Goal: Task Accomplishment & Management: Manage account settings

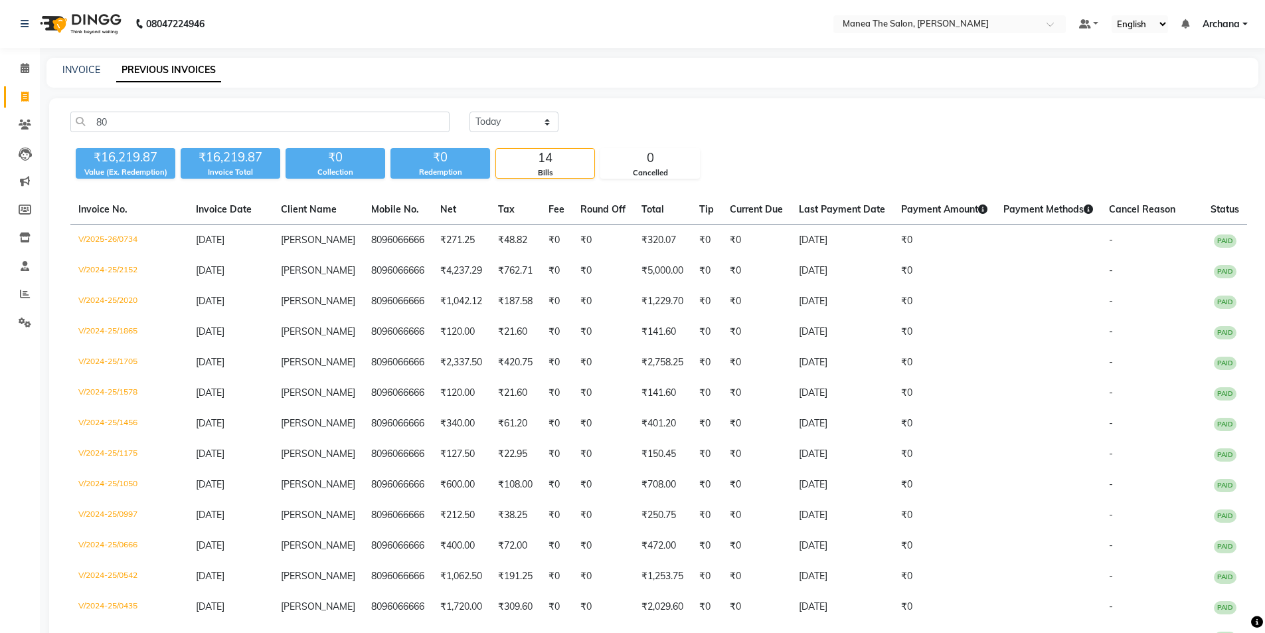
type input "8"
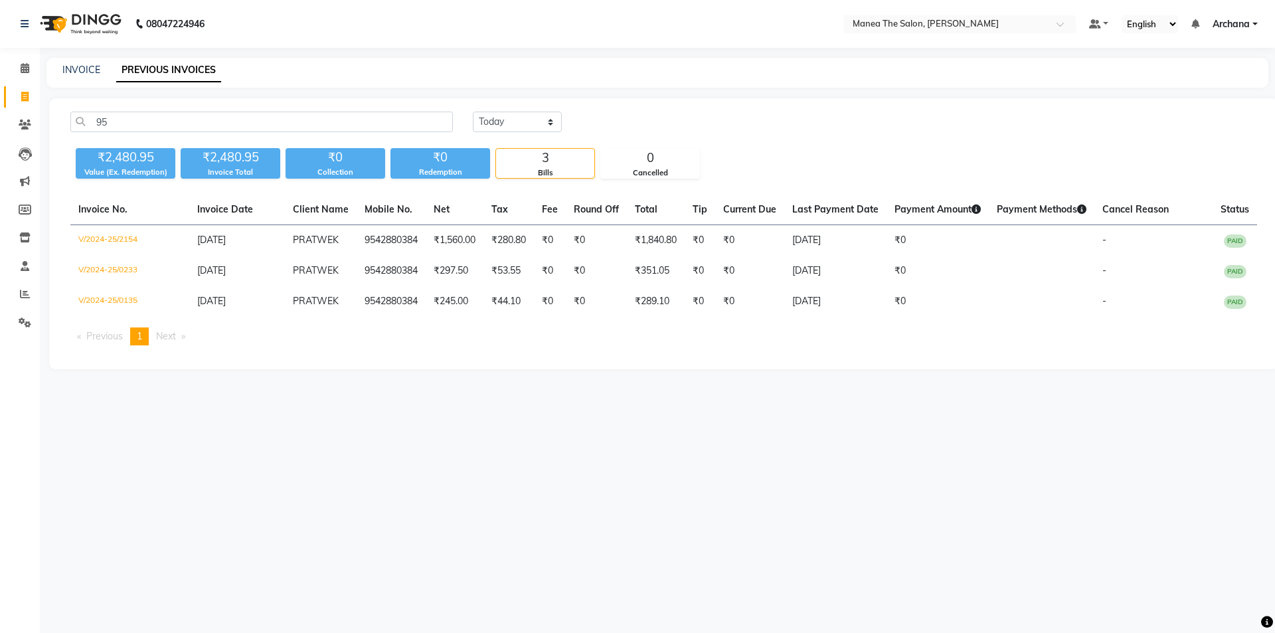
type input "9"
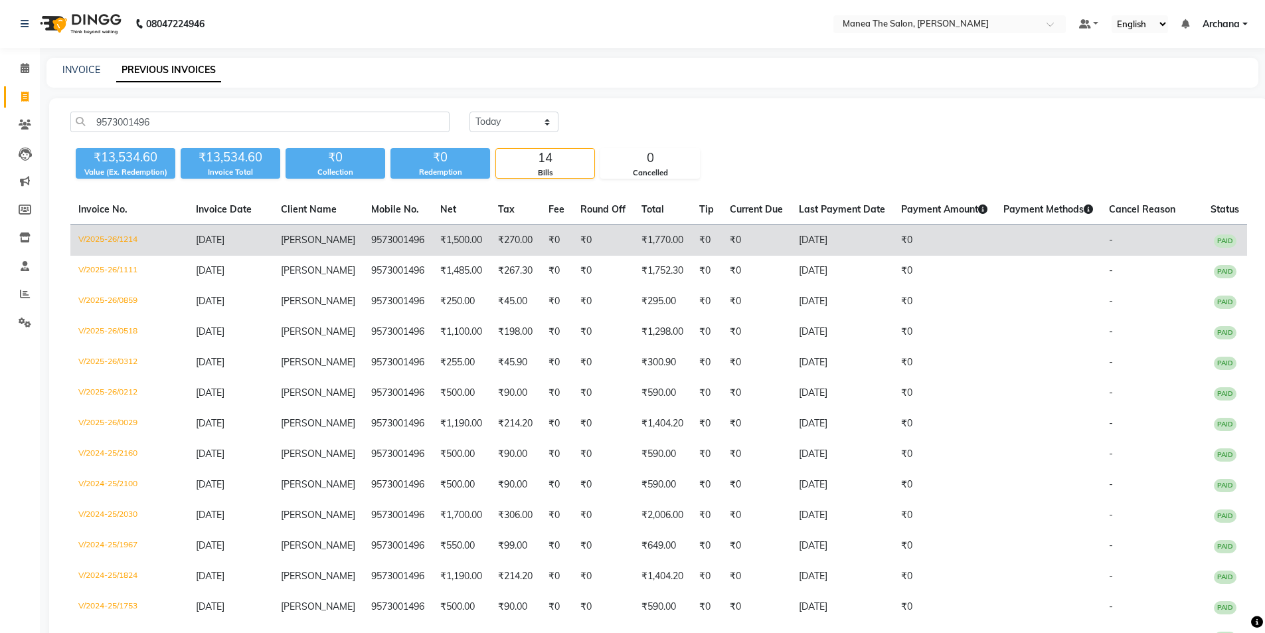
type input "9573001496"
click at [1052, 238] on td at bounding box center [1049, 240] width 106 height 31
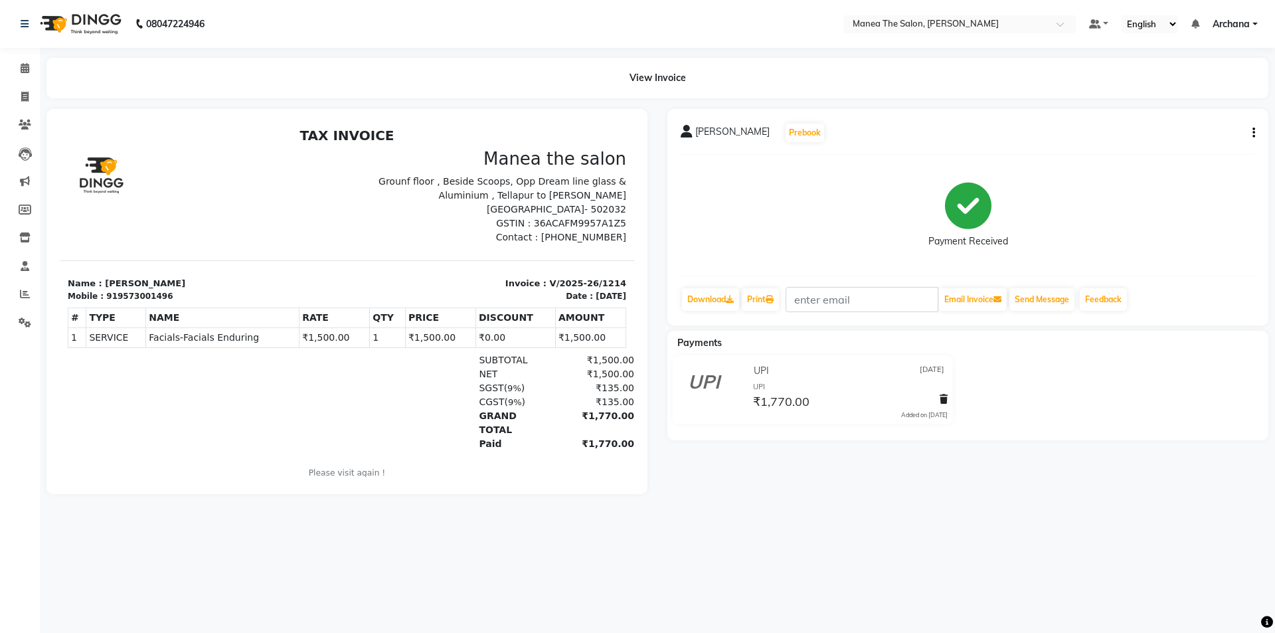
click at [1253, 134] on icon "button" at bounding box center [1254, 133] width 3 height 1
click at [1222, 134] on div "Edit Item Staff" at bounding box center [1188, 133] width 91 height 17
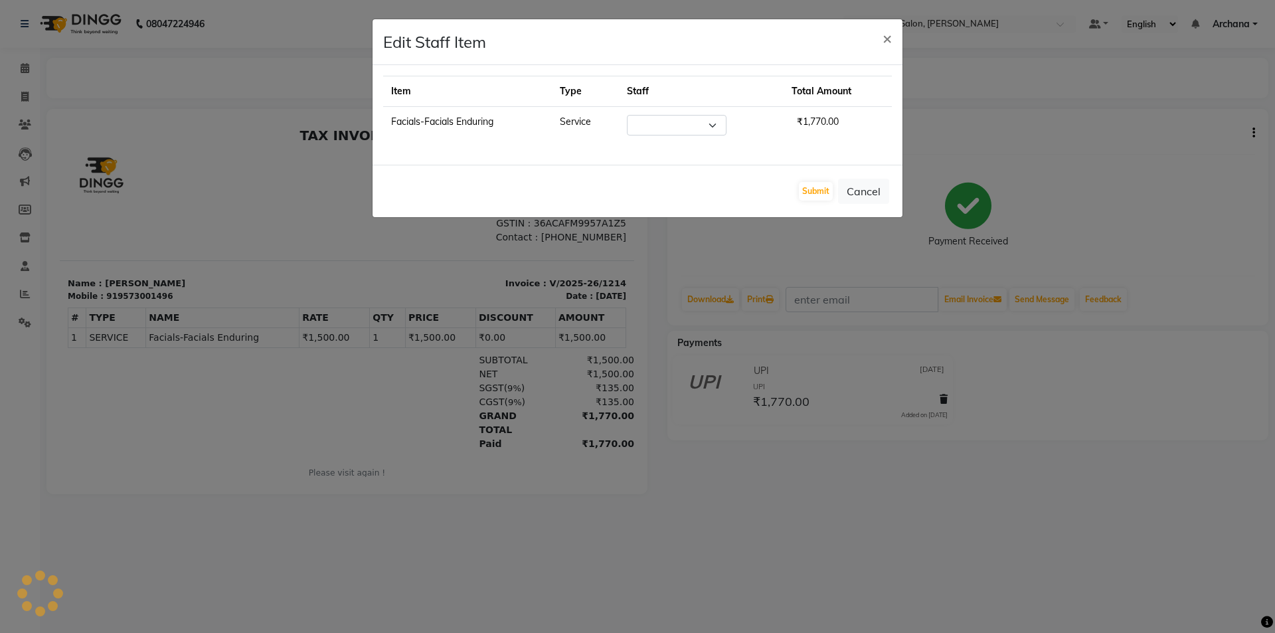
select select "74503"
click at [887, 35] on span "×" at bounding box center [887, 38] width 9 height 20
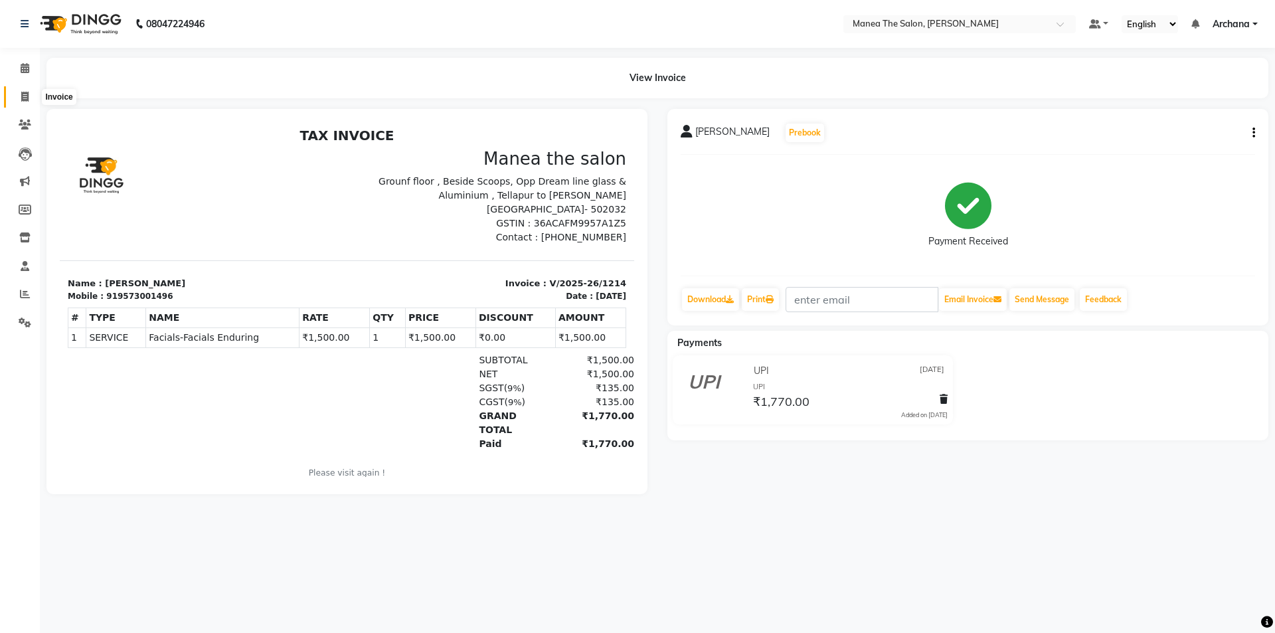
click at [21, 90] on span at bounding box center [24, 97] width 23 height 15
select select "service"
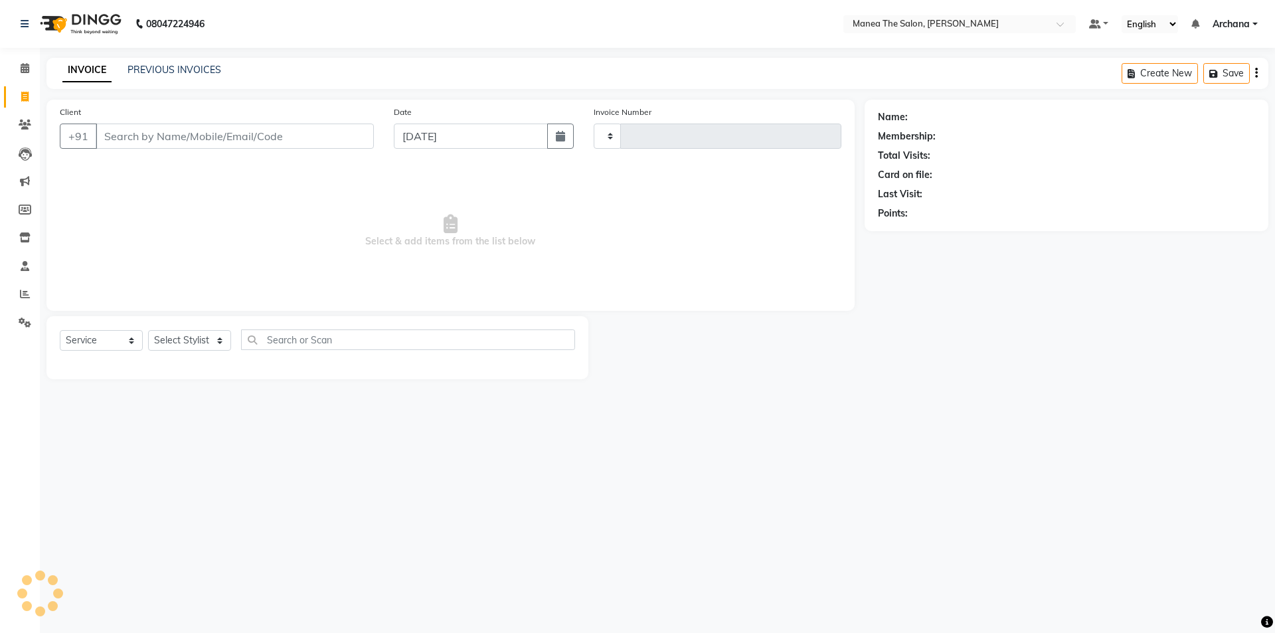
type input "1537"
select select "6846"
click at [185, 73] on link "PREVIOUS INVOICES" at bounding box center [175, 70] width 94 height 12
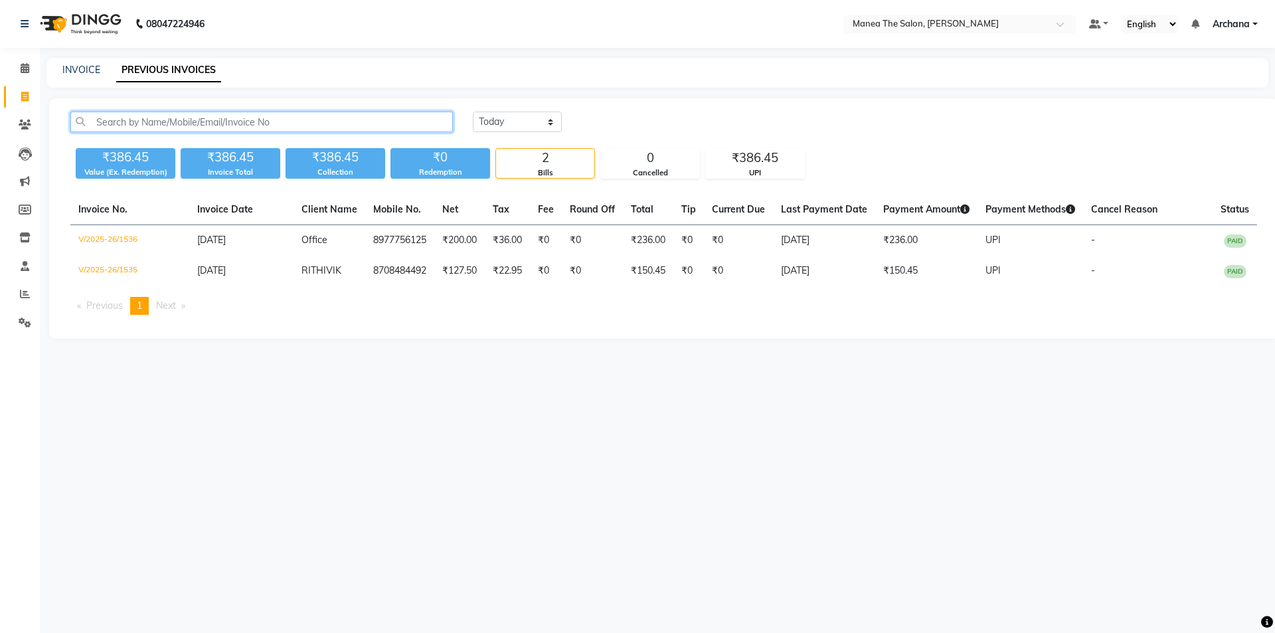
click at [241, 124] on input "text" at bounding box center [261, 122] width 383 height 21
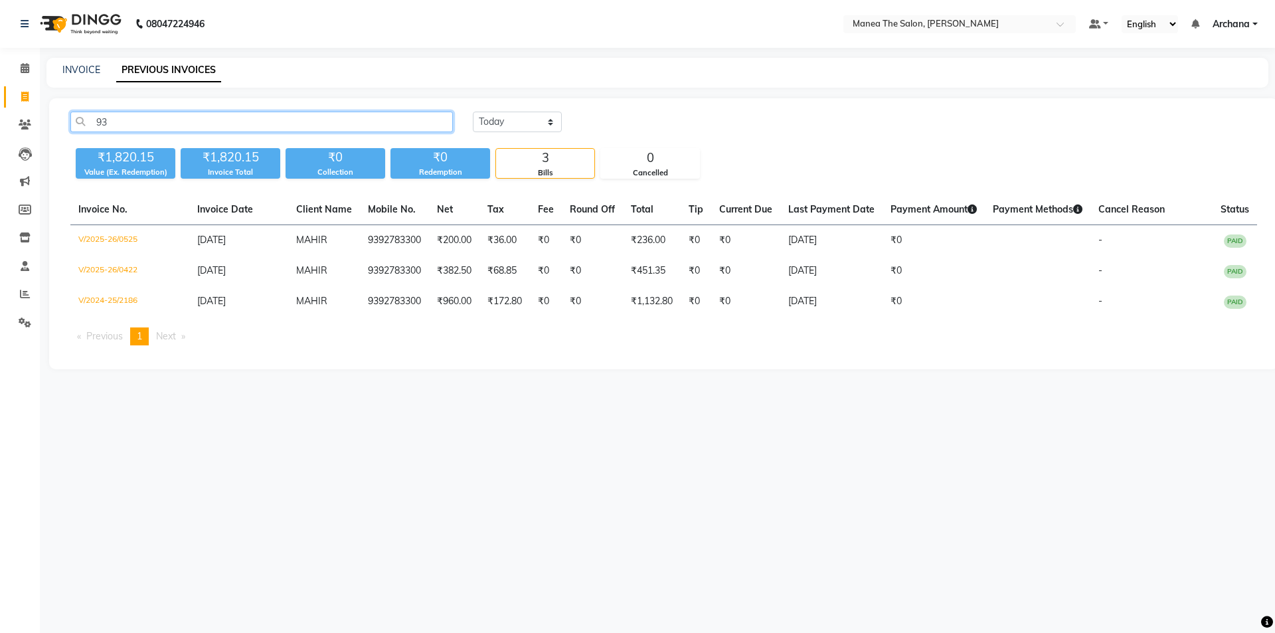
type input "9"
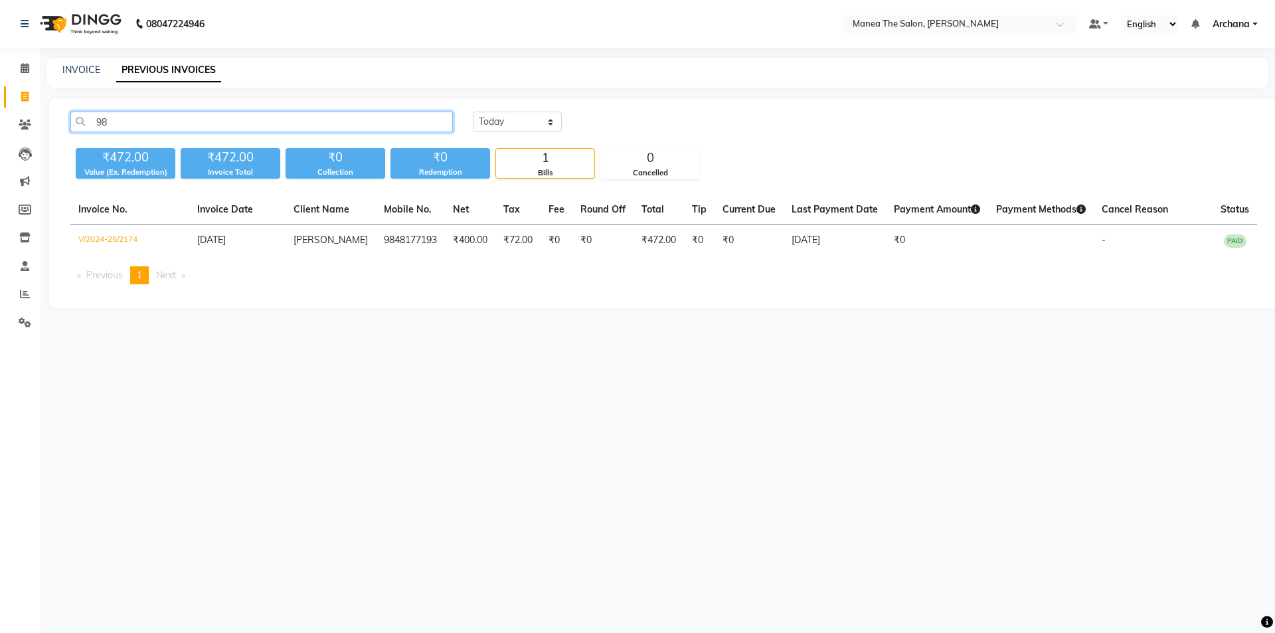
type input "9"
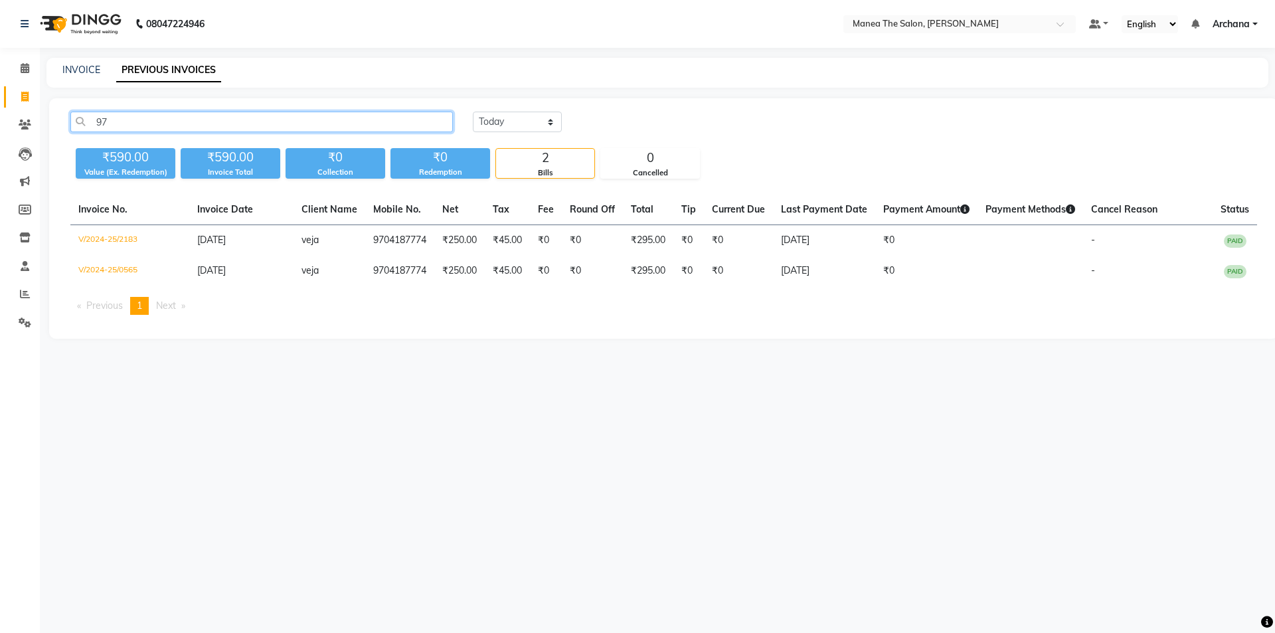
type input "9"
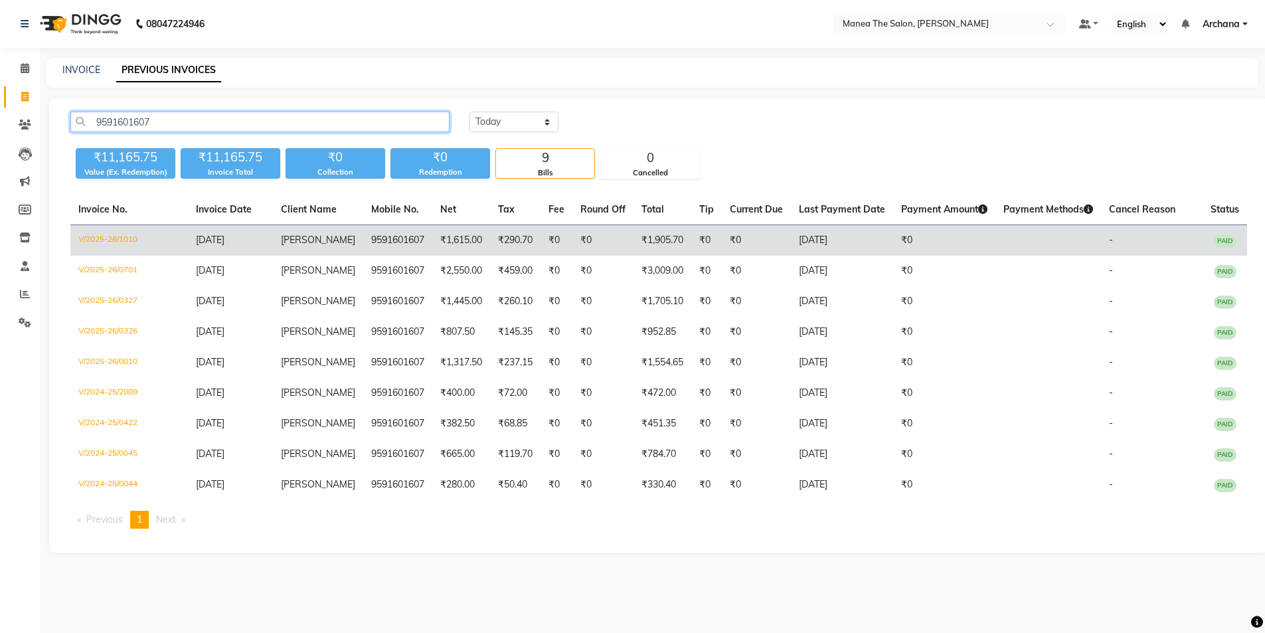
type input "9591601607"
click at [634, 230] on td "₹1,905.70" at bounding box center [663, 240] width 58 height 31
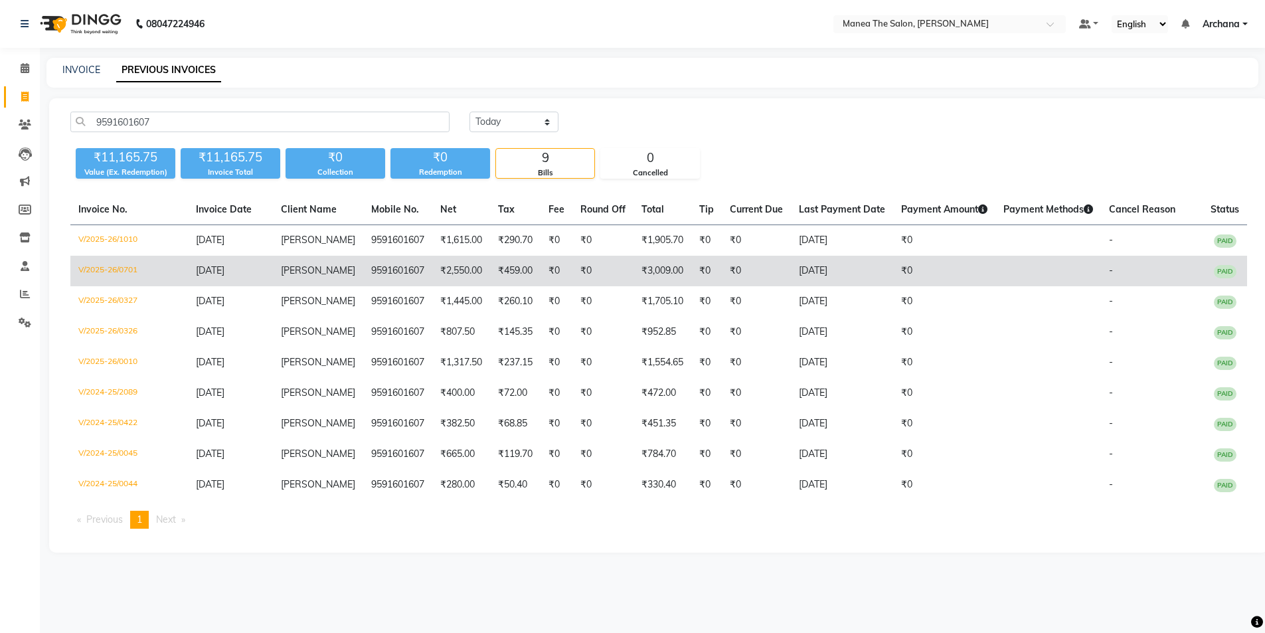
click at [365, 286] on td "9591601607" at bounding box center [397, 271] width 69 height 31
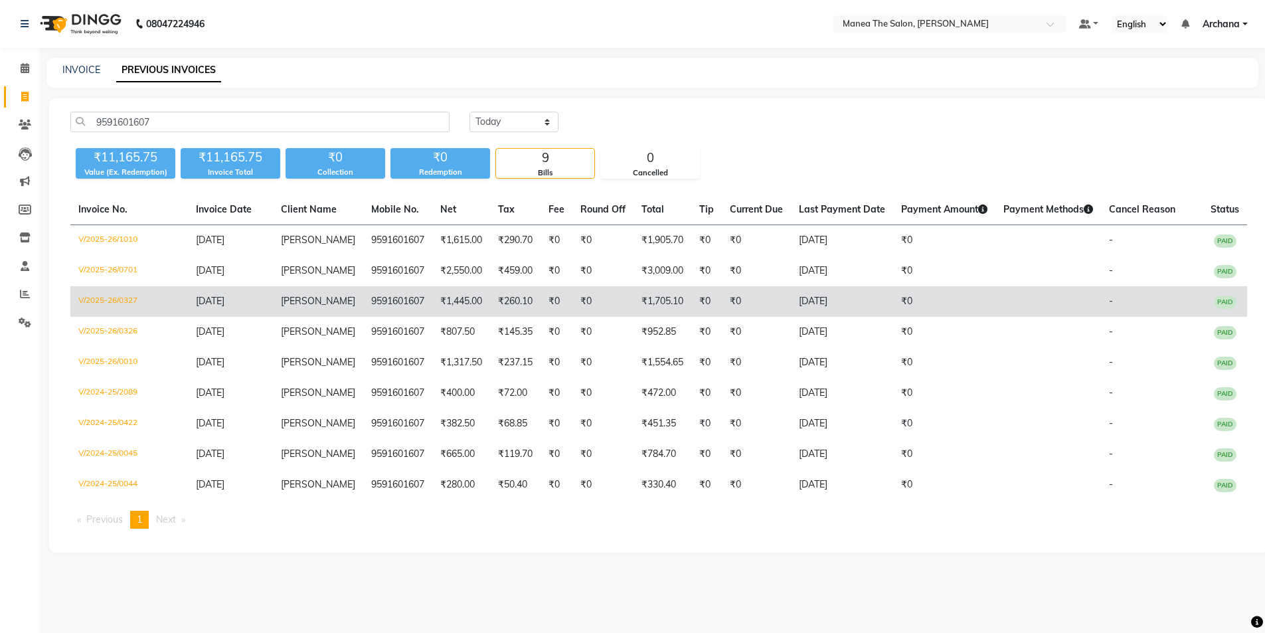
click at [494, 317] on td "₹260.10" at bounding box center [515, 301] width 50 height 31
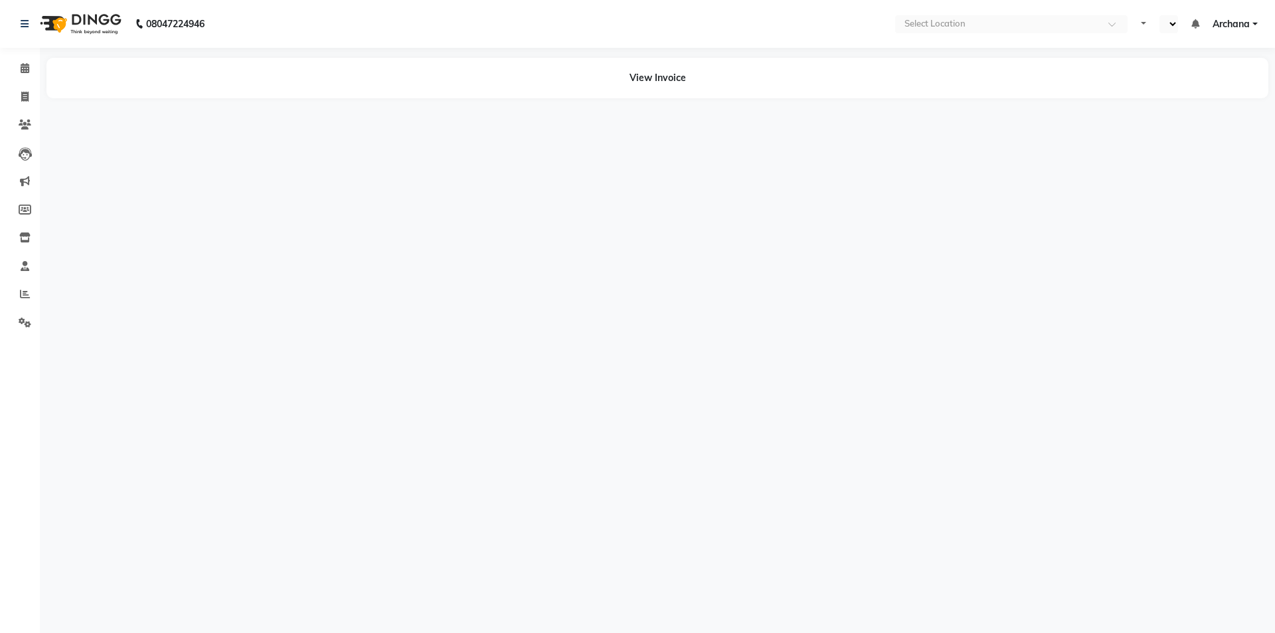
select select "en"
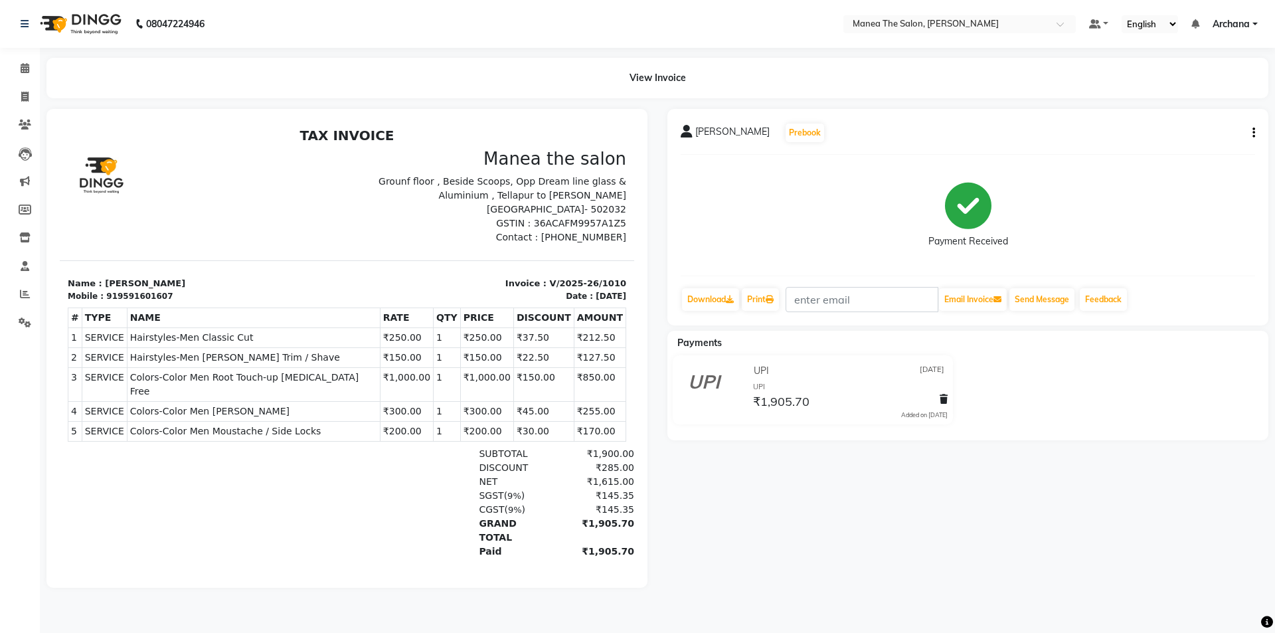
click at [1253, 133] on icon "button" at bounding box center [1254, 133] width 3 height 1
click at [1211, 127] on div "Edit Item Staff" at bounding box center [1188, 133] width 91 height 17
select select
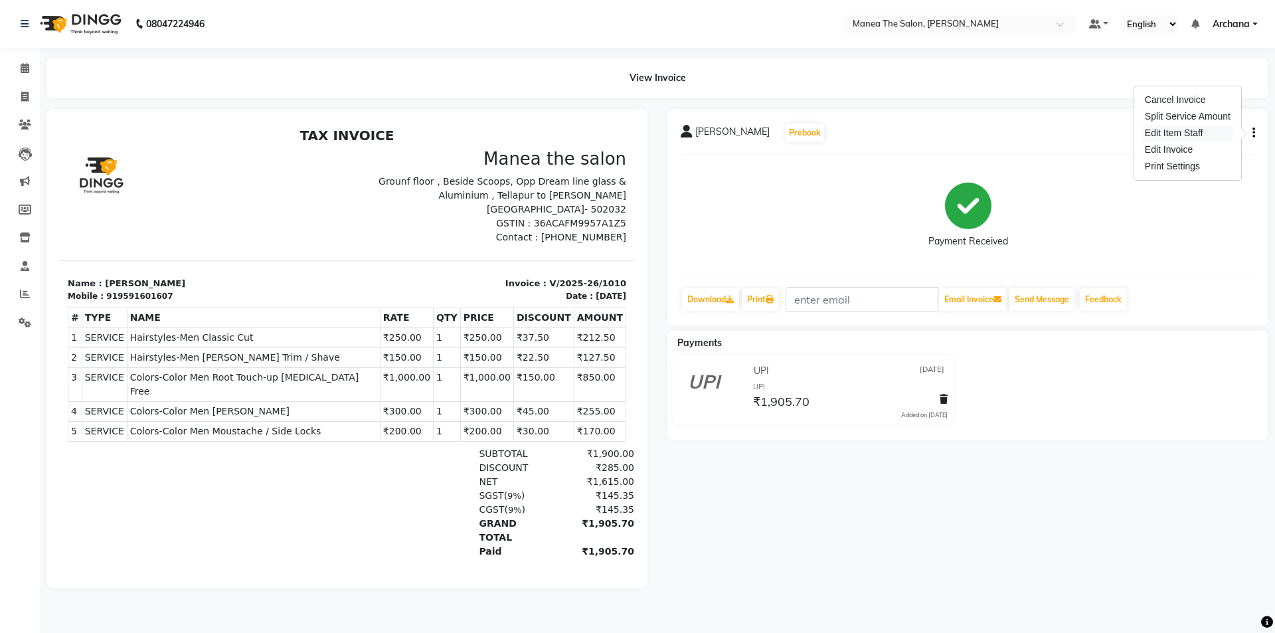
select select
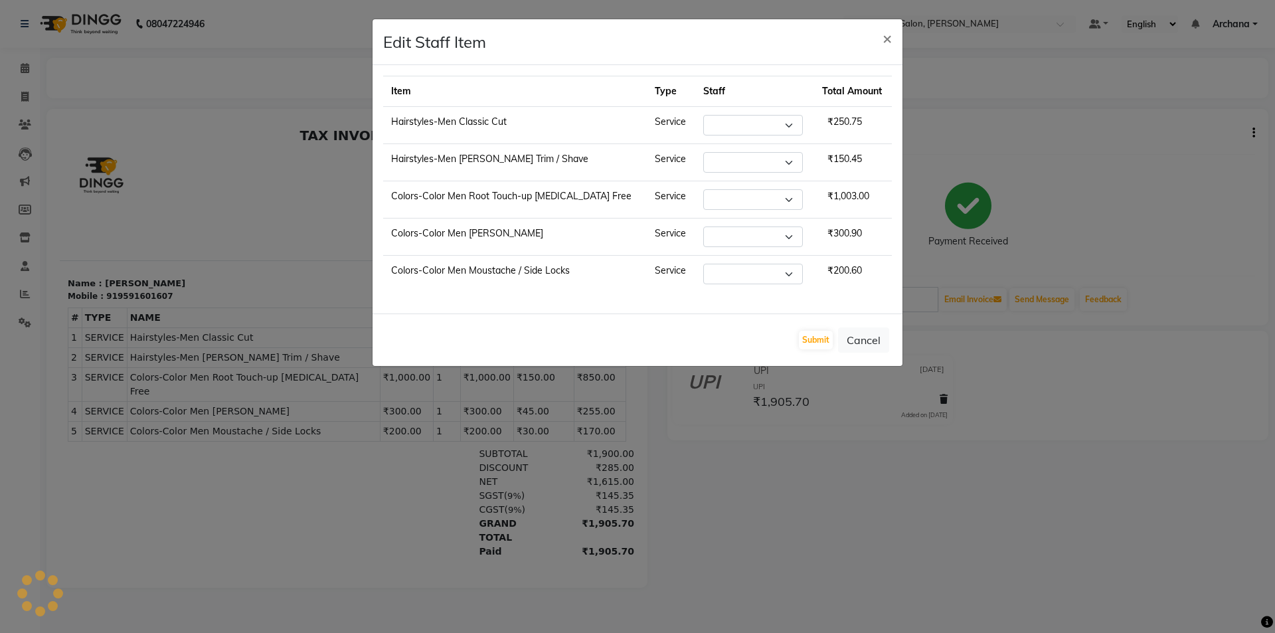
select select "77516"
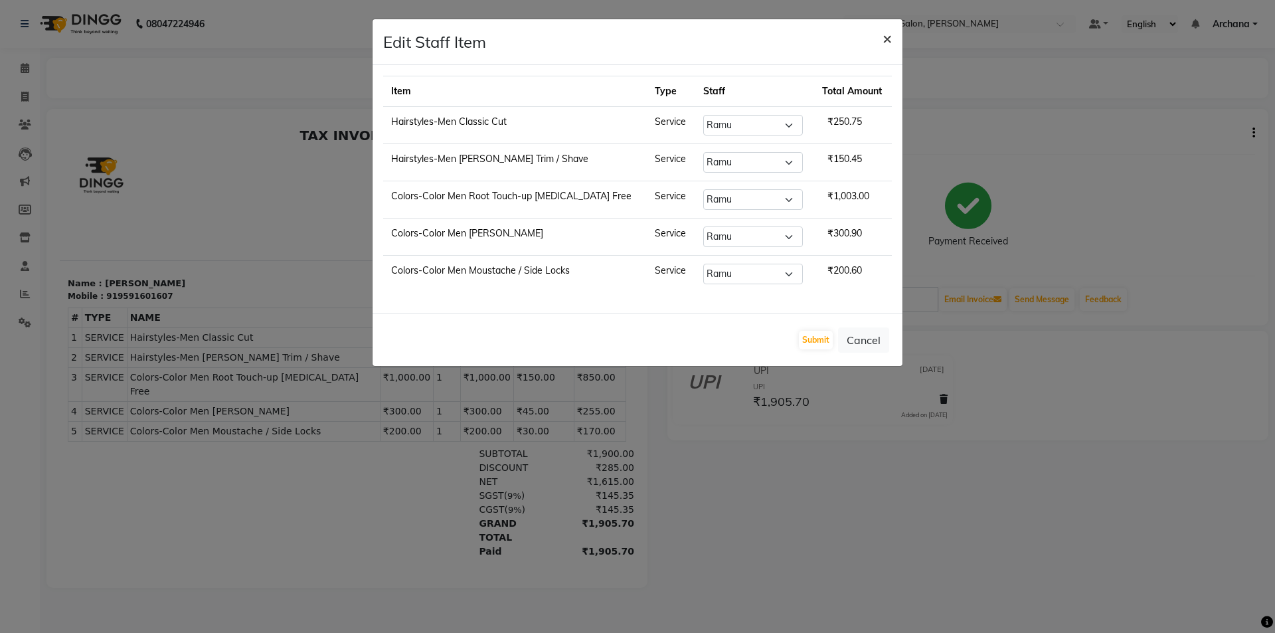
click at [885, 37] on span "×" at bounding box center [887, 38] width 9 height 20
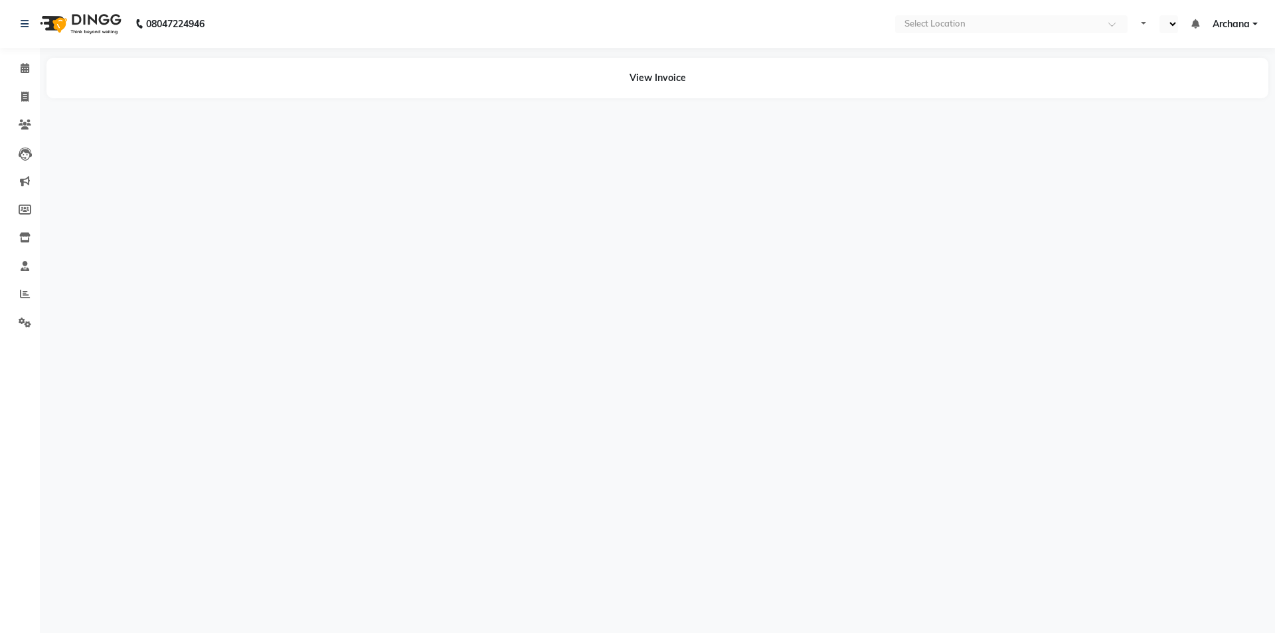
select select "en"
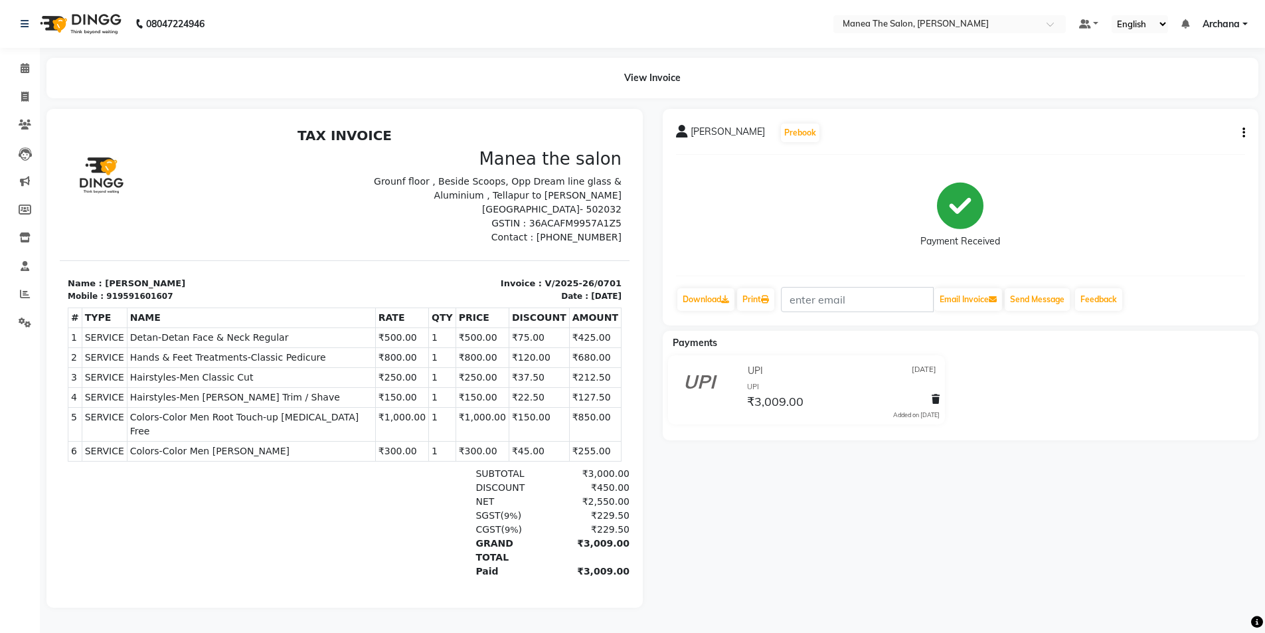
click at [1243, 133] on icon "button" at bounding box center [1244, 133] width 3 height 1
click at [1184, 130] on div "Edit Item Staff" at bounding box center [1178, 133] width 91 height 17
select select
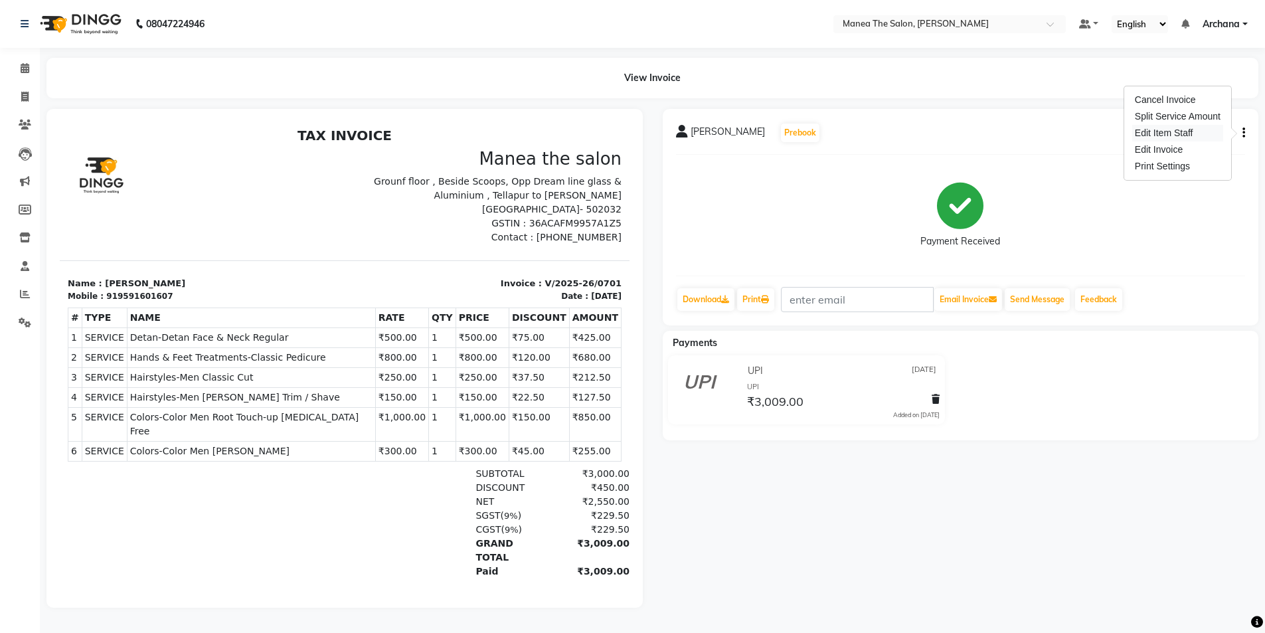
select select
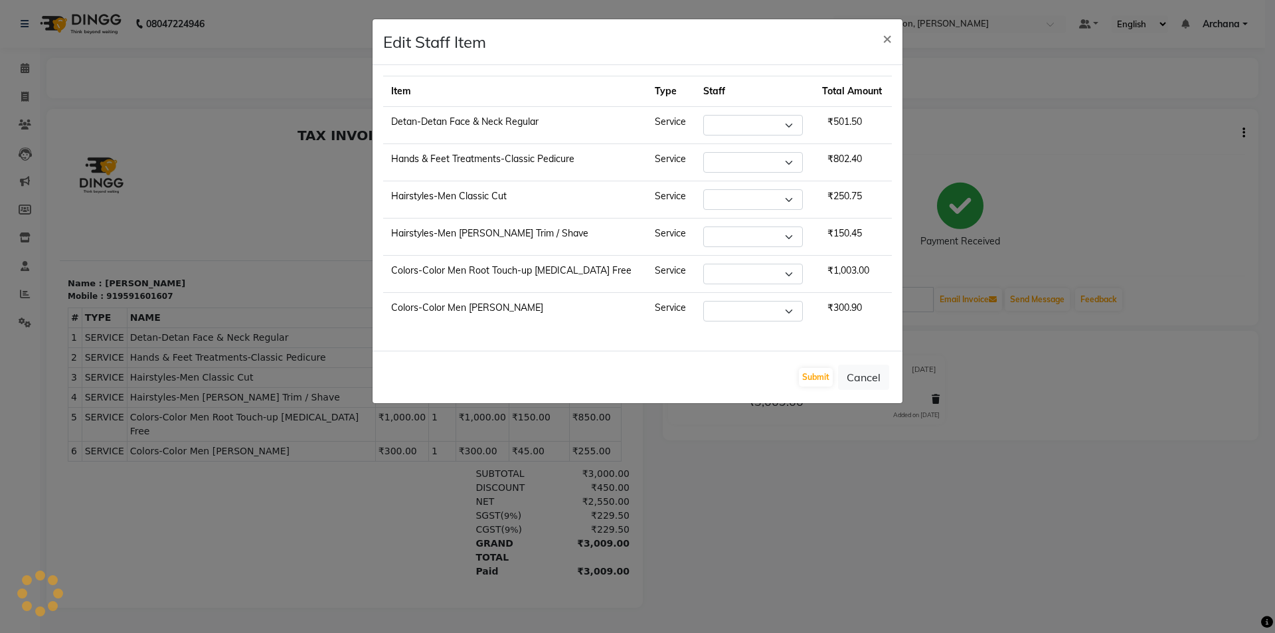
select select "71834"
select select "82236"
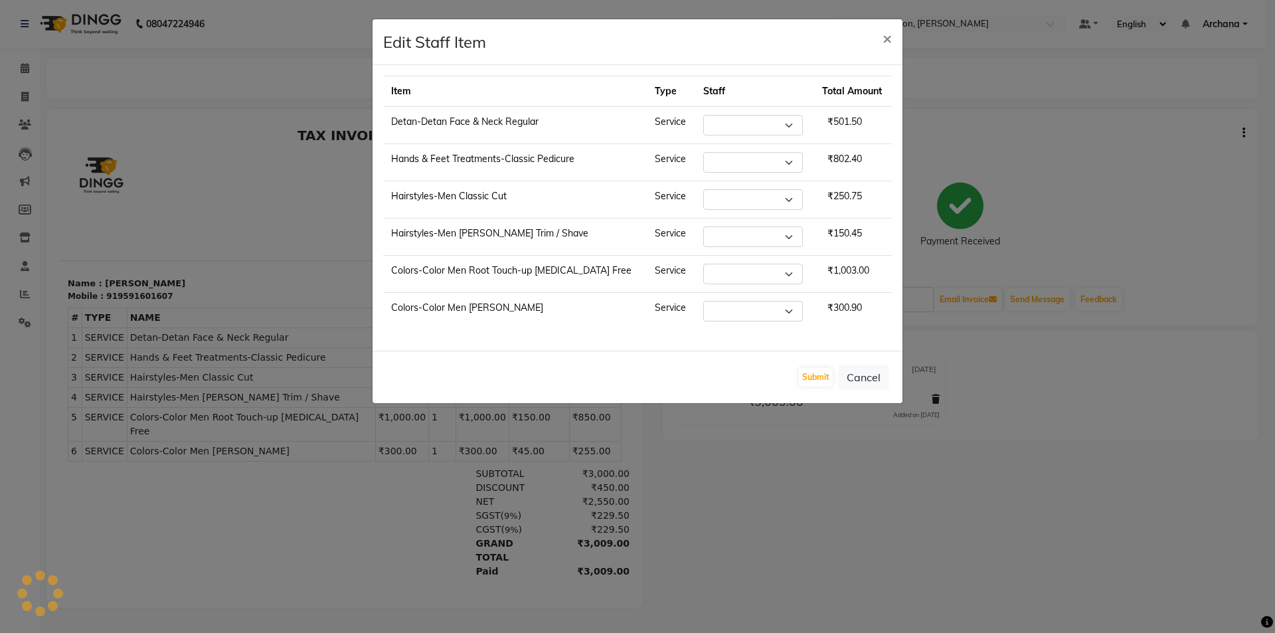
select select "82236"
click at [885, 33] on span "×" at bounding box center [887, 38] width 9 height 20
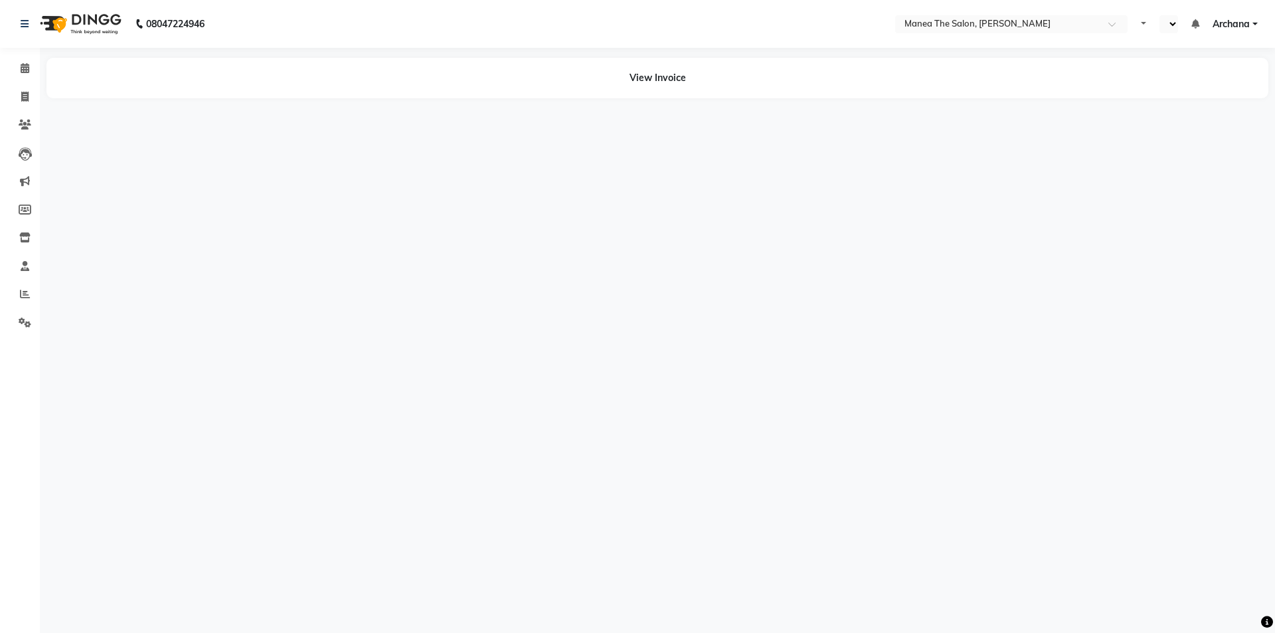
select select "en"
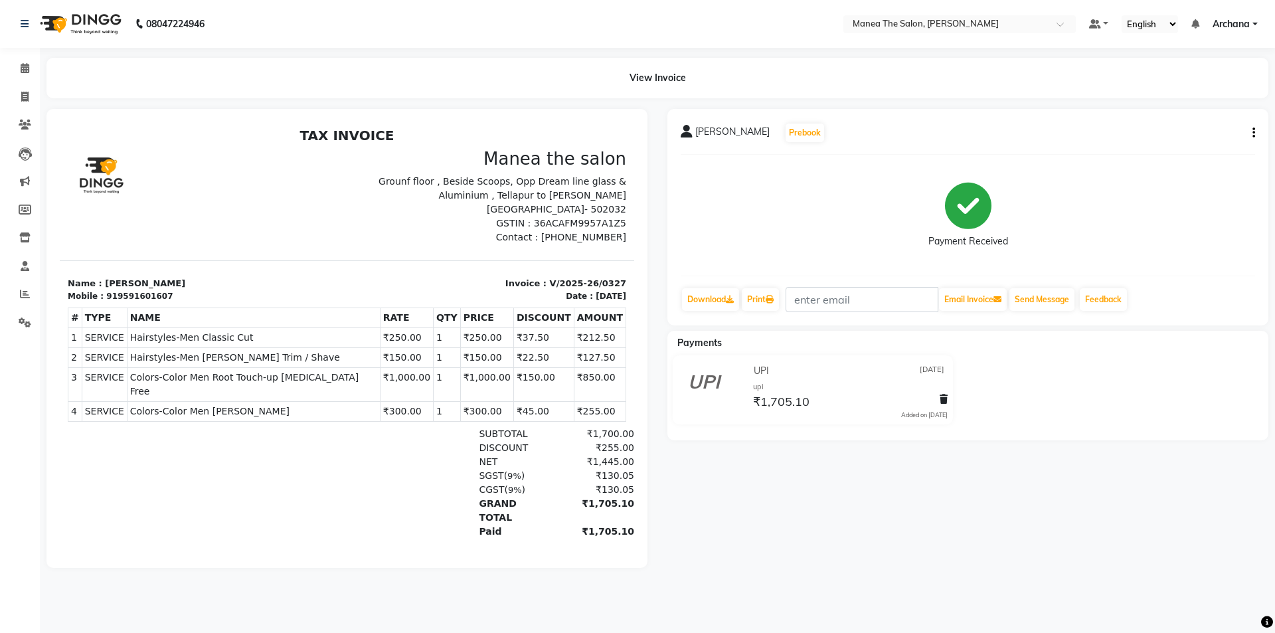
click at [1254, 133] on icon "button" at bounding box center [1254, 133] width 3 height 1
click at [1193, 134] on div "Edit Item Staff" at bounding box center [1188, 133] width 91 height 17
select select
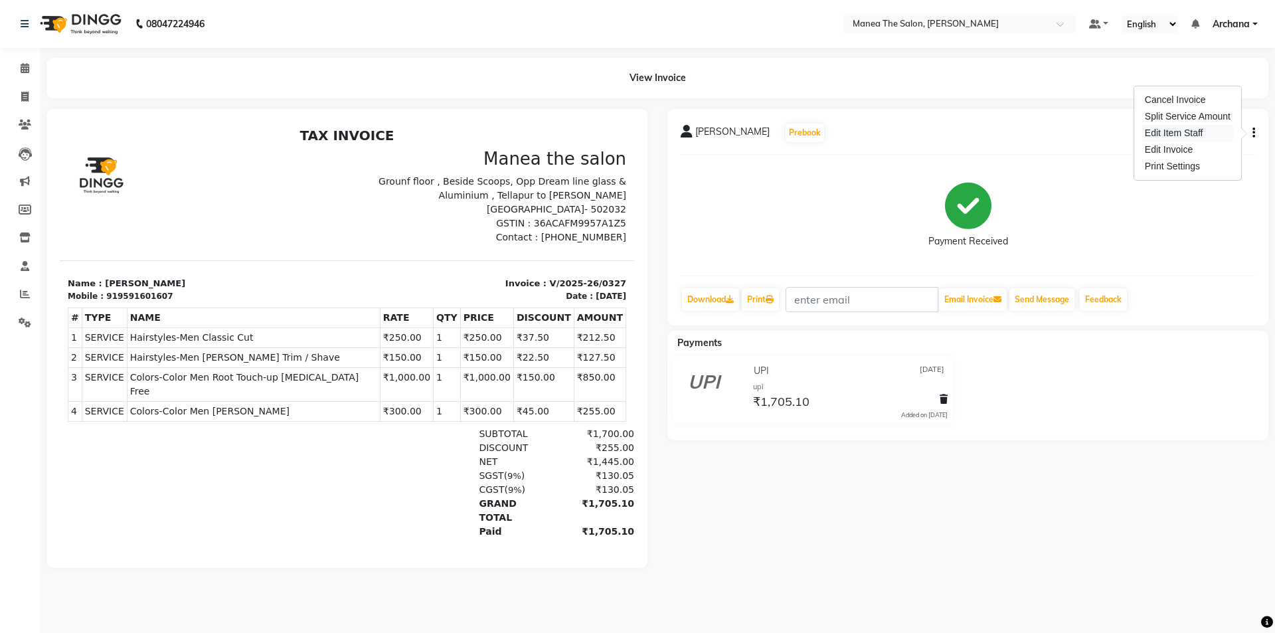
select select
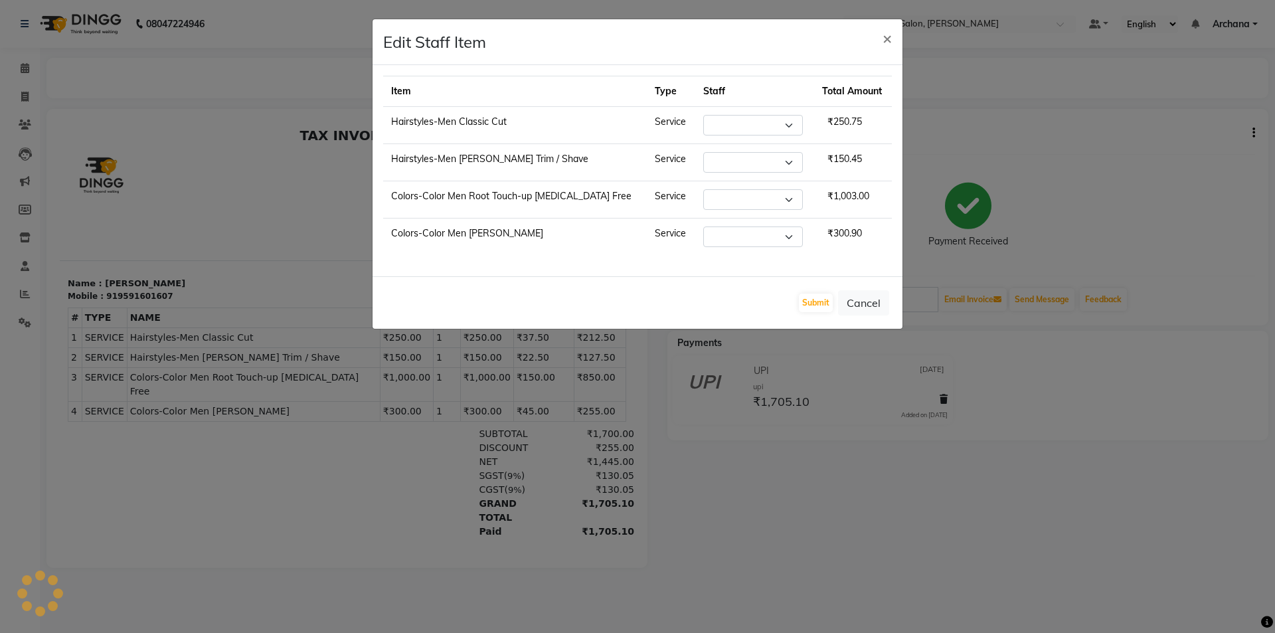
select select "74503"
click at [883, 37] on span "×" at bounding box center [887, 38] width 9 height 20
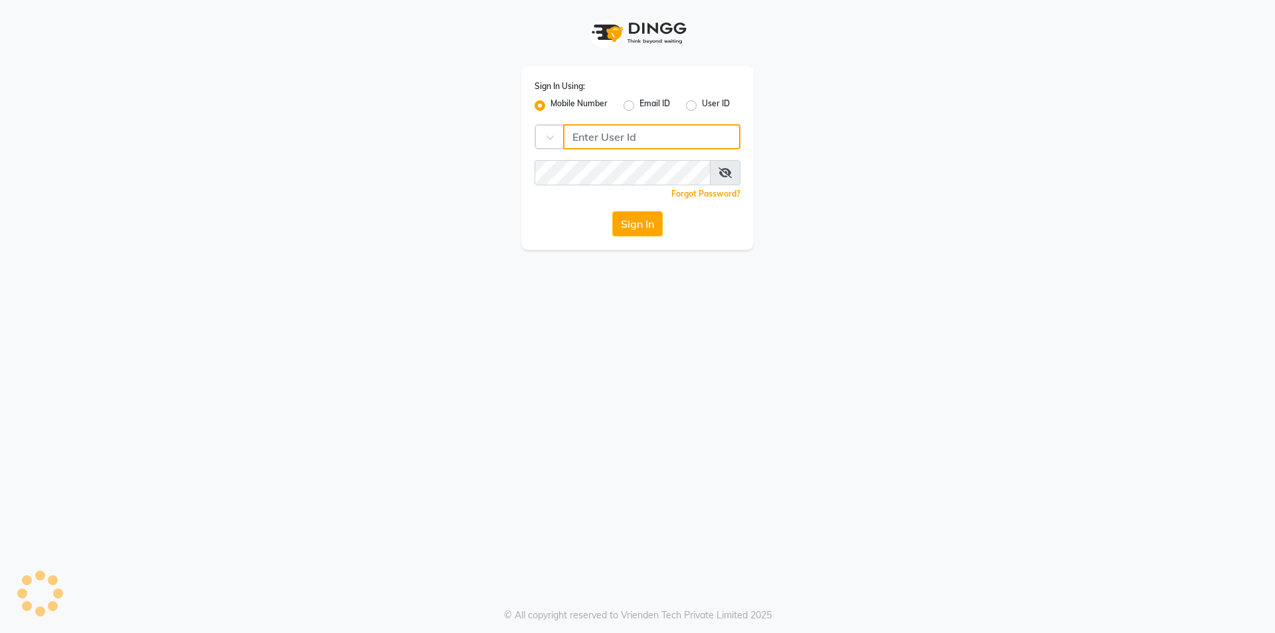
type input "8885088660"
click at [648, 227] on button "Sign In" at bounding box center [637, 223] width 50 height 25
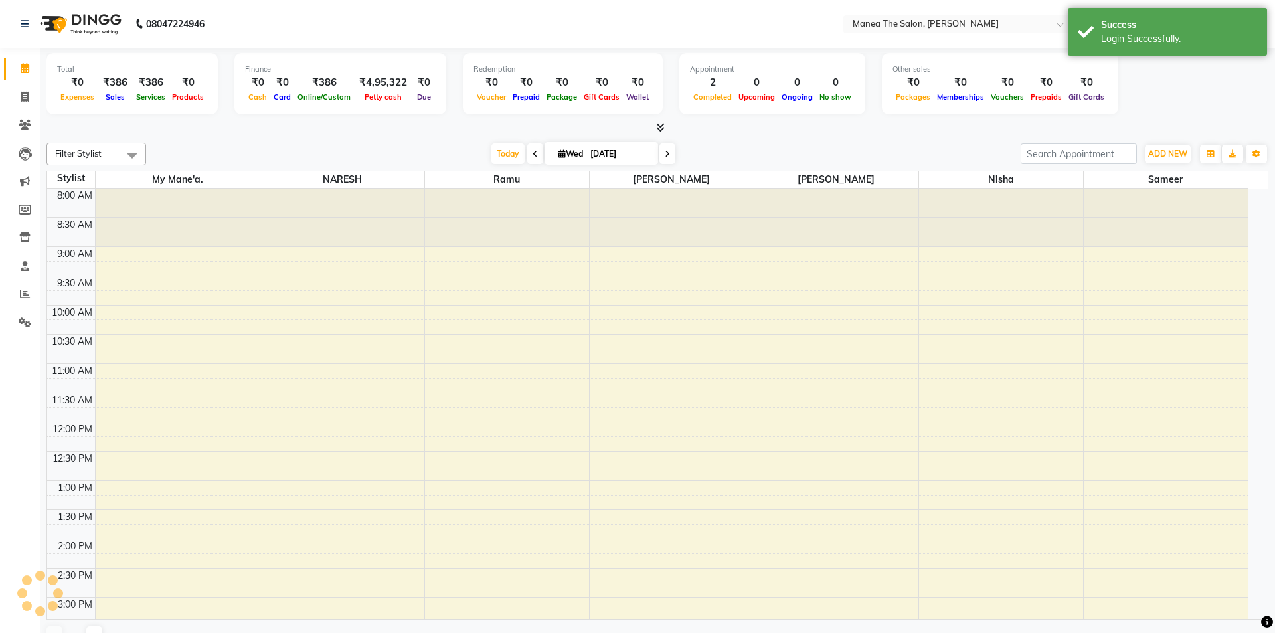
select select "en"
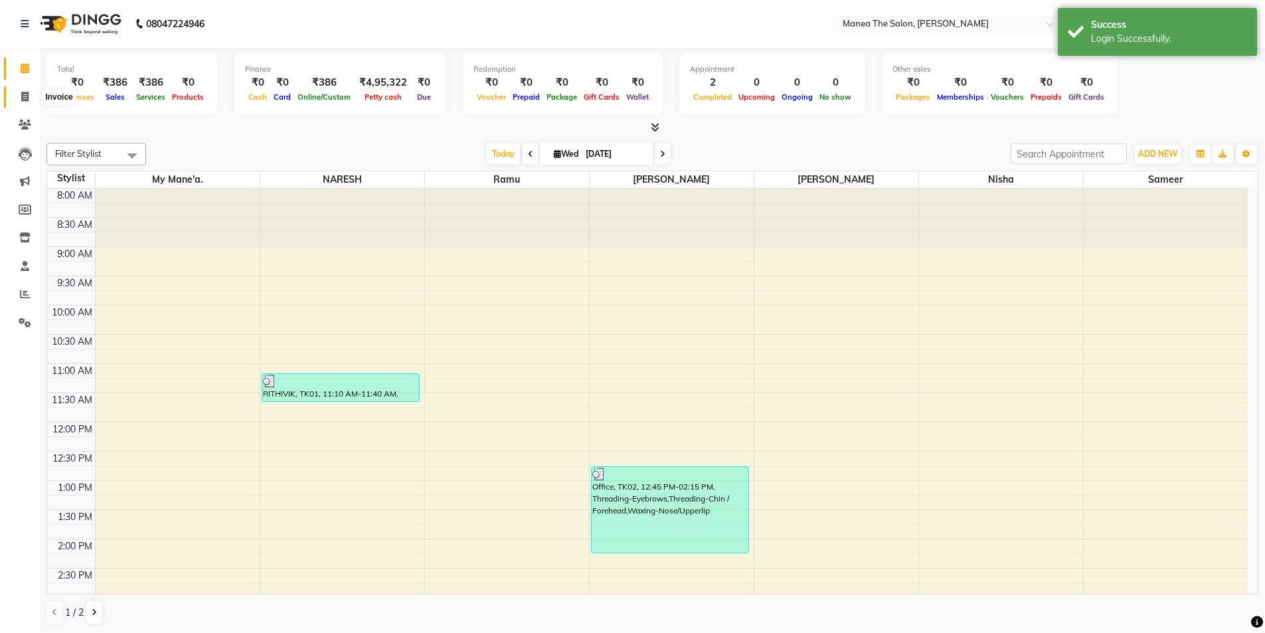
click at [31, 100] on span at bounding box center [24, 97] width 23 height 15
select select "service"
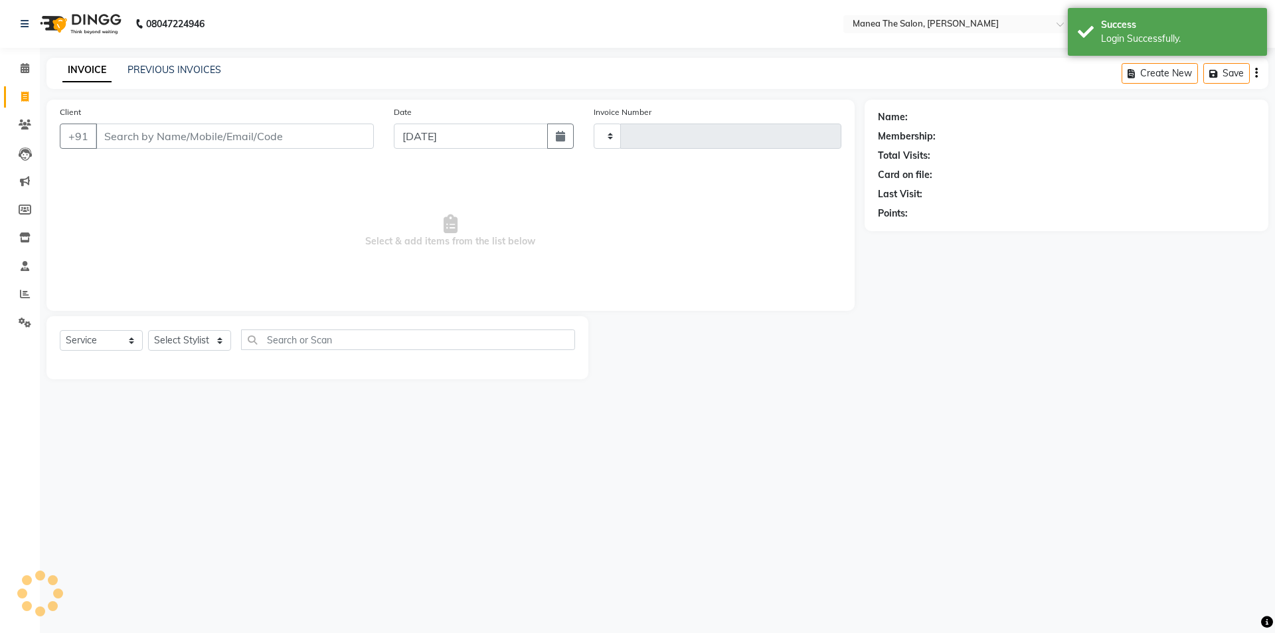
type input "1537"
select select "6846"
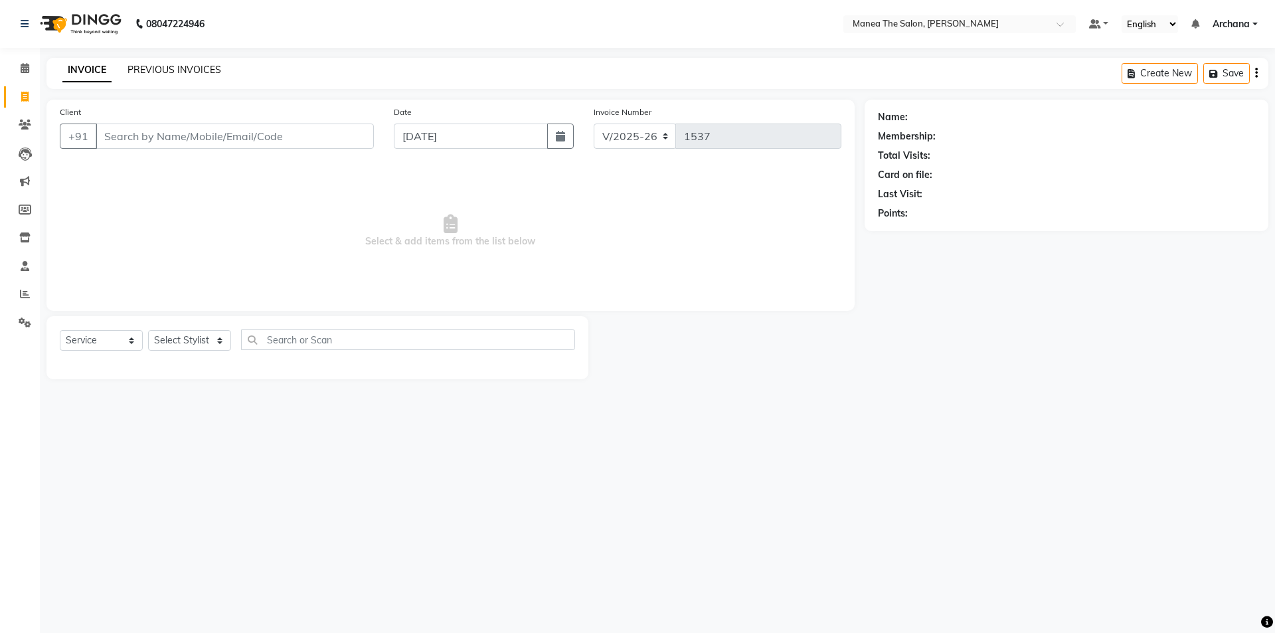
click at [167, 70] on link "PREVIOUS INVOICES" at bounding box center [175, 70] width 94 height 12
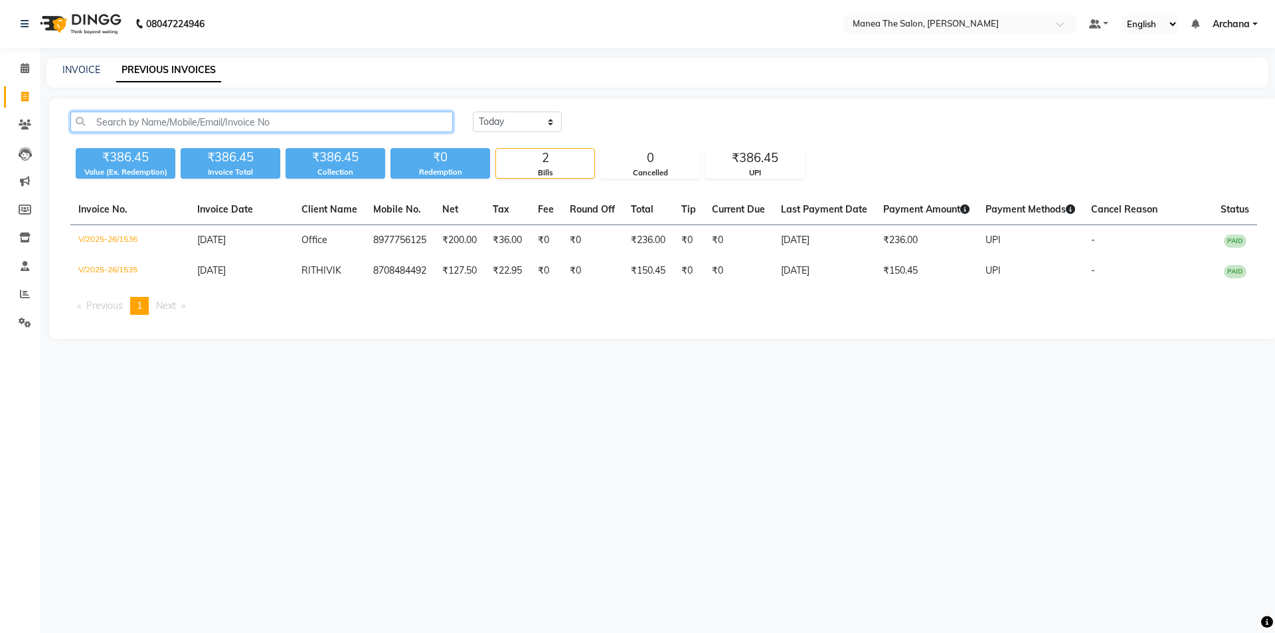
click at [246, 126] on input "text" at bounding box center [261, 122] width 383 height 21
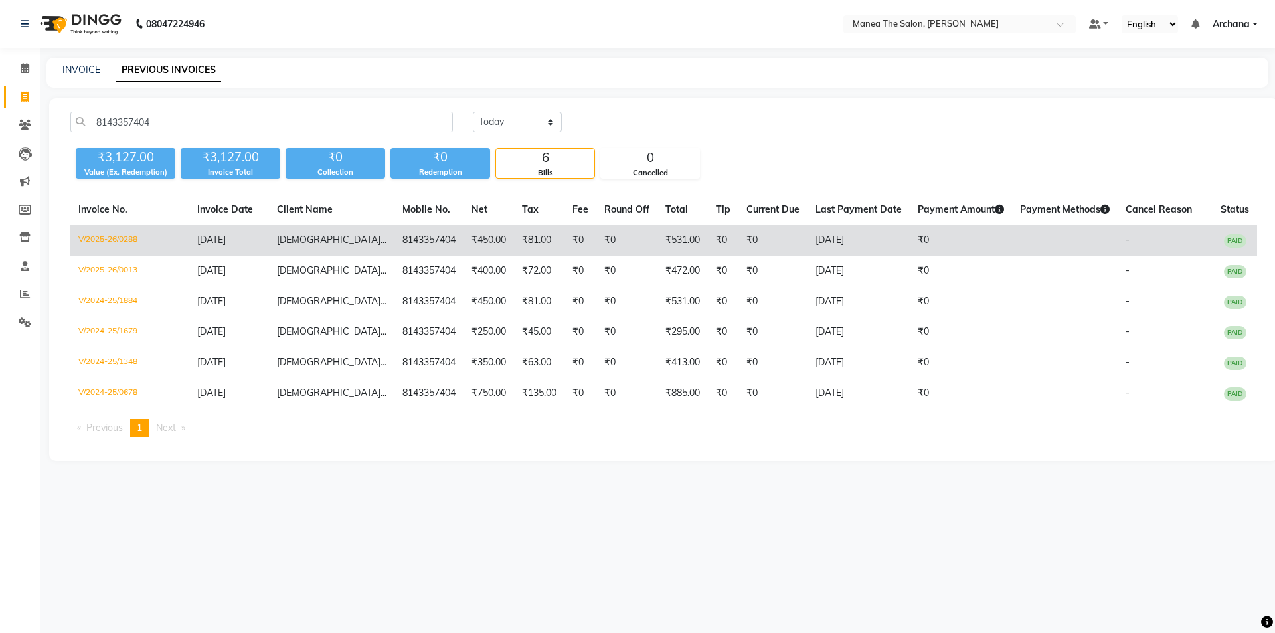
click at [344, 233] on td "CHAITANYA ..." at bounding box center [332, 240] width 126 height 31
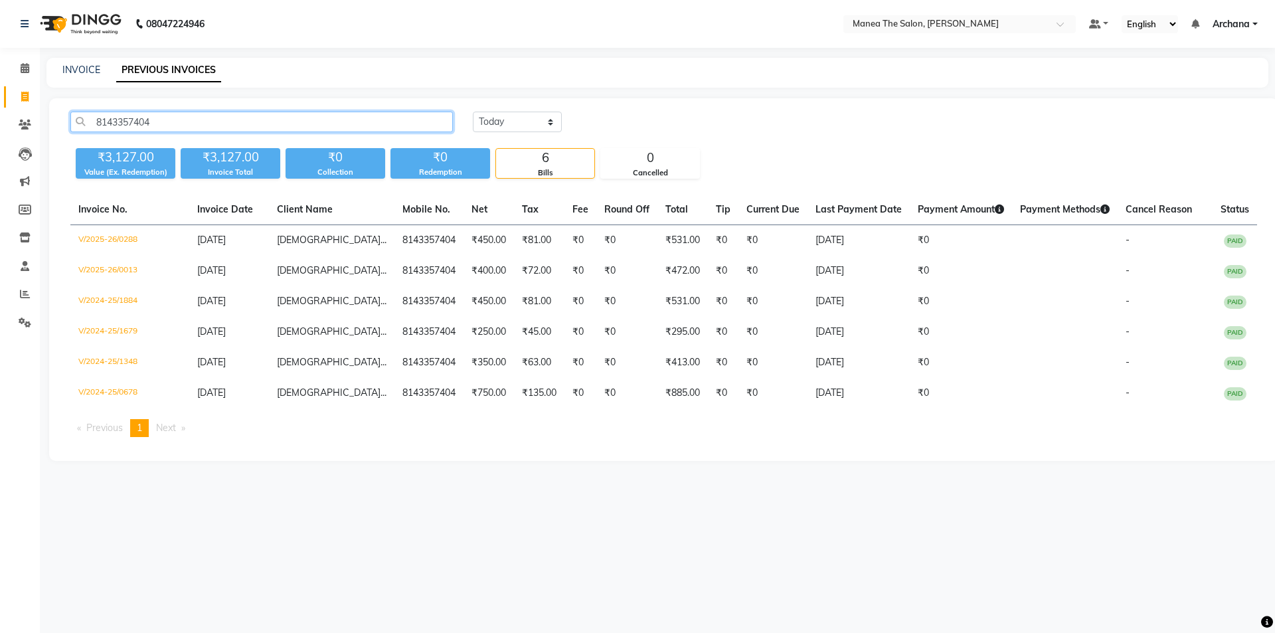
click at [433, 118] on input "8143357404" at bounding box center [261, 122] width 383 height 21
type input "8"
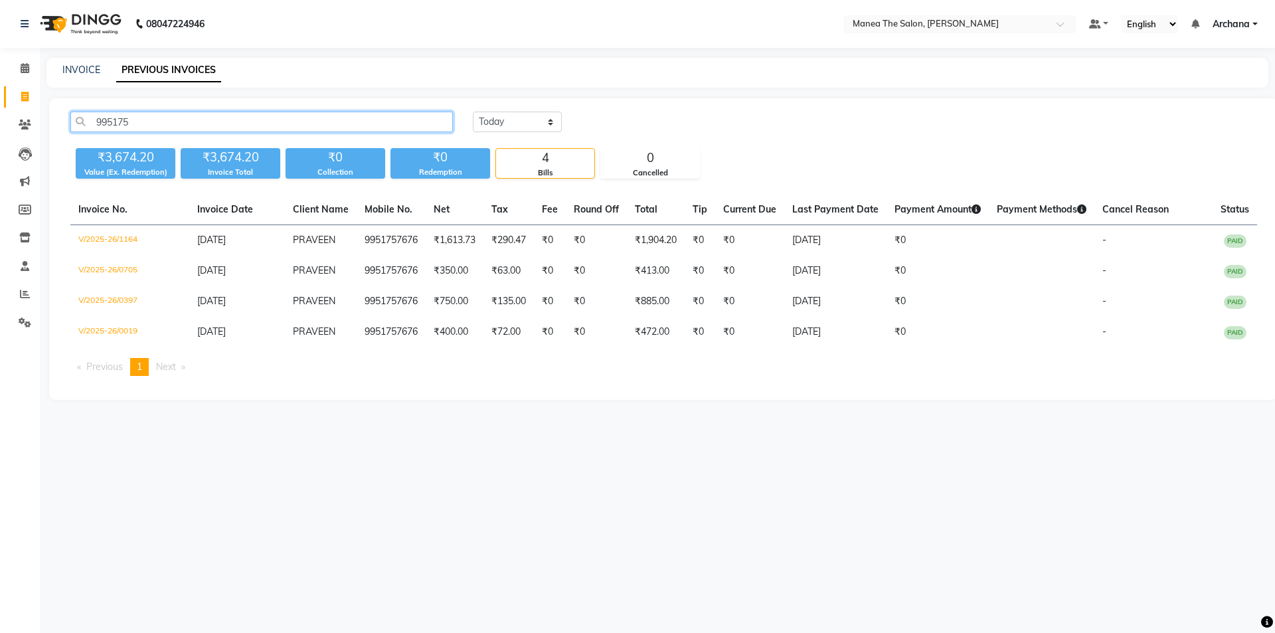
click at [391, 128] on input "995175" at bounding box center [261, 122] width 383 height 21
type input "9"
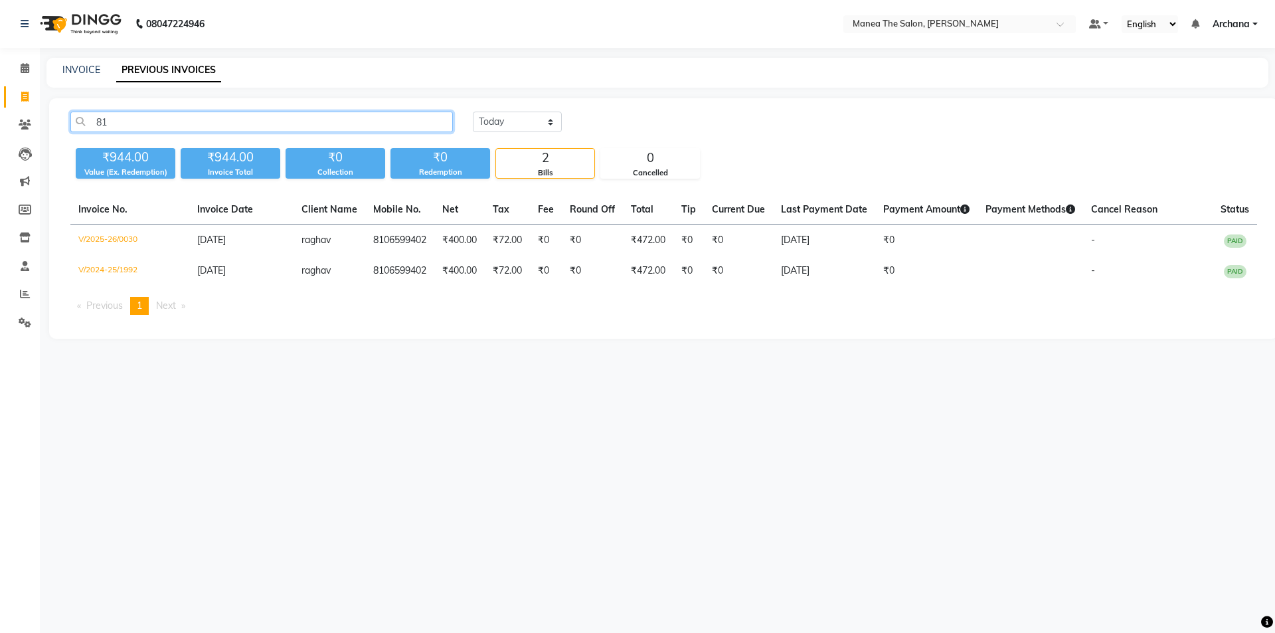
type input "8"
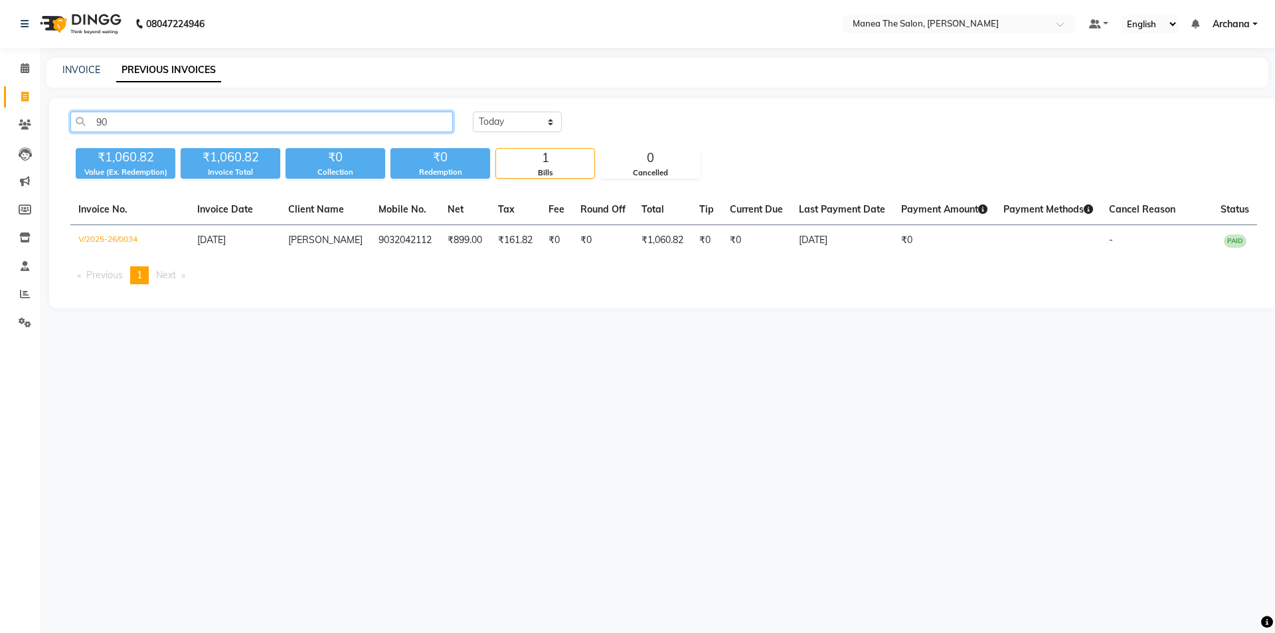
type input "9"
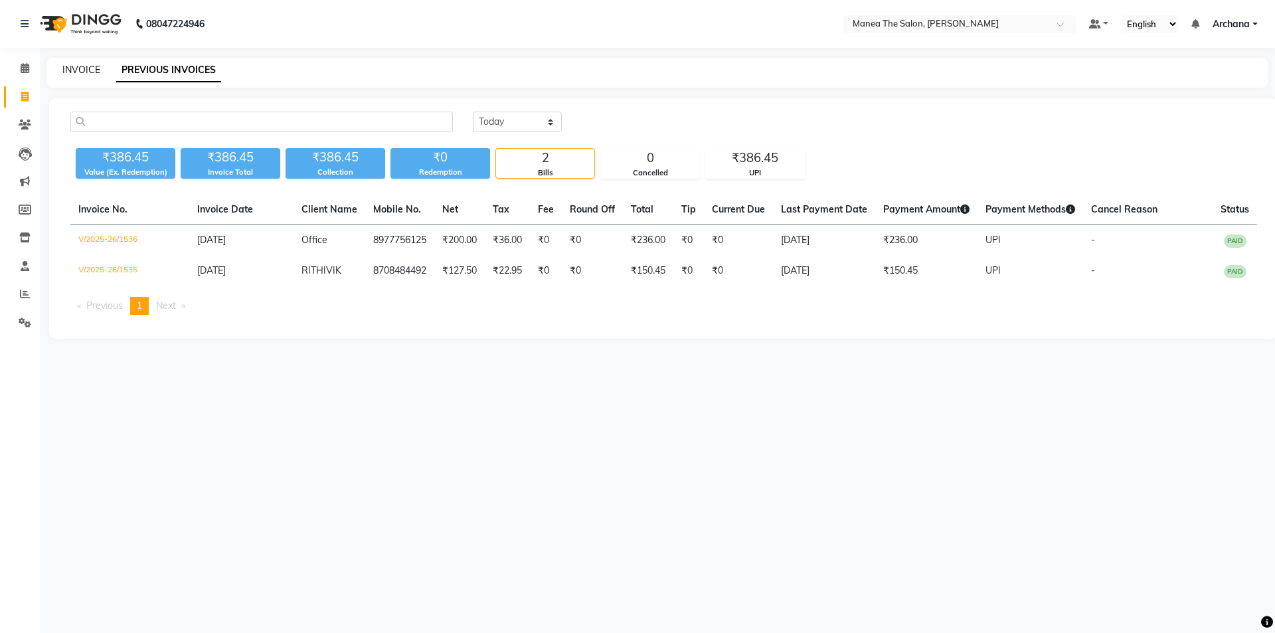
click at [70, 66] on link "INVOICE" at bounding box center [81, 70] width 38 height 12
select select "service"
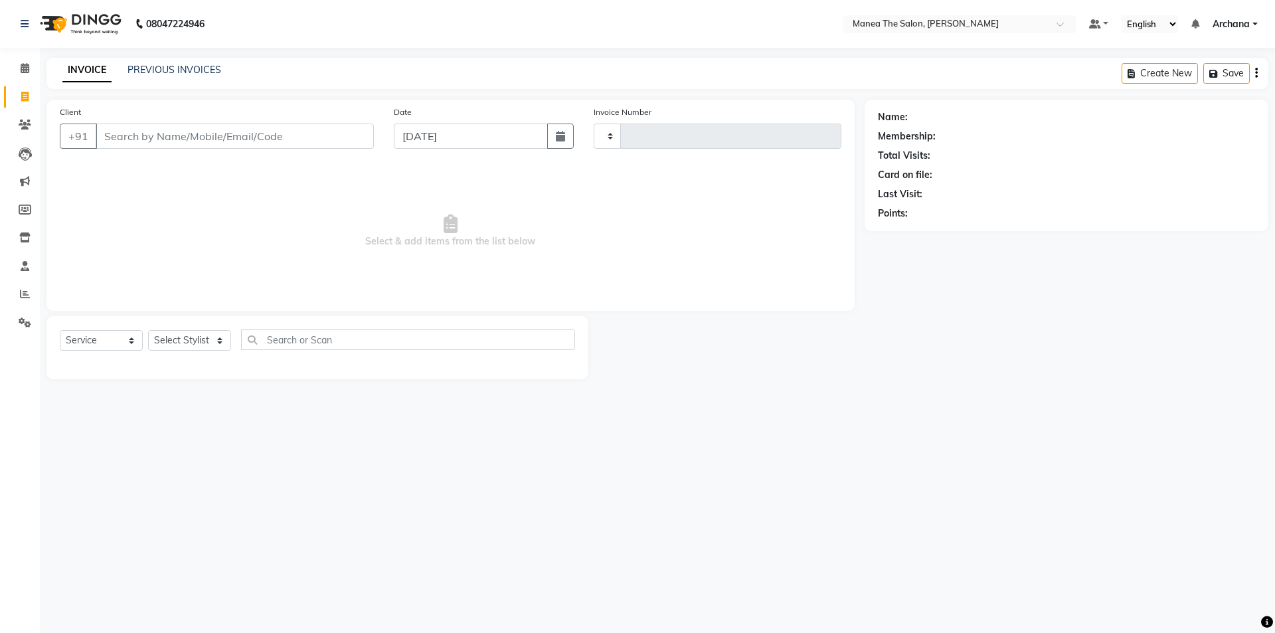
type input "1537"
select select "6846"
click at [197, 343] on select "Select Stylist ANVESH My Mane'a. NARESH nisha Ramu SAHITHI Sameer VIASHNAVI" at bounding box center [189, 340] width 83 height 21
select select "74503"
click at [148, 330] on select "Select Stylist ANVESH My Mane'a. NARESH nisha Ramu SAHITHI Sameer VIASHNAVI" at bounding box center [189, 340] width 83 height 21
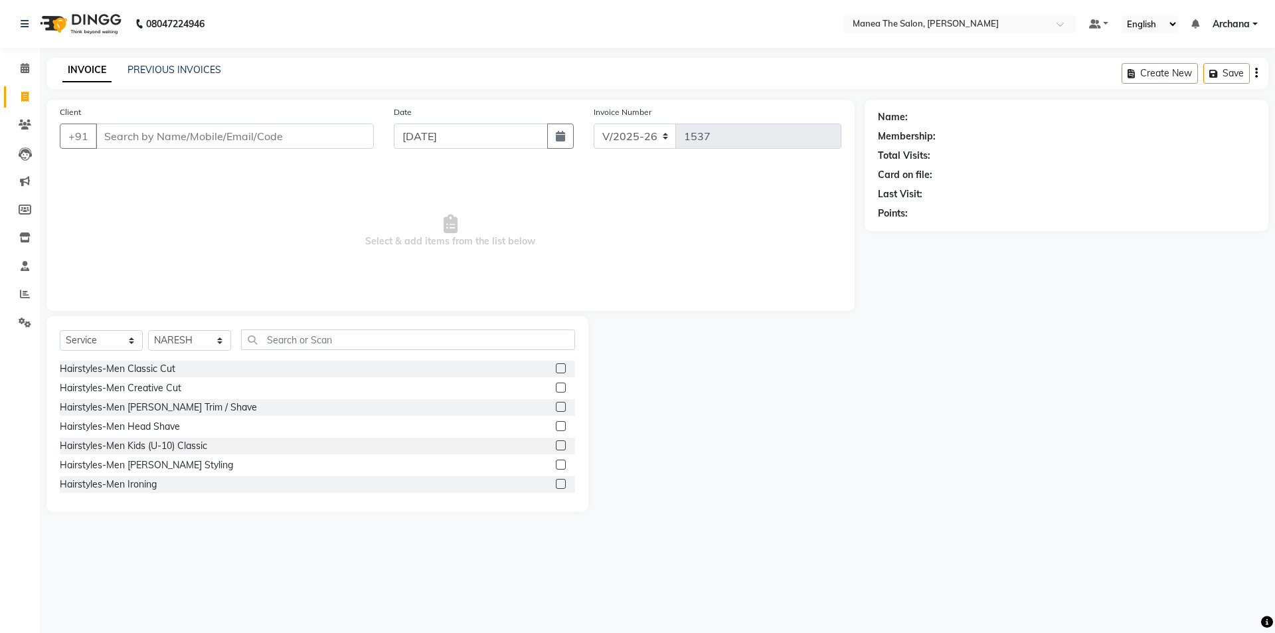
click at [556, 367] on label at bounding box center [561, 368] width 10 height 10
click at [556, 367] on input "checkbox" at bounding box center [560, 369] width 9 height 9
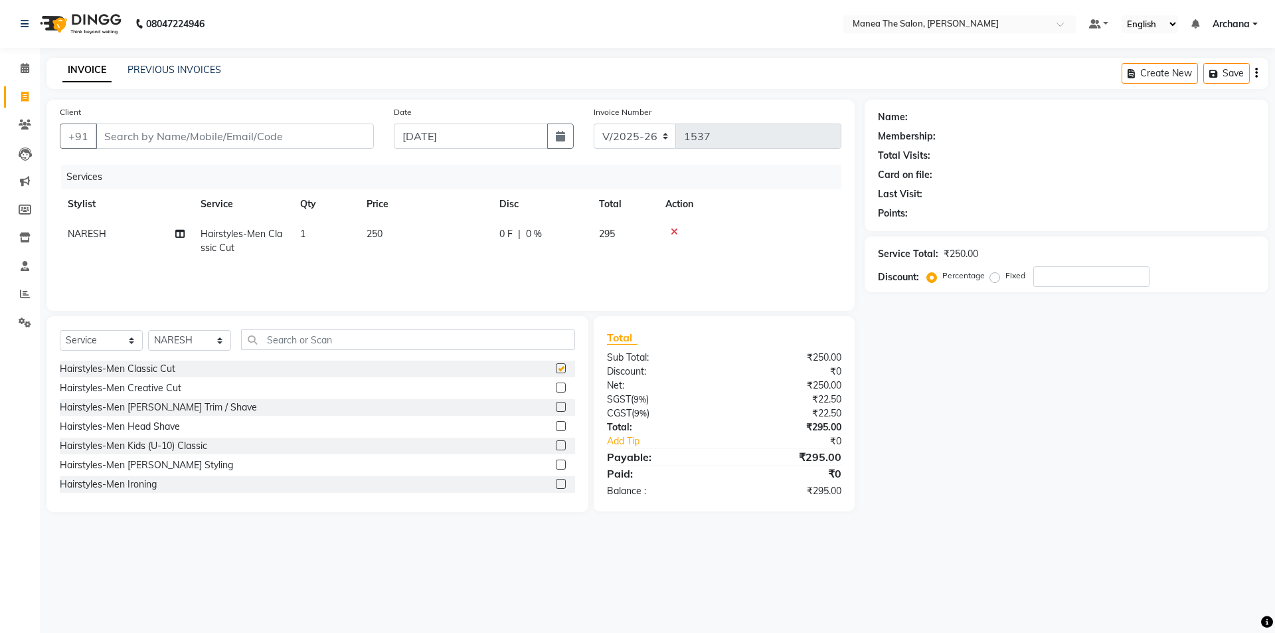
checkbox input "false"
click at [353, 333] on input "text" at bounding box center [408, 339] width 334 height 21
click at [174, 139] on input "Client" at bounding box center [235, 136] width 278 height 25
click at [346, 337] on input "text" at bounding box center [408, 339] width 334 height 21
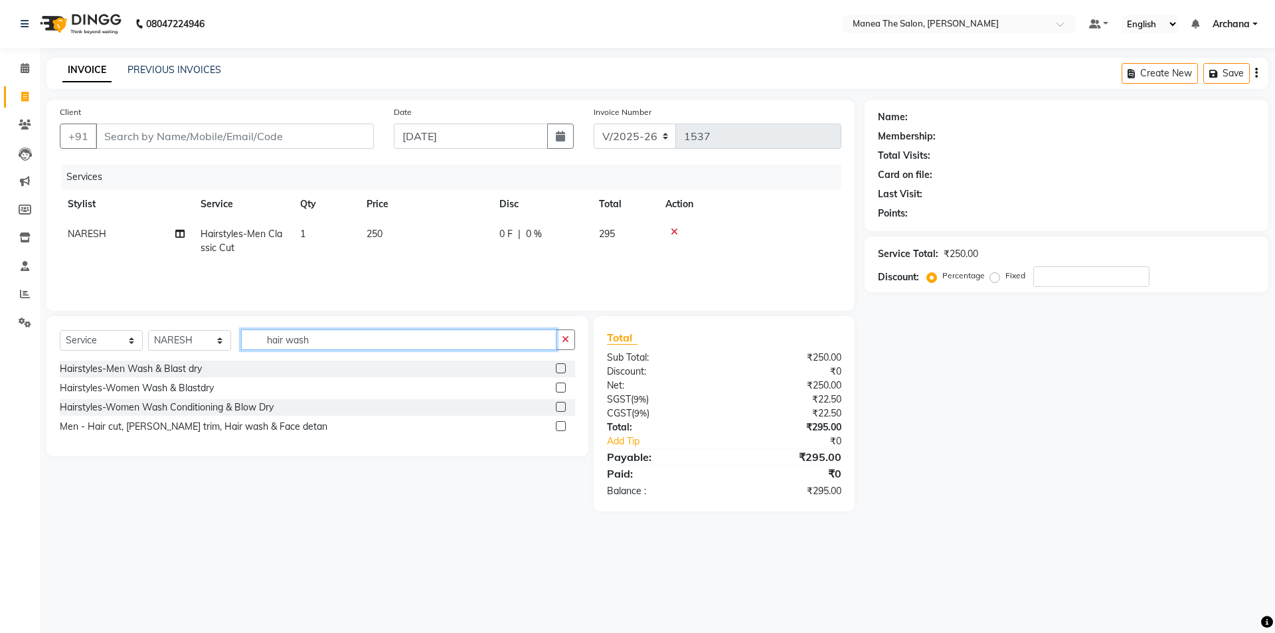
type input "hair wash"
click at [558, 367] on label at bounding box center [561, 368] width 10 height 10
click at [558, 367] on input "checkbox" at bounding box center [560, 369] width 9 height 9
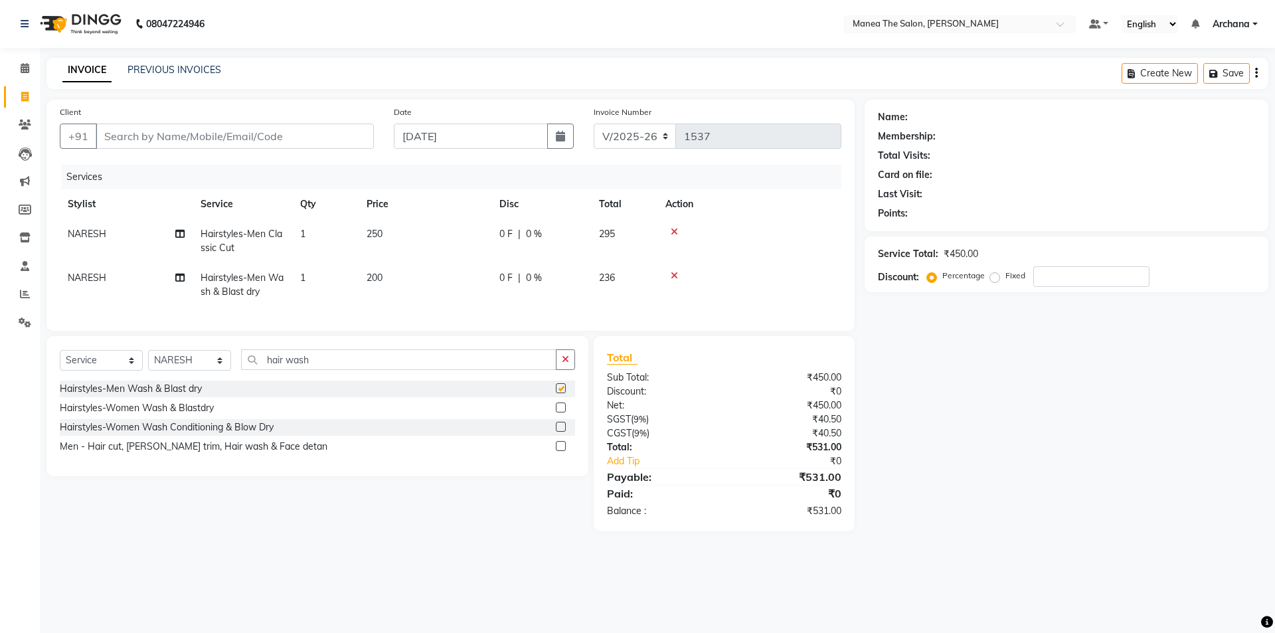
checkbox input "false"
click at [562, 451] on label at bounding box center [561, 446] width 10 height 10
click at [562, 451] on input "checkbox" at bounding box center [560, 446] width 9 height 9
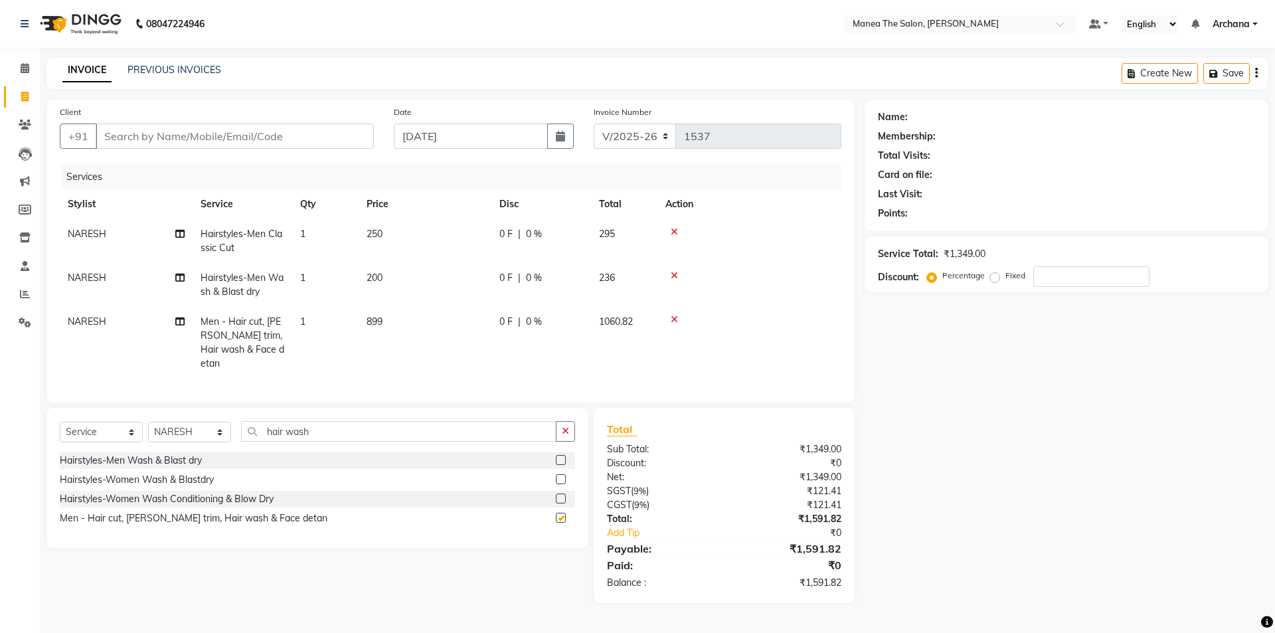
checkbox input "false"
click at [674, 319] on icon at bounding box center [674, 319] width 7 height 9
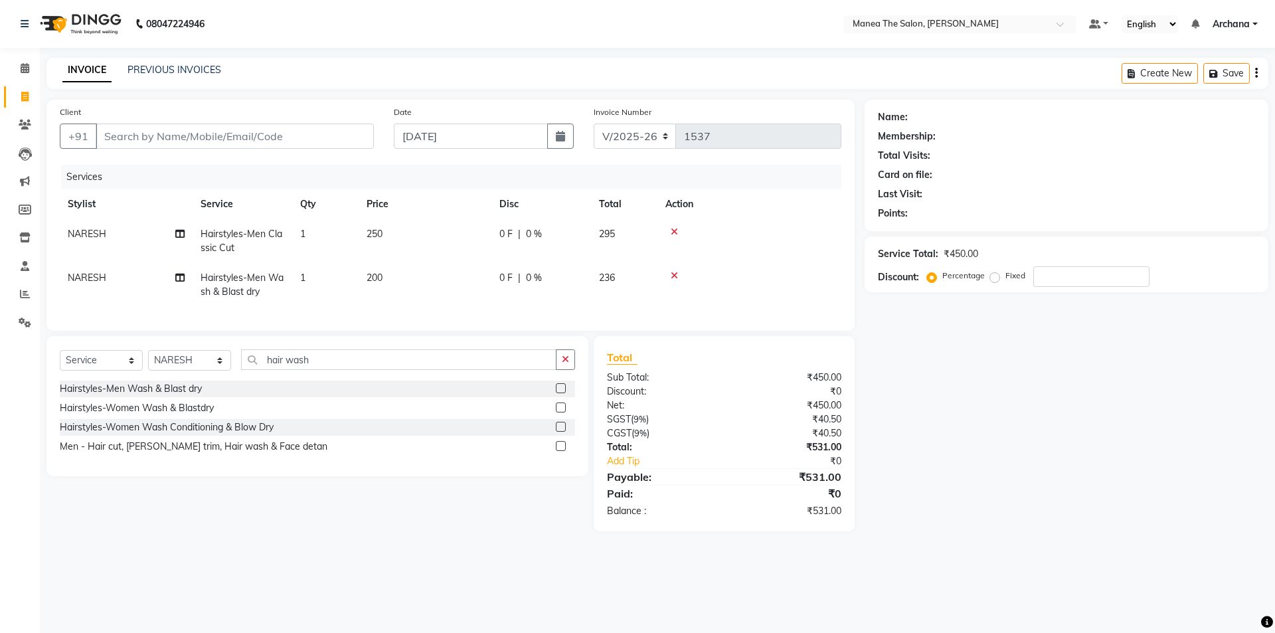
click at [368, 278] on span "200" at bounding box center [375, 278] width 16 height 12
select select "74503"
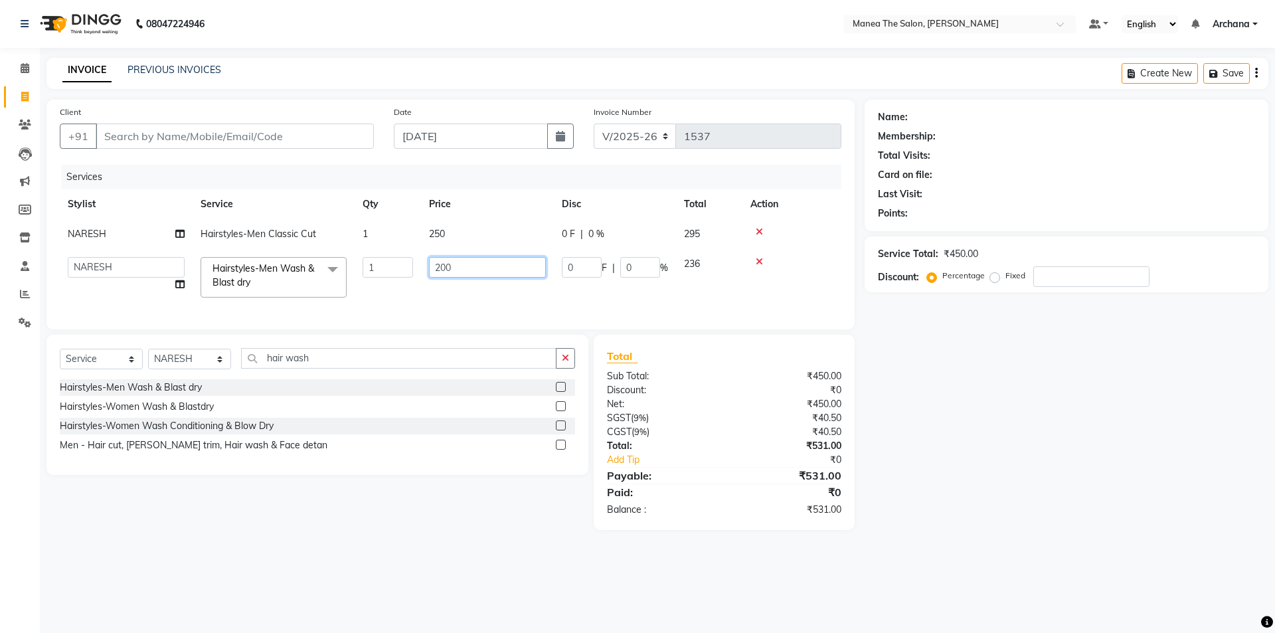
click at [438, 266] on input "200" at bounding box center [487, 267] width 117 height 21
click at [440, 267] on input "200" at bounding box center [487, 267] width 117 height 21
type input "100"
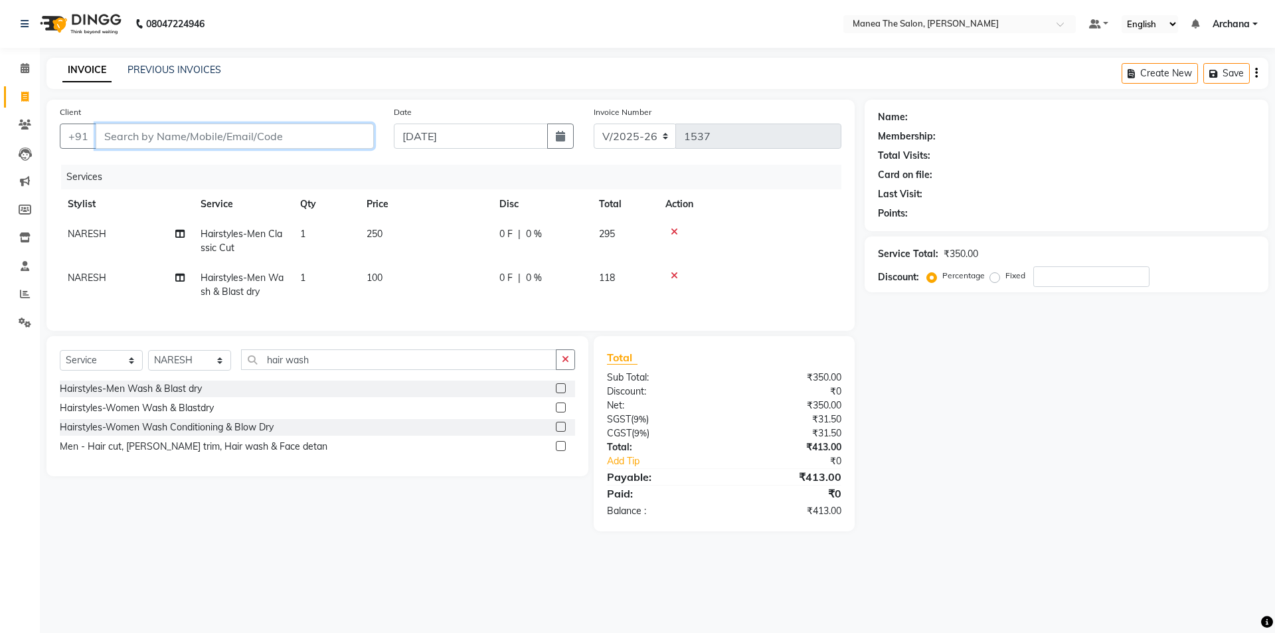
click at [275, 136] on input "Client" at bounding box center [235, 136] width 278 height 25
type input "9"
type input "0"
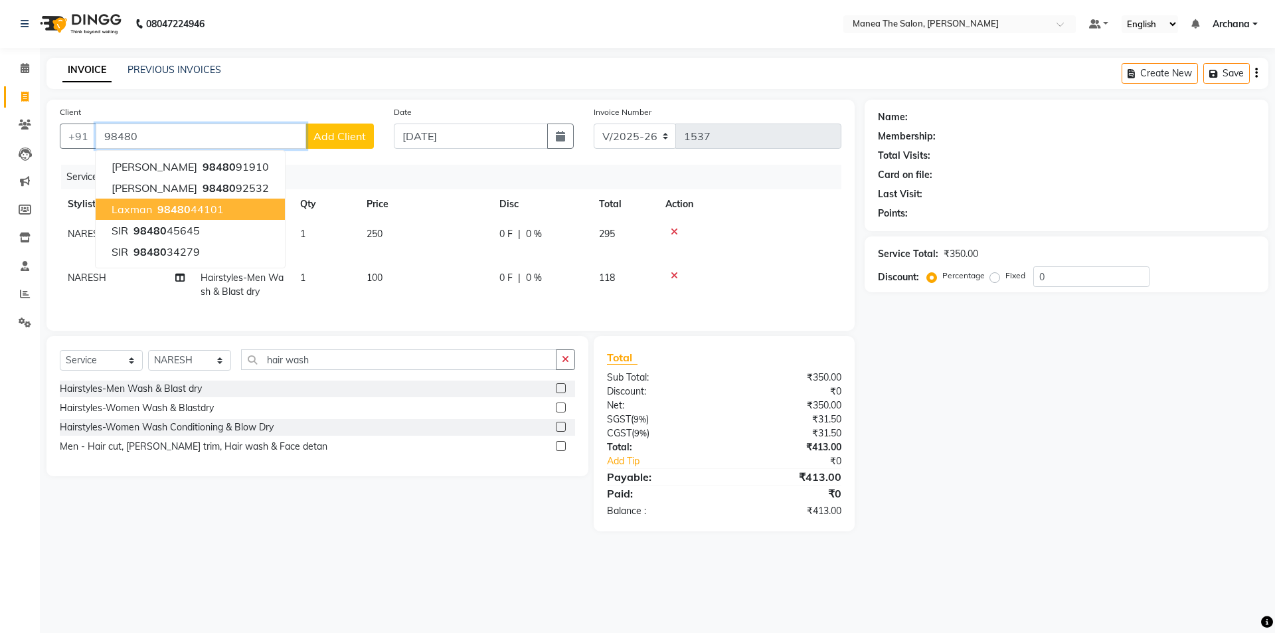
click at [243, 209] on button "laxman 98480 44101" at bounding box center [190, 209] width 189 height 21
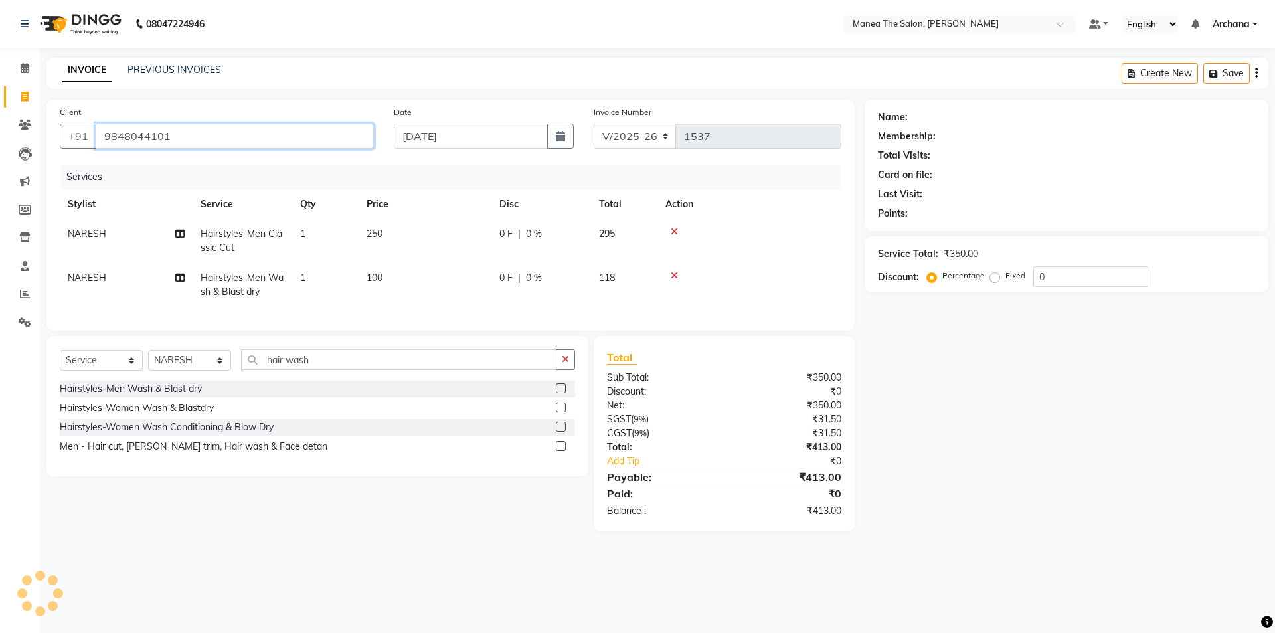
type input "9848044101"
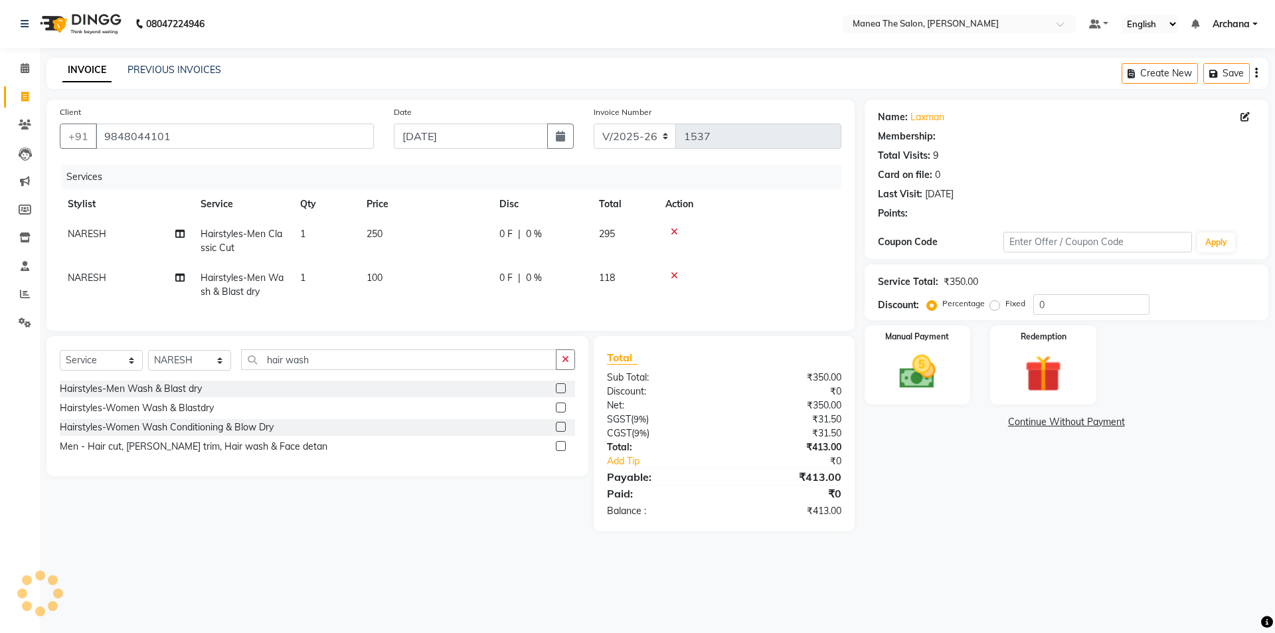
select select "1: Object"
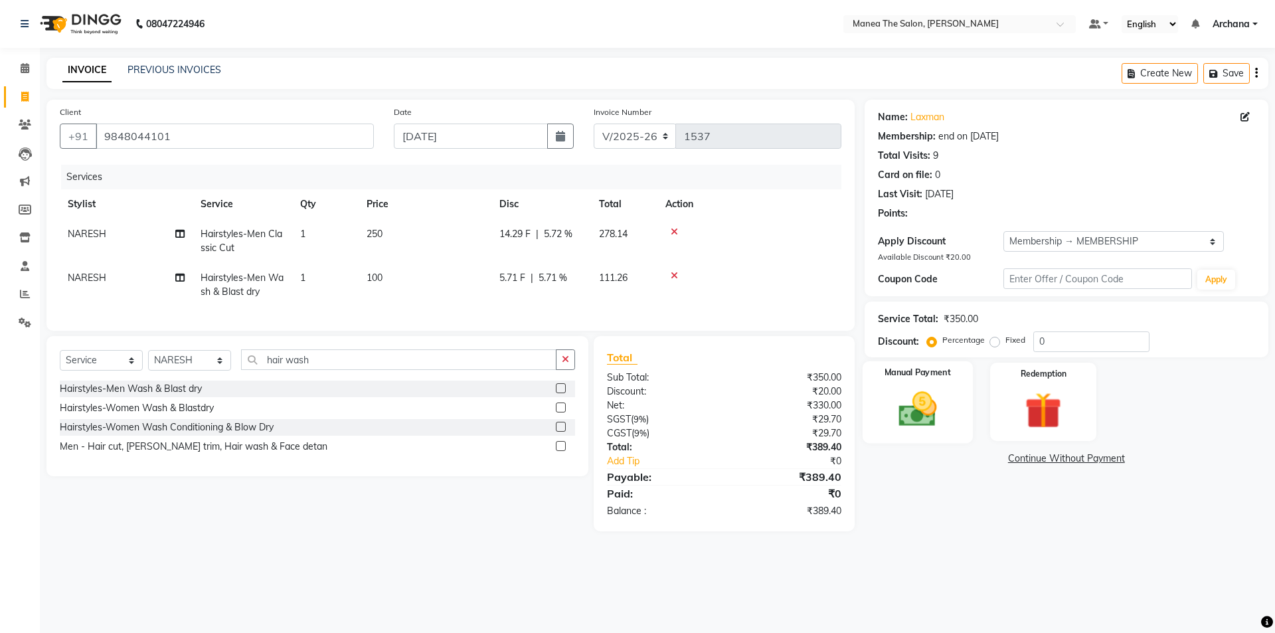
type input "20"
click at [1101, 236] on select "Select Membership → MEMBERSHIP" at bounding box center [1114, 241] width 221 height 21
select select "0:"
click at [1004, 231] on select "Select Membership → MEMBERSHIP" at bounding box center [1114, 241] width 221 height 21
type input "0"
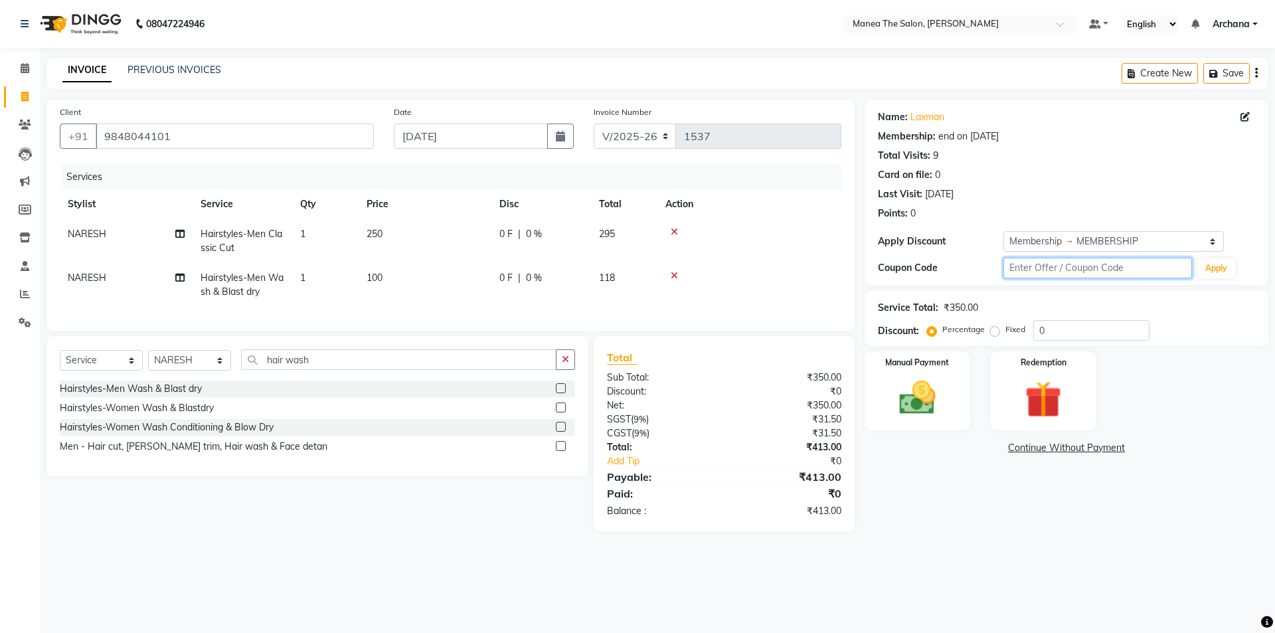
click at [1102, 267] on input "text" at bounding box center [1098, 268] width 189 height 21
click at [1088, 334] on input "0" at bounding box center [1092, 330] width 116 height 21
type input "15"
click at [917, 392] on img at bounding box center [918, 398] width 62 height 44
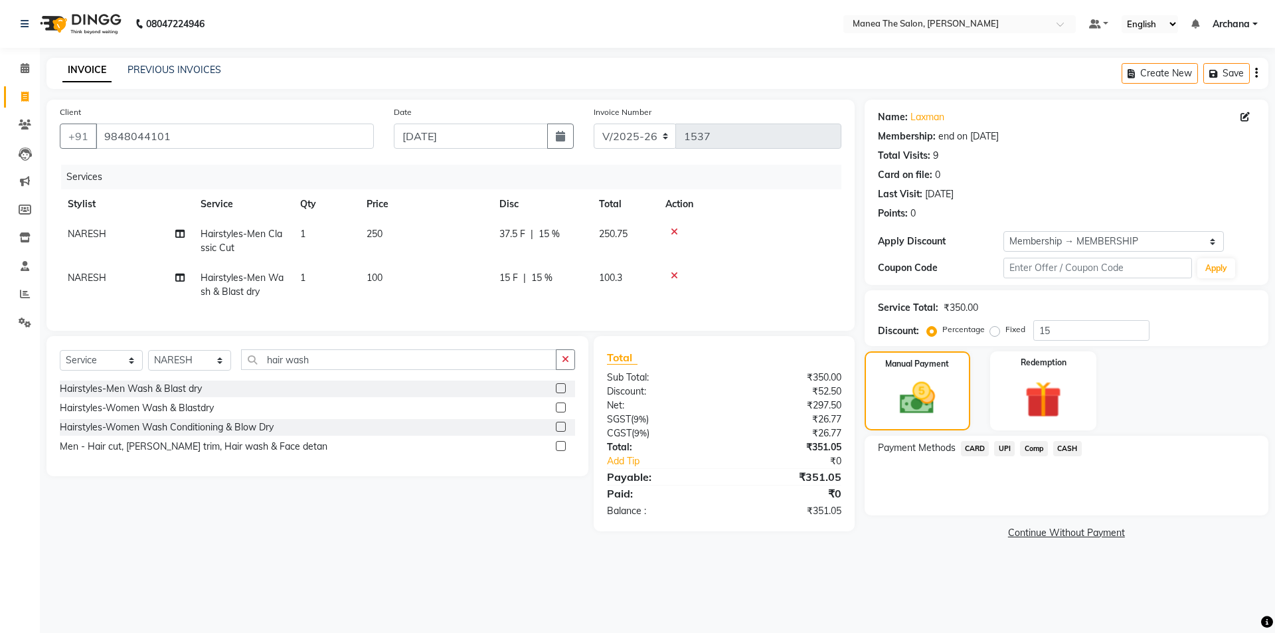
click at [1069, 446] on span "CASH" at bounding box center [1068, 448] width 29 height 15
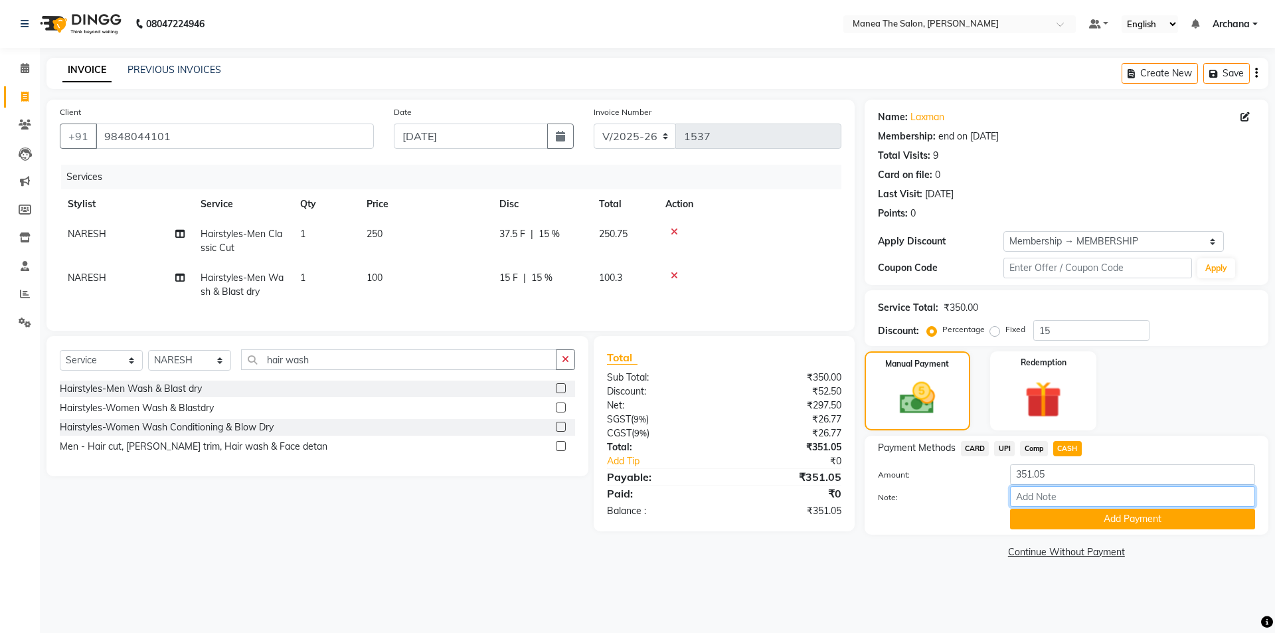
click at [1083, 505] on input "Note:" at bounding box center [1132, 496] width 245 height 21
type input "UPI"
click at [1109, 521] on button "Add Payment" at bounding box center [1132, 519] width 245 height 21
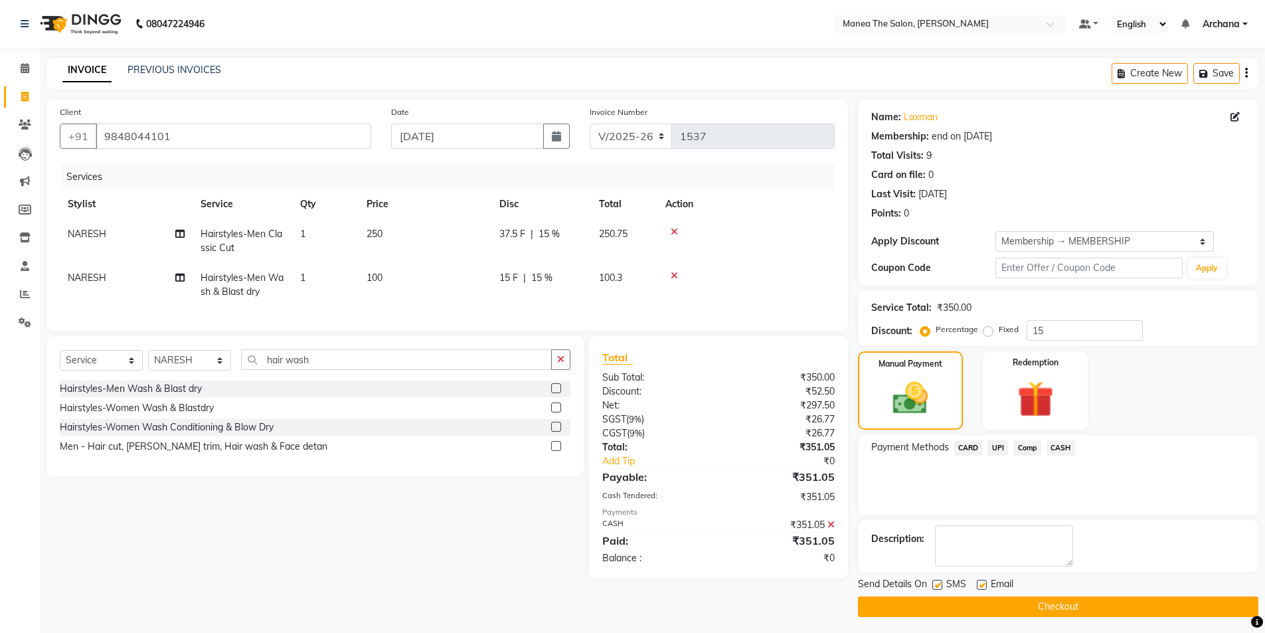
click at [1099, 602] on button "Checkout" at bounding box center [1058, 606] width 401 height 21
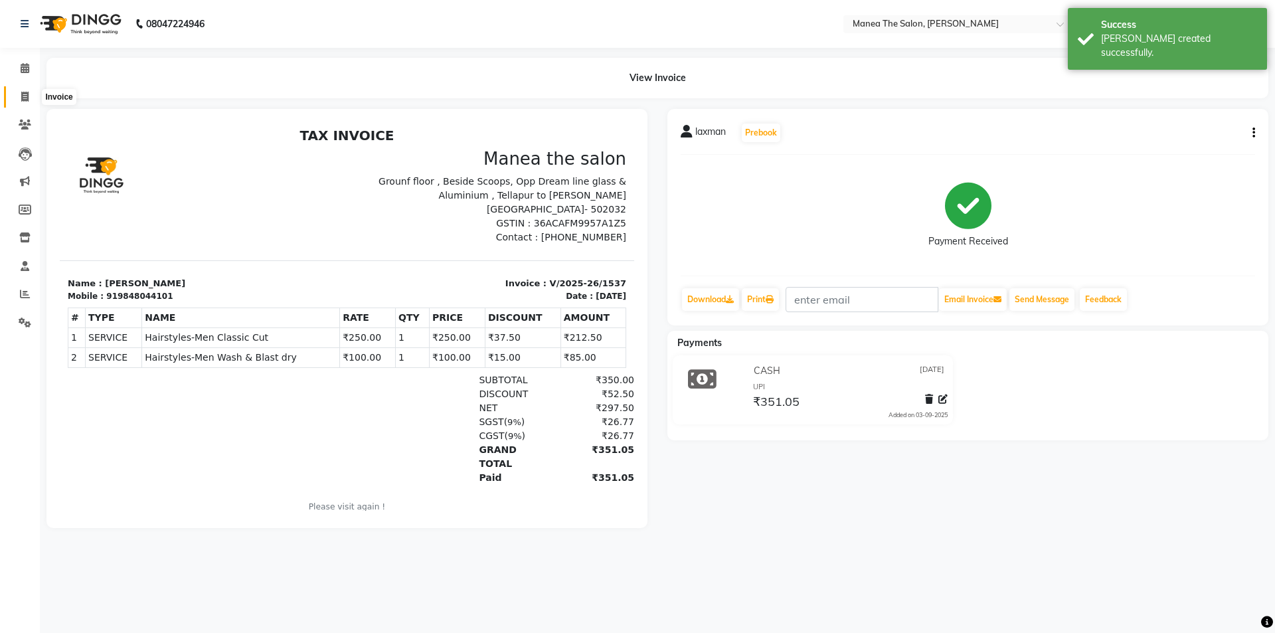
click at [30, 96] on span at bounding box center [24, 97] width 23 height 15
select select "service"
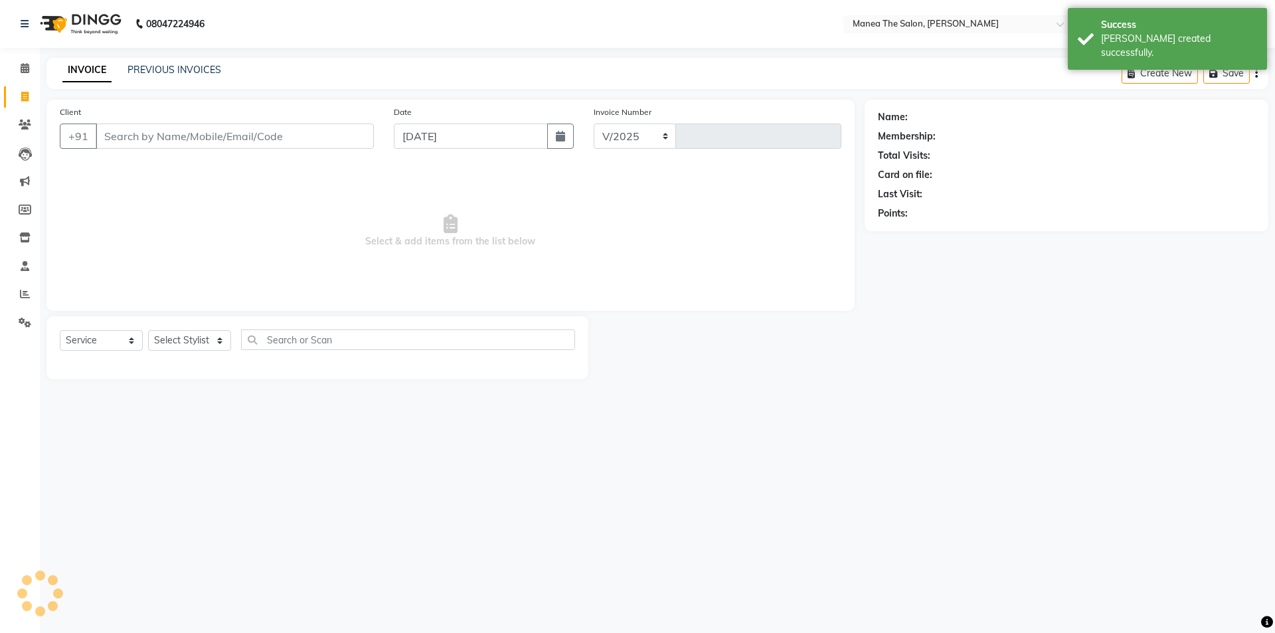
select select "6846"
type input "1538"
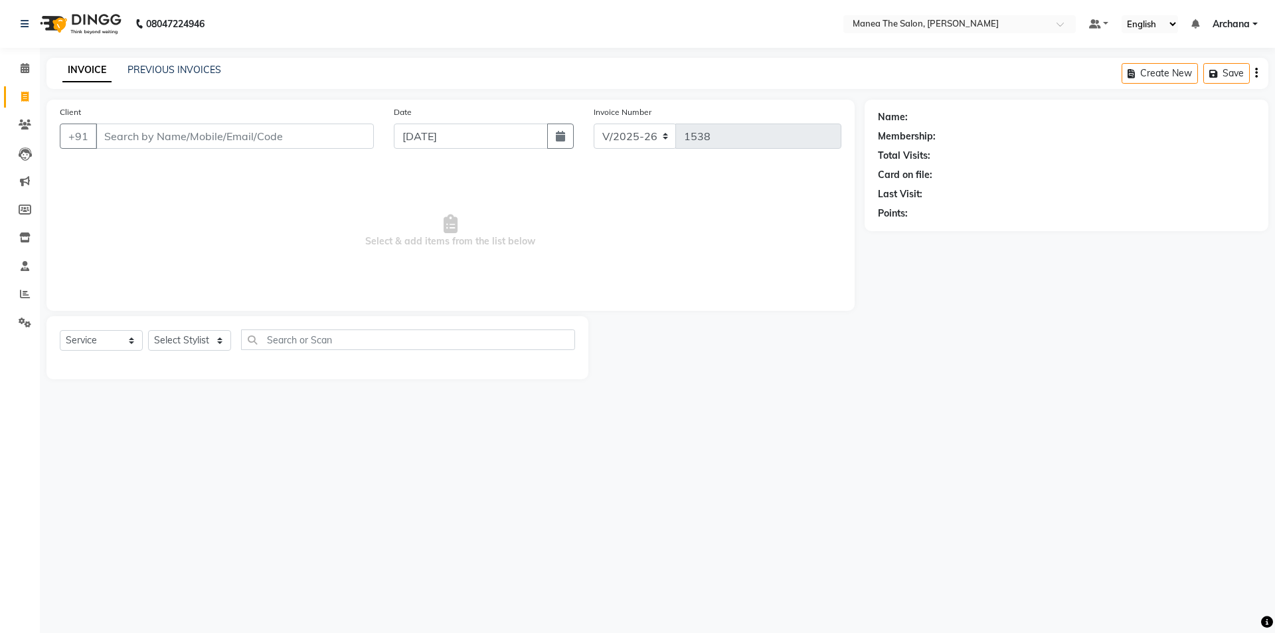
drag, startPoint x: 363, startPoint y: 74, endPoint x: 358, endPoint y: 150, distance: 75.9
click at [358, 150] on main "INVOICE PREVIOUS INVOICES Create New Save Client +91 Date 03-09-2025 Invoice Nu…" at bounding box center [658, 228] width 1236 height 341
click at [355, 155] on div "Client +91" at bounding box center [217, 132] width 334 height 54
drag, startPoint x: 345, startPoint y: 166, endPoint x: 331, endPoint y: 168, distance: 14.1
click at [331, 168] on span "Select & add items from the list below" at bounding box center [451, 231] width 782 height 133
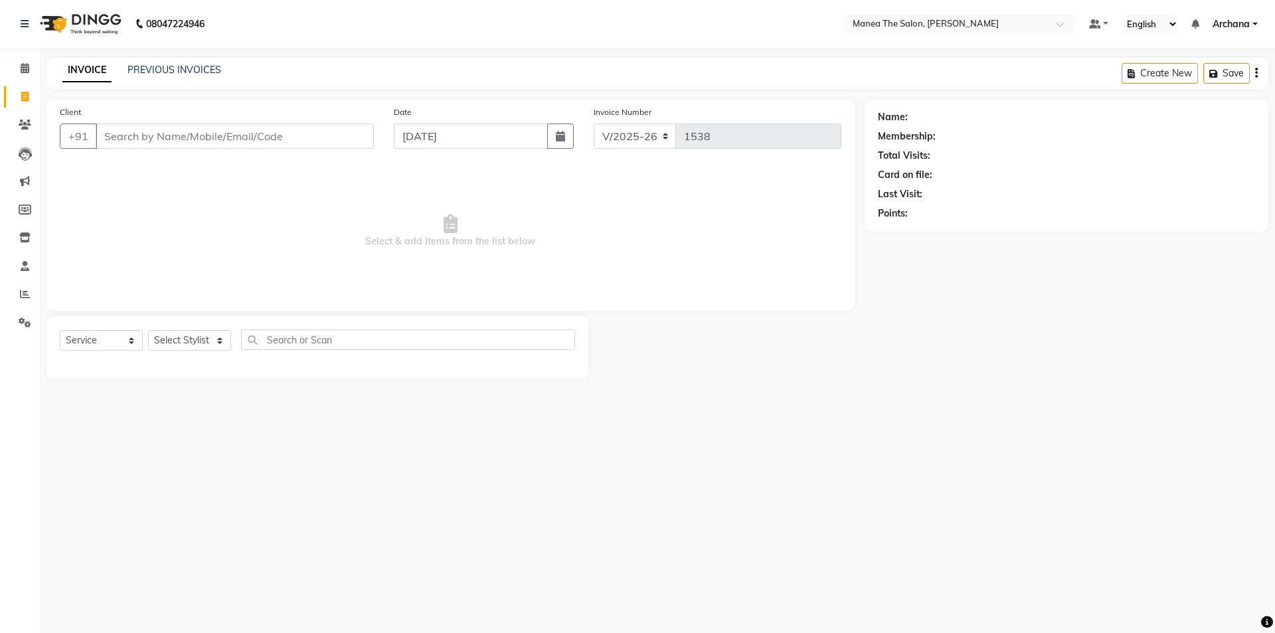
click at [275, 166] on span "Select & add items from the list below" at bounding box center [451, 231] width 782 height 133
click at [270, 165] on span "Select & add items from the list below" at bounding box center [451, 231] width 782 height 133
click at [238, 169] on span "Select & add items from the list below" at bounding box center [451, 231] width 782 height 133
drag, startPoint x: 238, startPoint y: 169, endPoint x: 723, endPoint y: 432, distance: 551.4
click at [723, 432] on div "08047224946 Select Location × Manea The Salon, Osman Nagar Default Panel My Pan…" at bounding box center [637, 316] width 1275 height 633
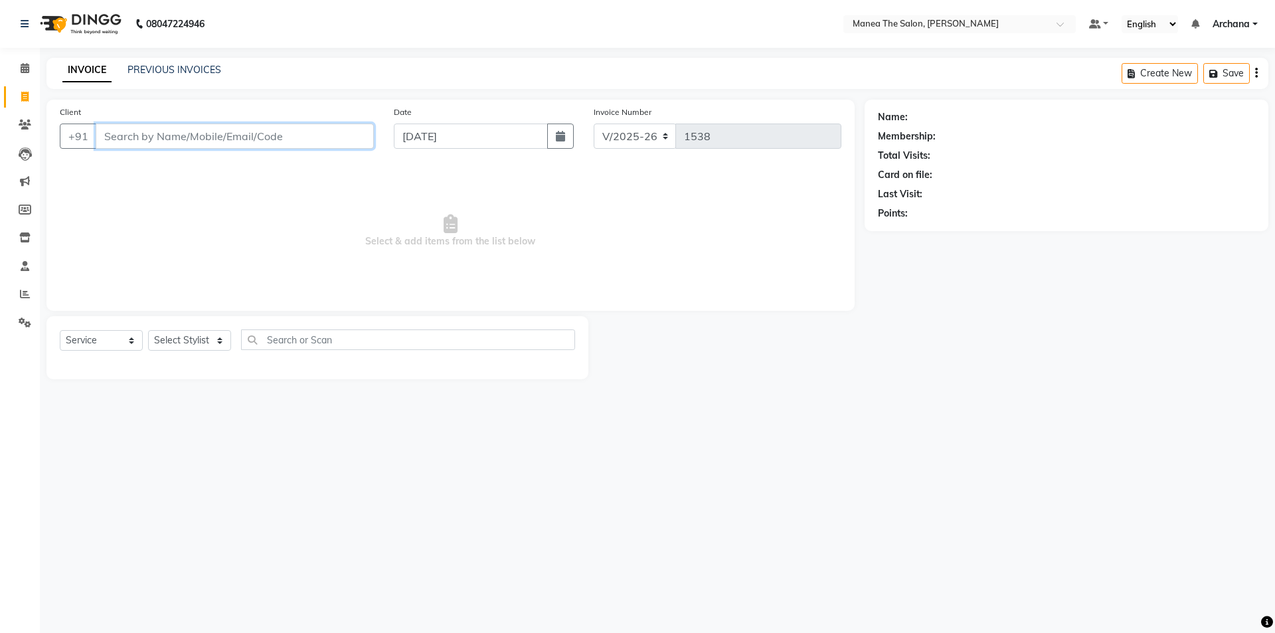
click at [144, 136] on input "Client" at bounding box center [235, 136] width 278 height 25
type input "9"
type input "9866876538"
click at [350, 137] on span "Add Client" at bounding box center [340, 136] width 52 height 13
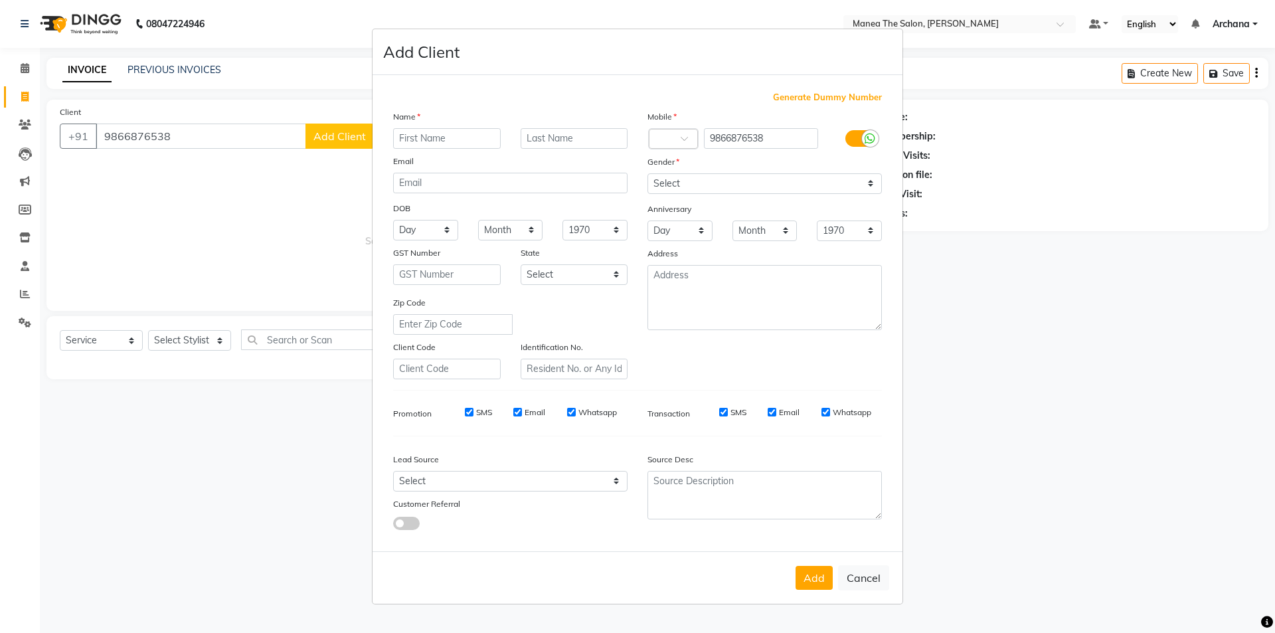
click at [282, 276] on ngb-modal-window "Add Client Generate Dummy Number Name Email DOB Day 01 02 03 04 05 06 07 08 09 …" at bounding box center [637, 316] width 1275 height 633
click at [264, 224] on ngb-modal-window "Add Client Generate Dummy Number Name Email DOB Day 01 02 03 04 05 06 07 08 09 …" at bounding box center [637, 316] width 1275 height 633
click at [1004, 349] on ngb-modal-window "Add Client Generate Dummy Number Name Email DOB Day 01 02 03 04 05 06 07 08 09 …" at bounding box center [637, 316] width 1275 height 633
drag, startPoint x: 1004, startPoint y: 349, endPoint x: 1024, endPoint y: 347, distance: 20.0
click at [1024, 348] on ngb-modal-window "Add Client Generate Dummy Number Name Email DOB Day 01 02 03 04 05 06 07 08 09 …" at bounding box center [637, 316] width 1275 height 633
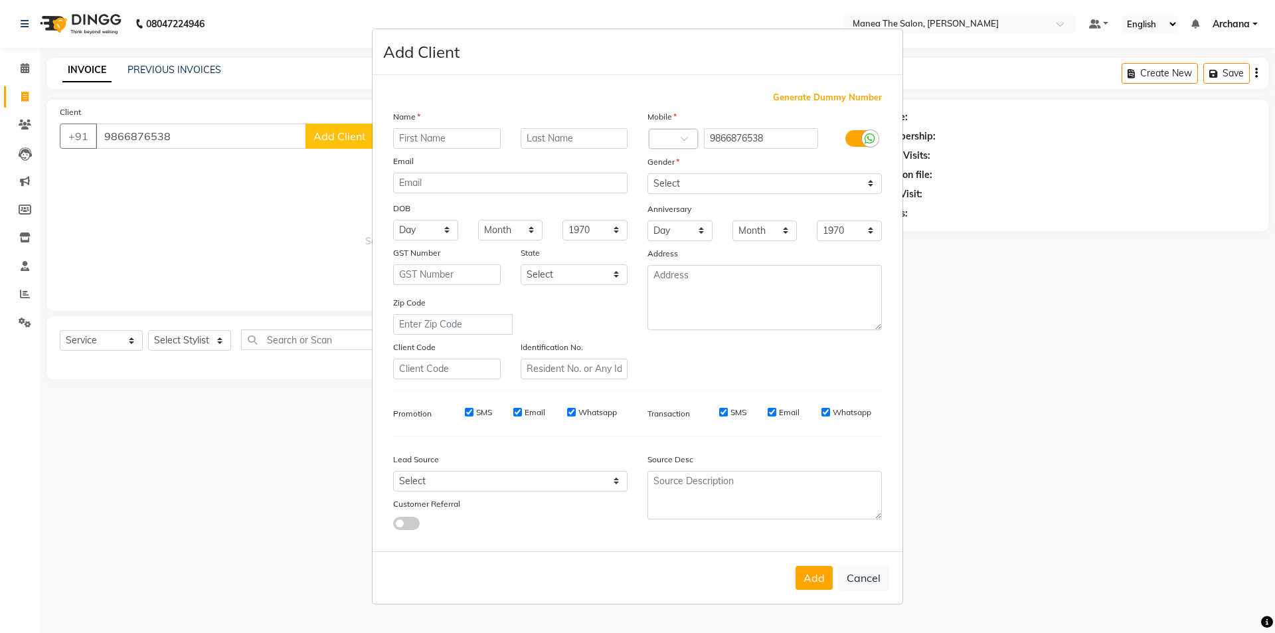
click at [1025, 347] on ngb-modal-window "Add Client Generate Dummy Number Name Email DOB Day 01 02 03 04 05 06 07 08 09 …" at bounding box center [637, 316] width 1275 height 633
click at [1237, 359] on ngb-modal-window "Add Client Generate Dummy Number Name Email DOB Day 01 02 03 04 05 06 07 08 09 …" at bounding box center [637, 316] width 1275 height 633
click at [1239, 359] on ngb-modal-window "Add Client Generate Dummy Number Name Email DOB Day 01 02 03 04 05 06 07 08 09 …" at bounding box center [637, 316] width 1275 height 633
click at [199, 257] on ngb-modal-window "Add Client Generate Dummy Number Name Email DOB Day 01 02 03 04 05 06 07 08 09 …" at bounding box center [637, 316] width 1275 height 633
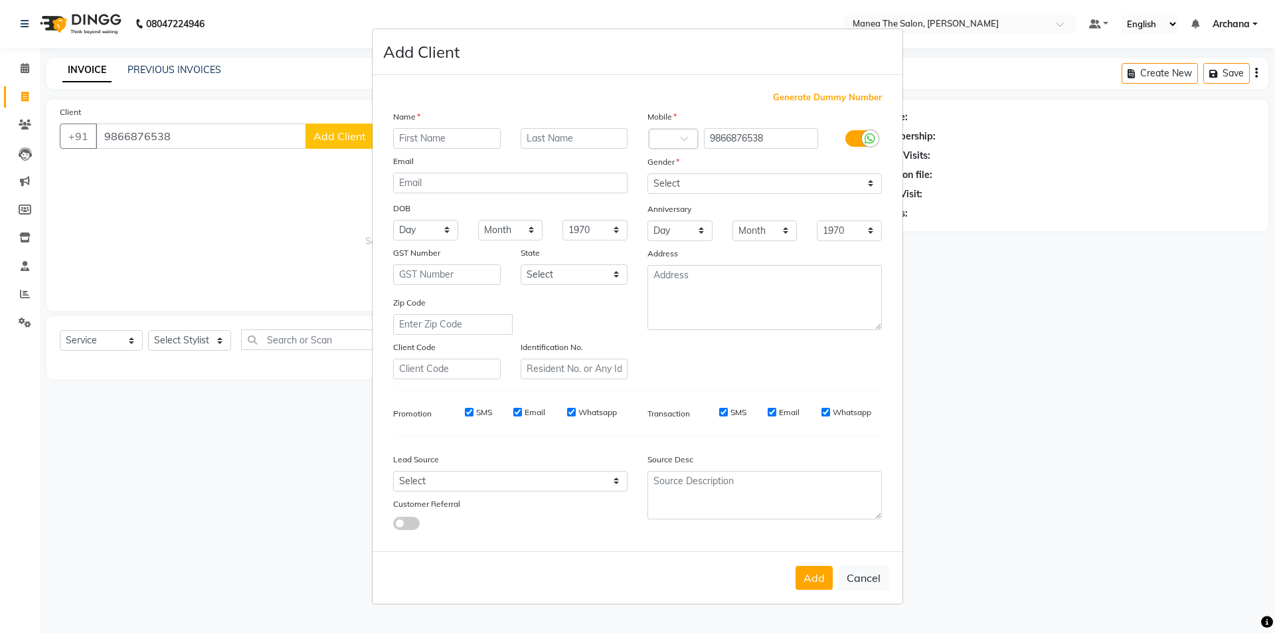
click at [200, 254] on ngb-modal-window "Add Client Generate Dummy Number Name Email DOB Day 01 02 03 04 05 06 07 08 09 …" at bounding box center [637, 316] width 1275 height 633
click at [112, 504] on ngb-modal-window "Add Client Generate Dummy Number Name Email DOB Day 01 02 03 04 05 06 07 08 09 …" at bounding box center [637, 316] width 1275 height 633
click at [444, 136] on input "text" at bounding box center [447, 138] width 108 height 21
click at [800, 183] on select "Select Male Female Other Prefer Not To Say" at bounding box center [765, 183] width 234 height 21
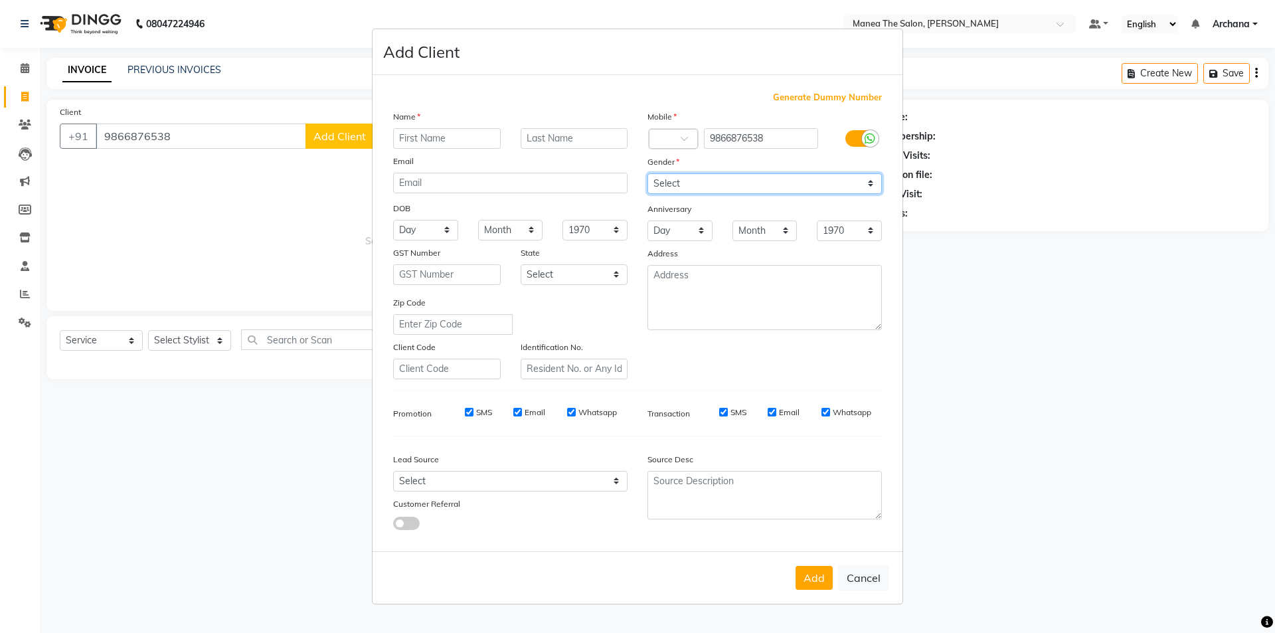
select select "male"
click at [648, 173] on select "Select Male Female Other Prefer Not To Say" at bounding box center [765, 183] width 234 height 21
click at [503, 480] on select "Select Walk-in Referral Internet Friend Word of Mouth Advertisement Facebook Ju…" at bounding box center [510, 481] width 234 height 21
select select "47942"
click at [393, 471] on select "Select Walk-in Referral Internet Friend Word of Mouth Advertisement Facebook Ju…" at bounding box center [510, 481] width 234 height 21
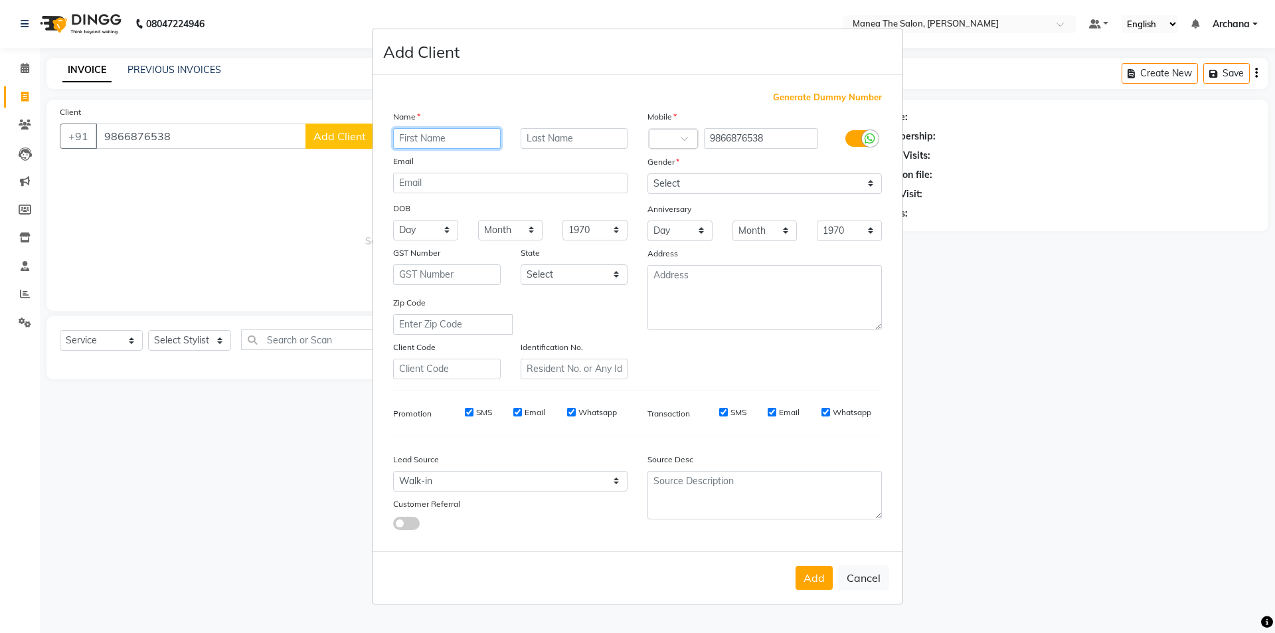
click at [471, 137] on input "text" at bounding box center [447, 138] width 108 height 21
type input "naga"
click at [816, 590] on div "Add Cancel" at bounding box center [638, 577] width 530 height 52
drag, startPoint x: 772, startPoint y: 139, endPoint x: 703, endPoint y: 139, distance: 68.4
click at [704, 139] on input "9866876538" at bounding box center [761, 138] width 115 height 21
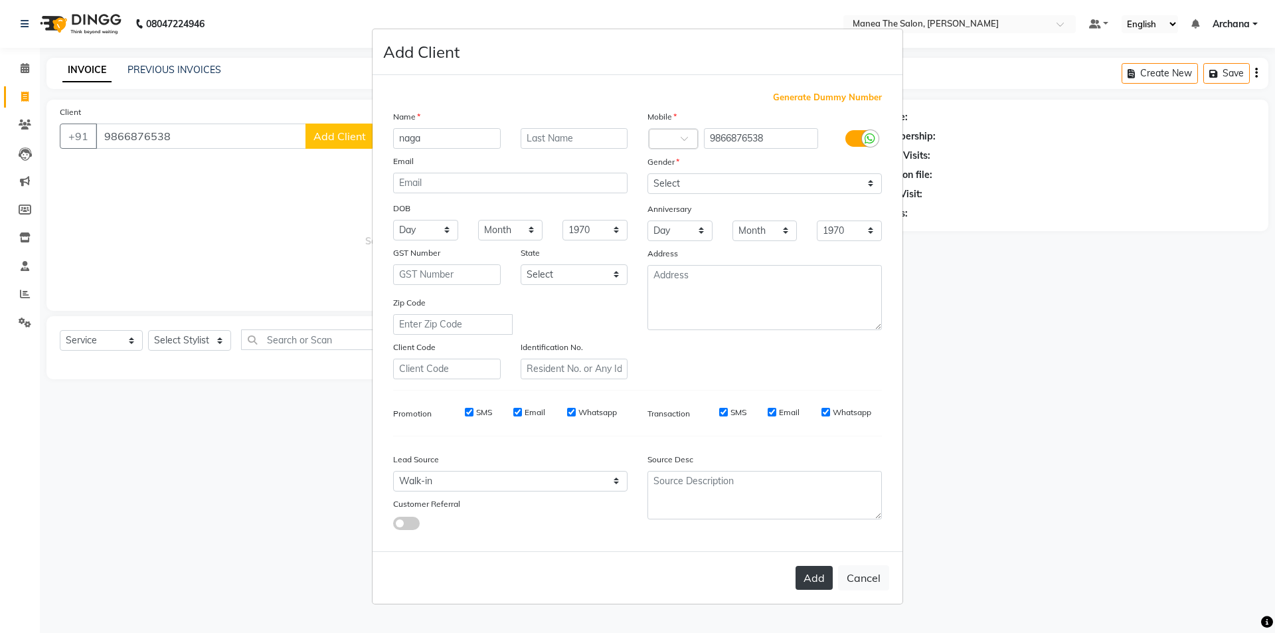
click at [813, 585] on button "Add" at bounding box center [814, 578] width 37 height 24
click at [862, 578] on button "Cancel" at bounding box center [863, 577] width 51 height 25
select select
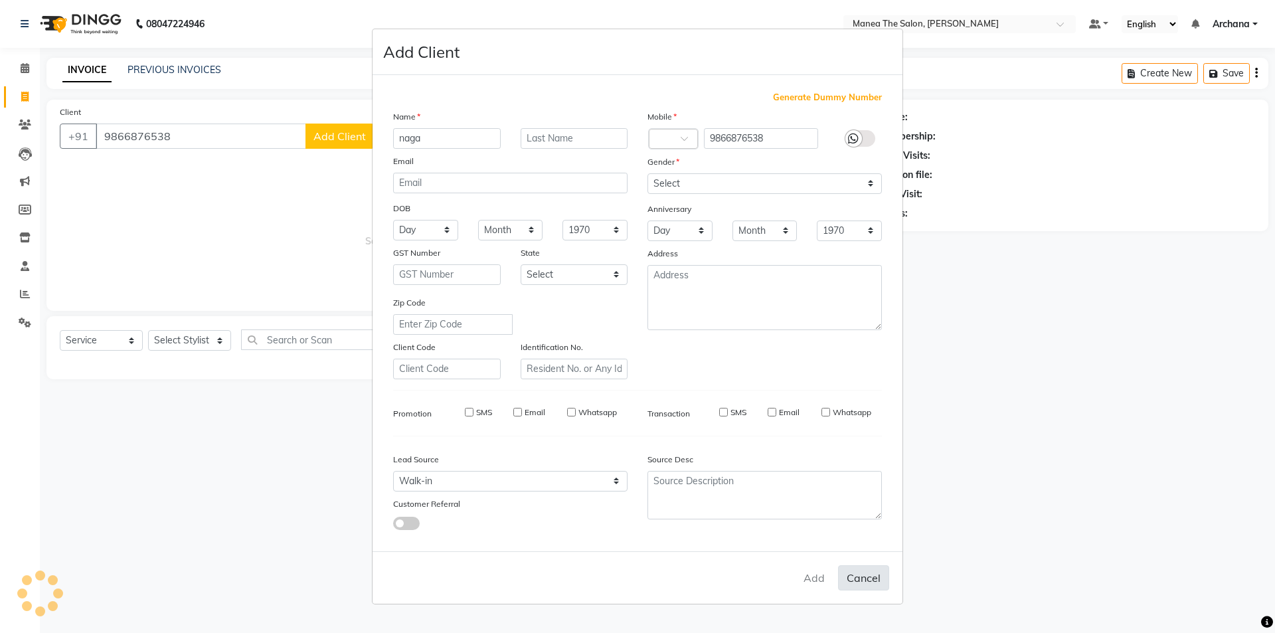
select select
checkbox input "false"
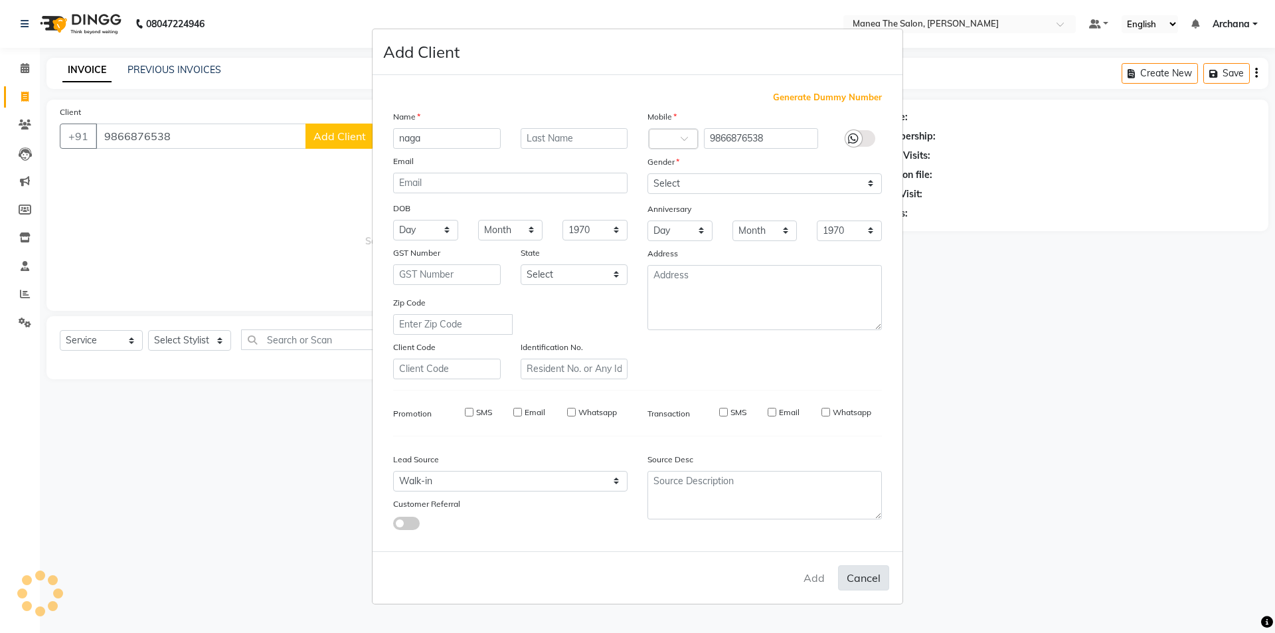
checkbox input "false"
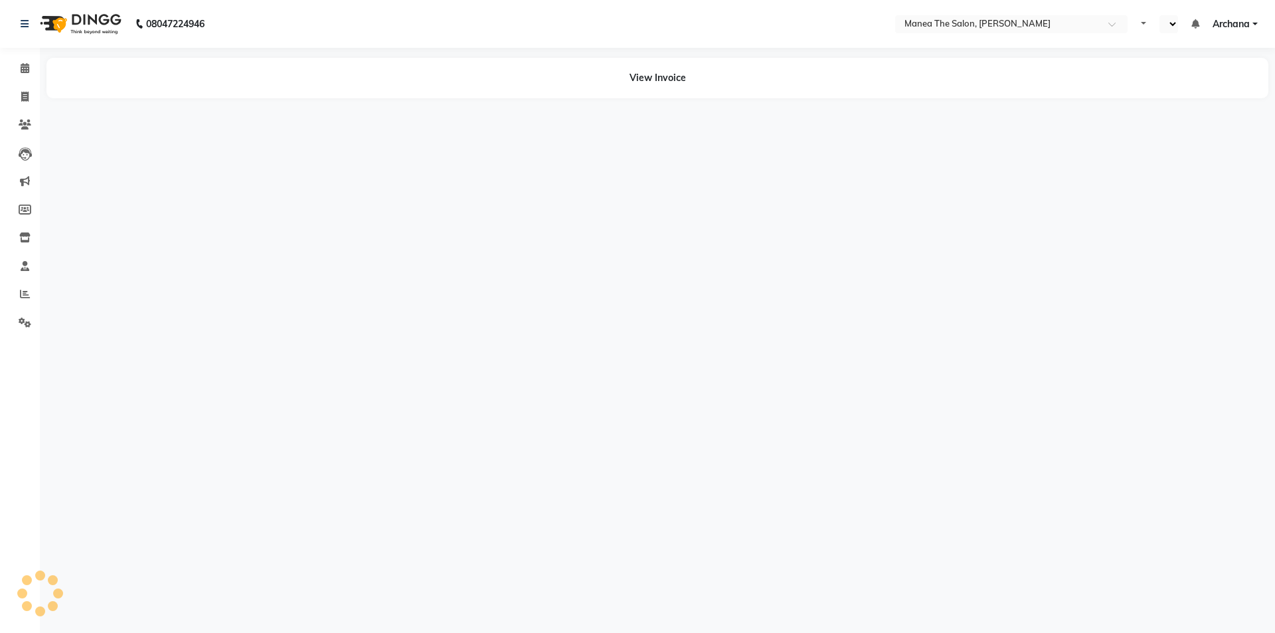
select select "en"
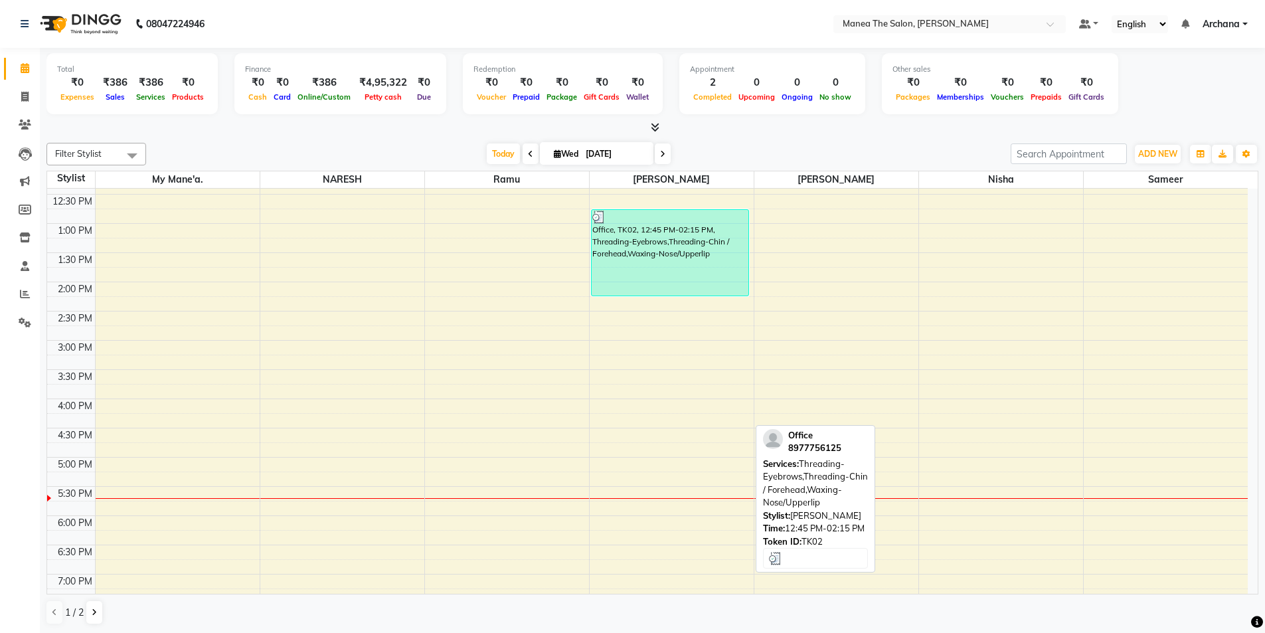
scroll to position [332, 0]
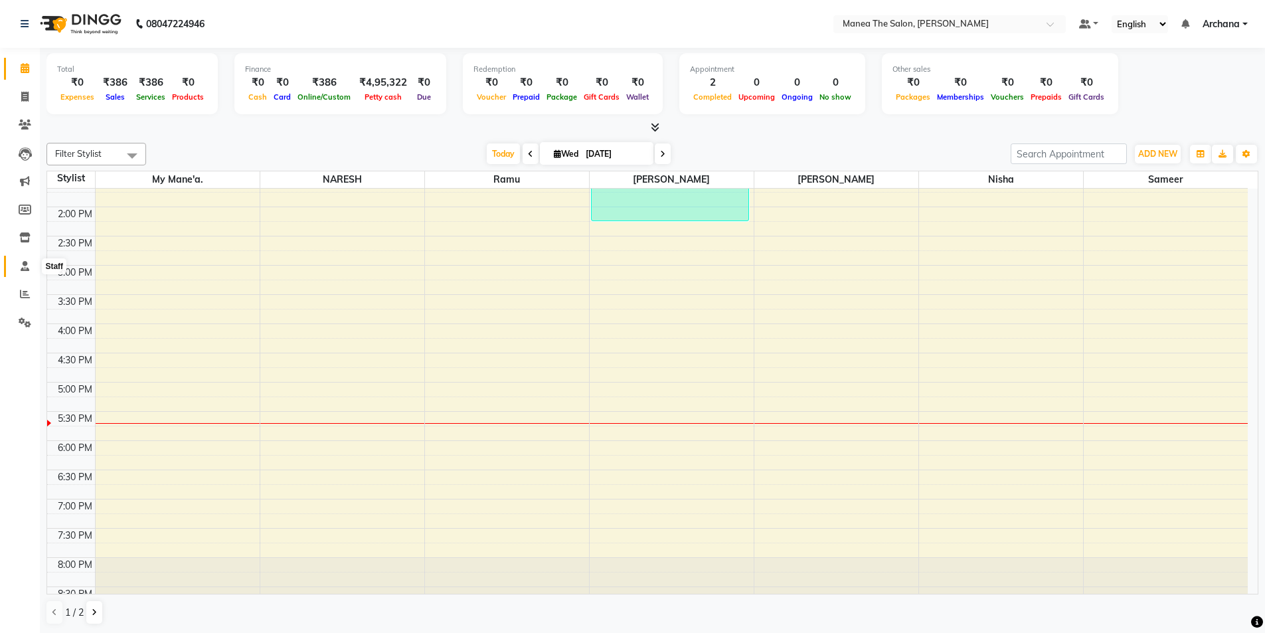
click at [24, 270] on icon at bounding box center [25, 266] width 9 height 10
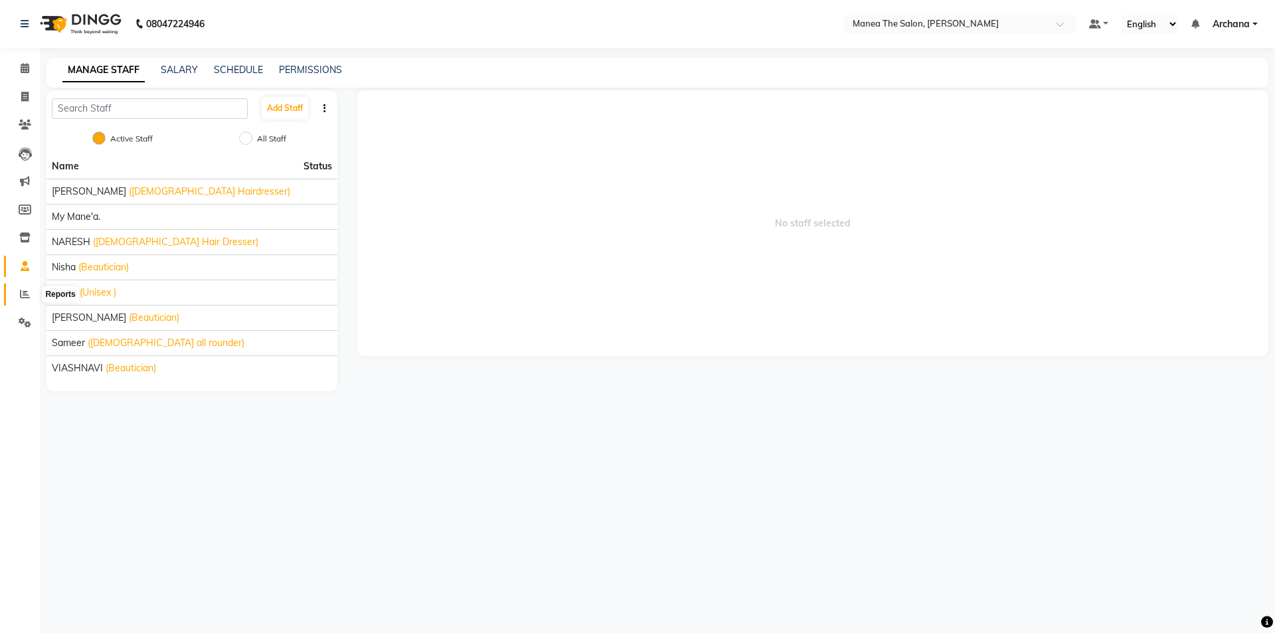
click at [21, 298] on icon at bounding box center [25, 294] width 10 height 10
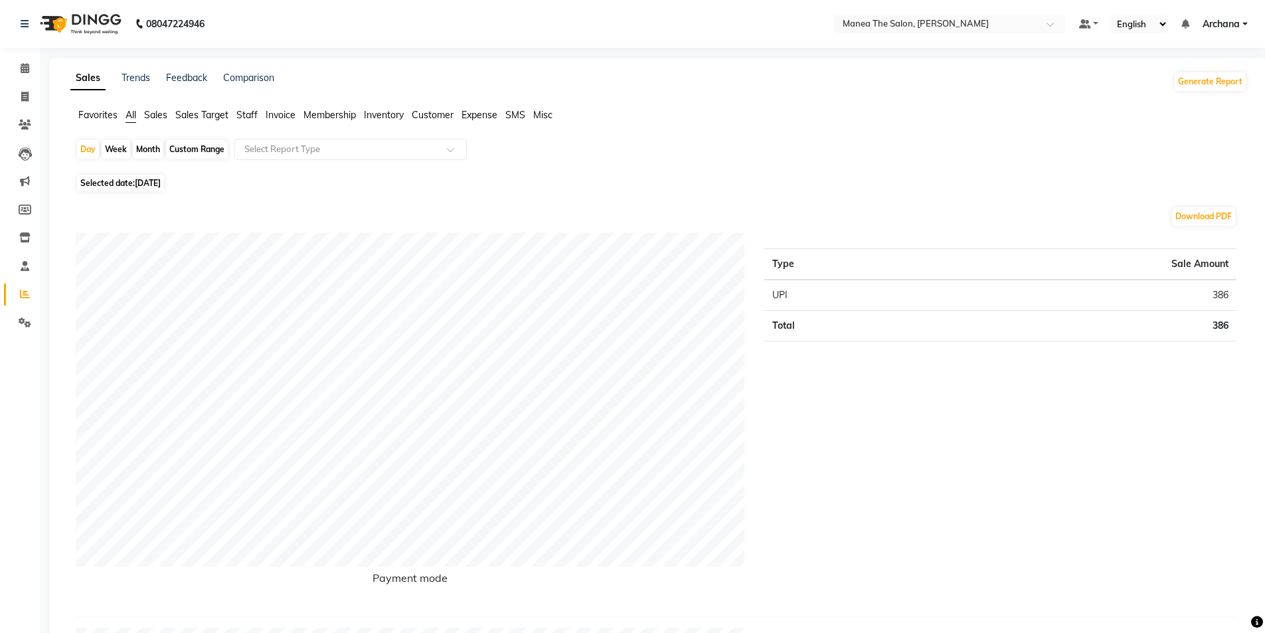
click at [327, 113] on span "Membership" at bounding box center [330, 115] width 52 height 12
click at [254, 122] on li "Staff" at bounding box center [246, 115] width 21 height 14
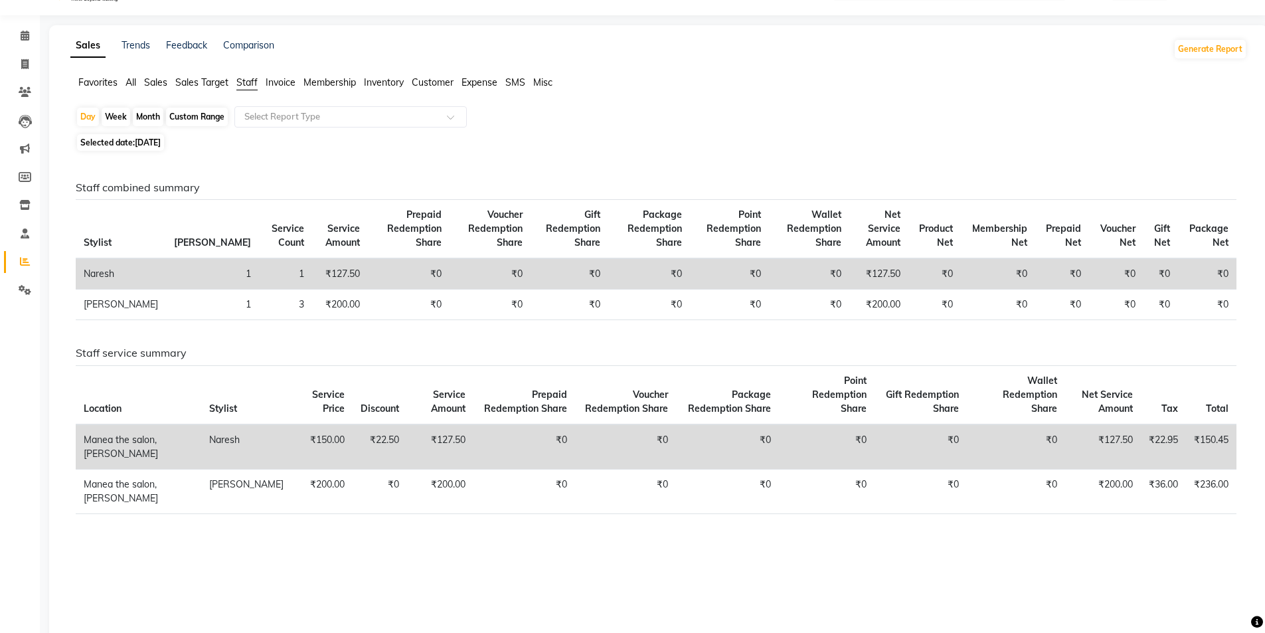
scroll to position [50, 0]
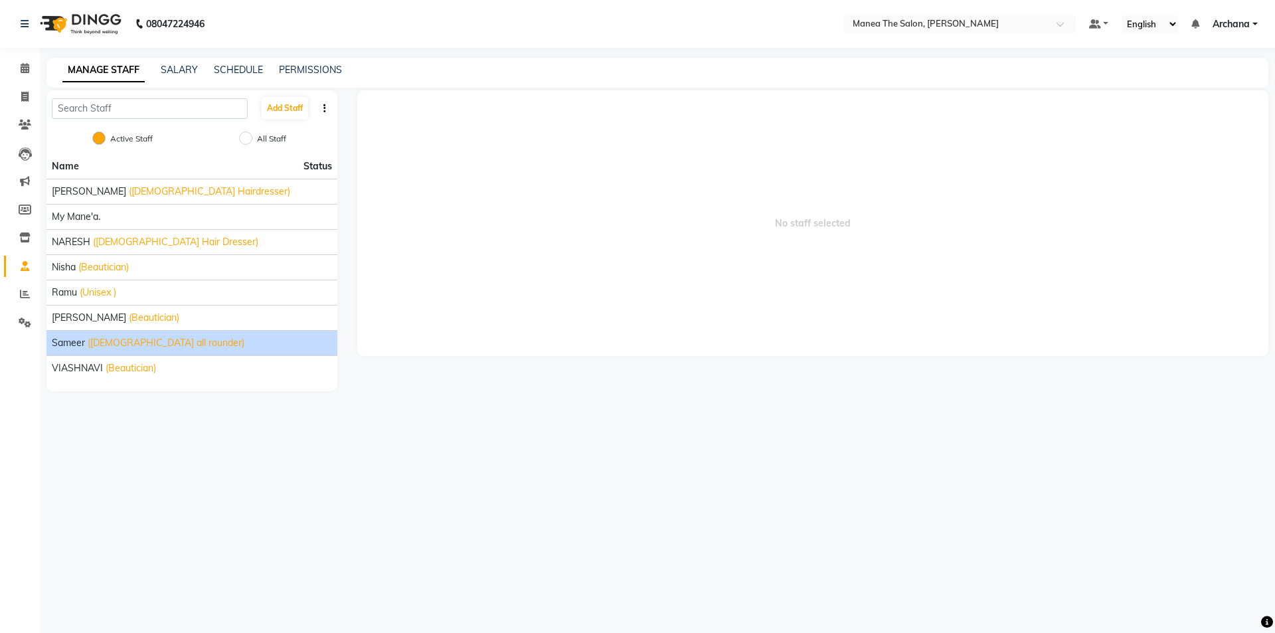
click at [159, 343] on span "(male all rounder)" at bounding box center [166, 343] width 157 height 14
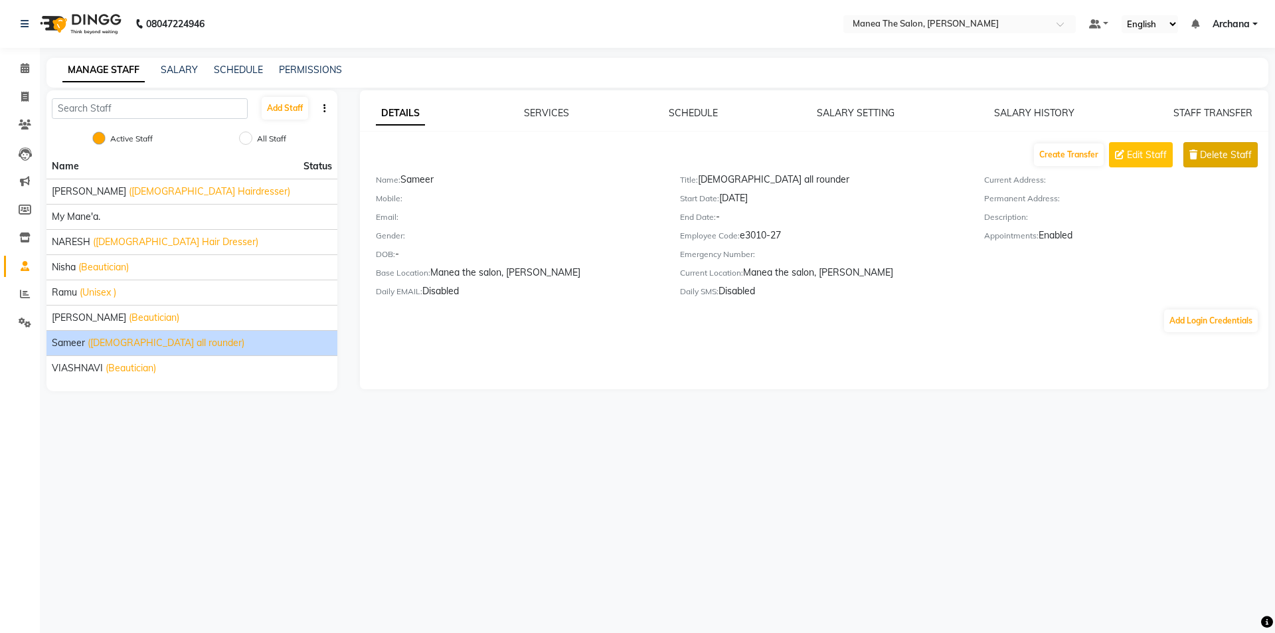
click at [1204, 153] on span "Delete Staff" at bounding box center [1226, 155] width 52 height 14
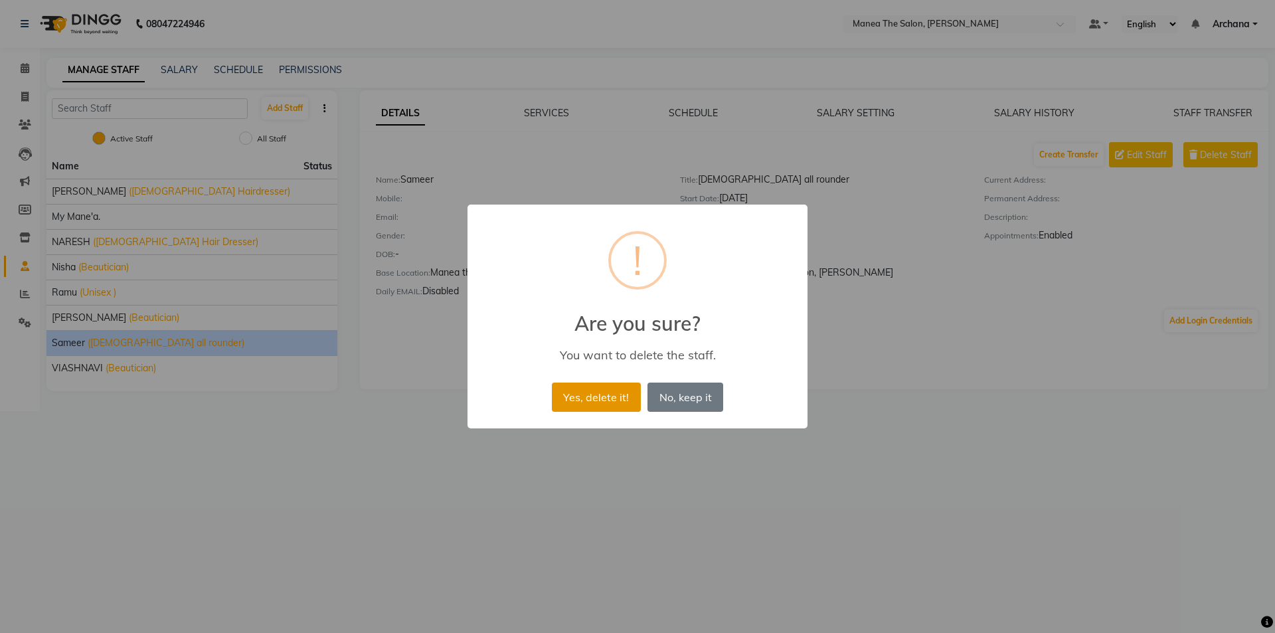
click at [571, 399] on button "Yes, delete it!" at bounding box center [596, 397] width 89 height 29
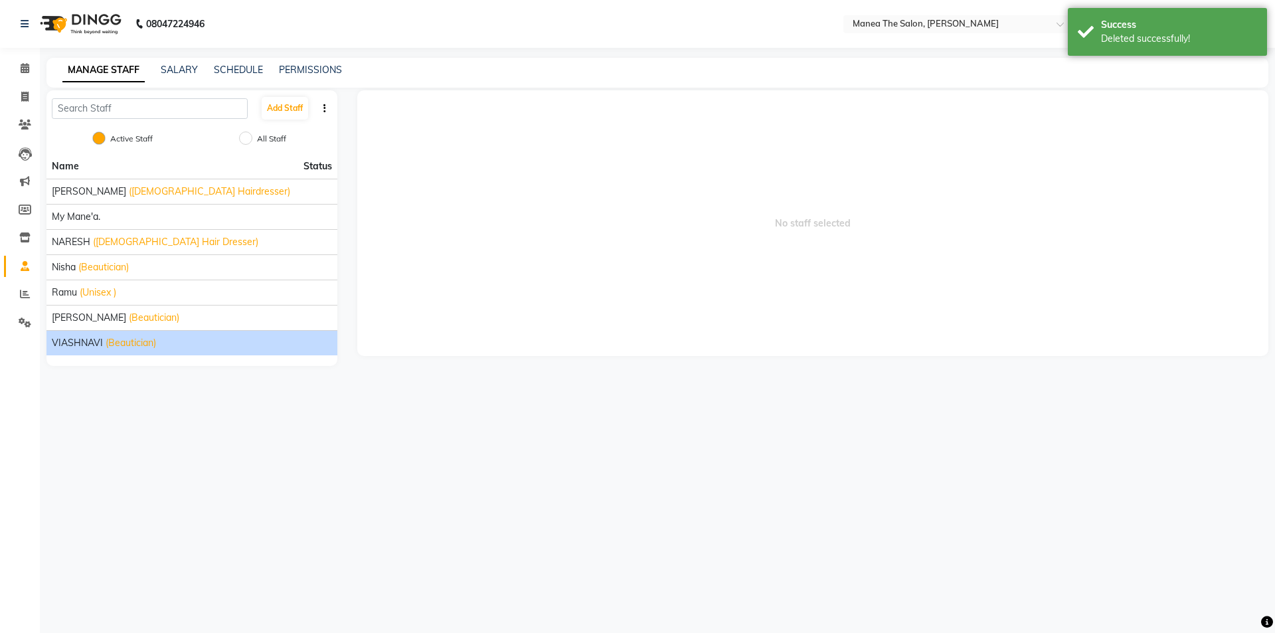
click at [88, 341] on span "VIASHNAVI" at bounding box center [77, 343] width 51 height 14
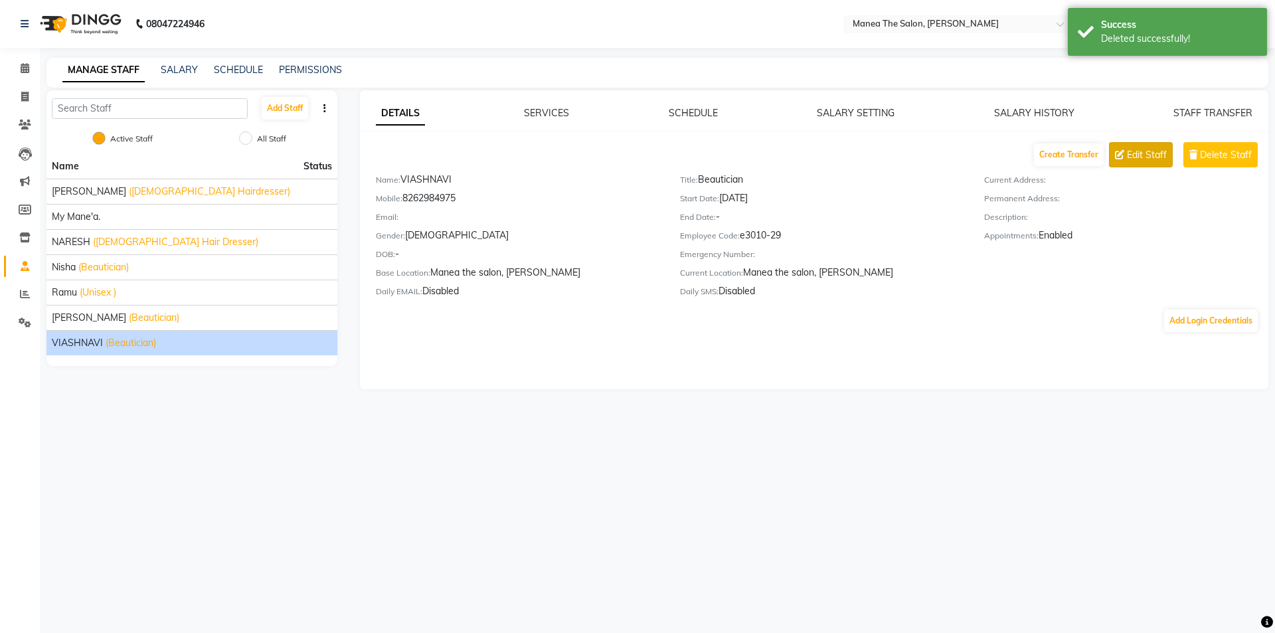
click at [1131, 153] on span "Edit Staff" at bounding box center [1147, 155] width 40 height 14
select select "female"
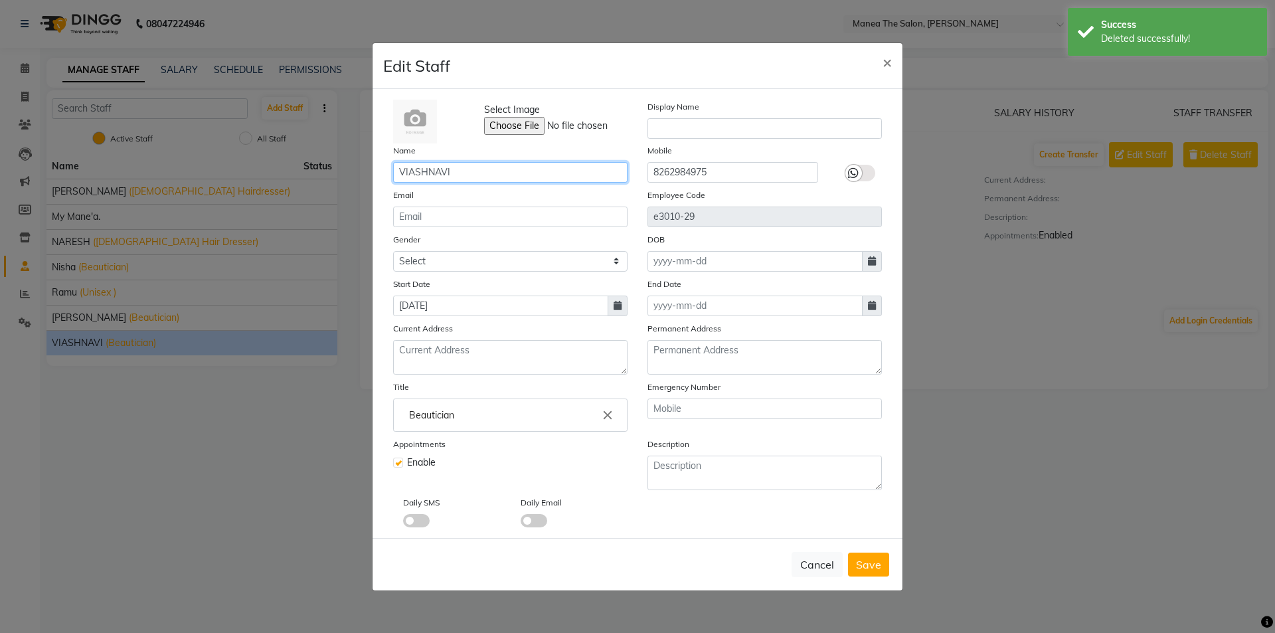
click at [465, 169] on input "VIASHNAVI" at bounding box center [510, 172] width 234 height 21
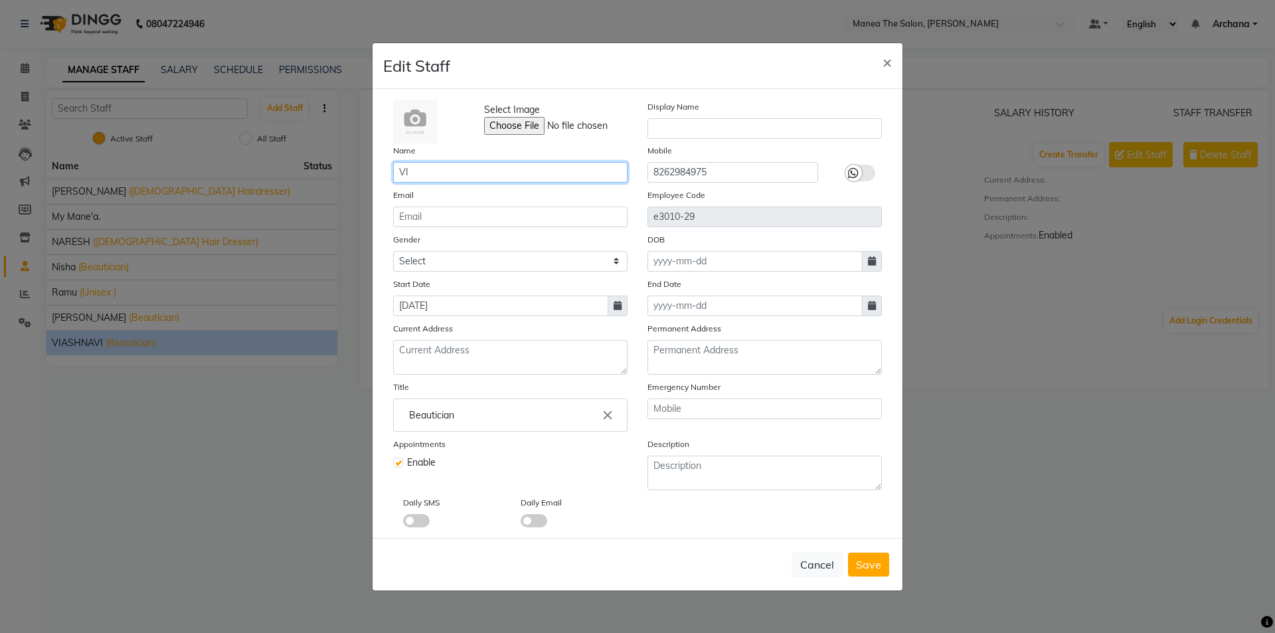
type input "V"
type input "[DEMOGRAPHIC_DATA]"
click at [869, 563] on span "Save" at bounding box center [868, 564] width 25 height 13
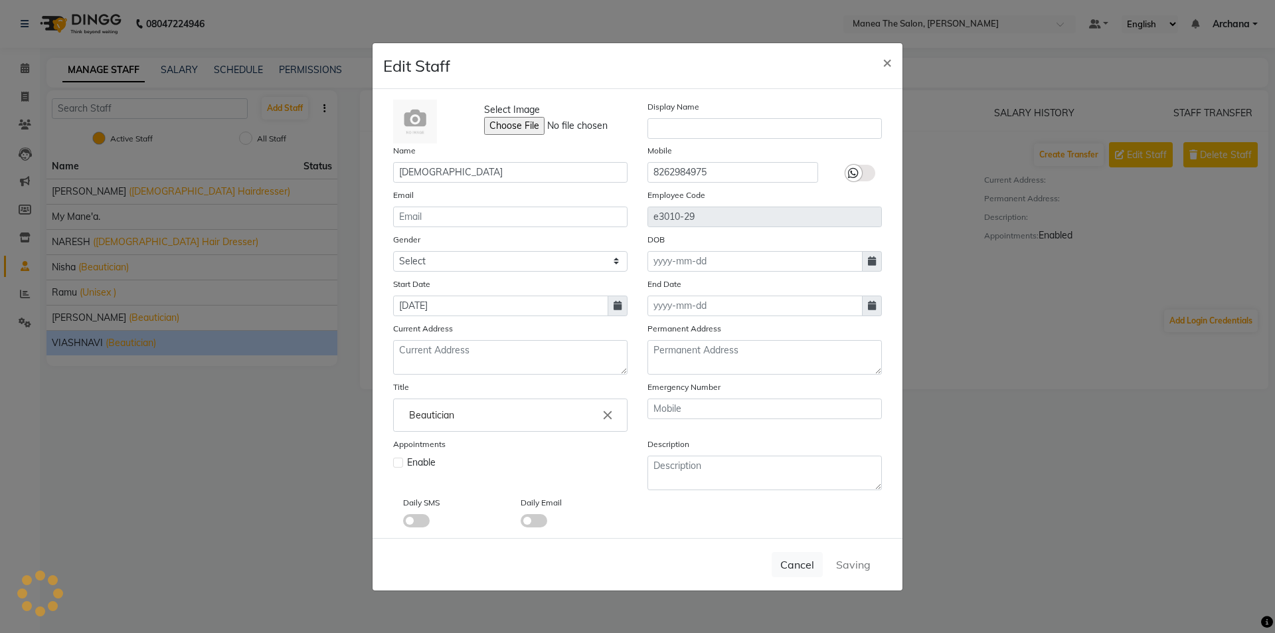
select select
checkbox input "false"
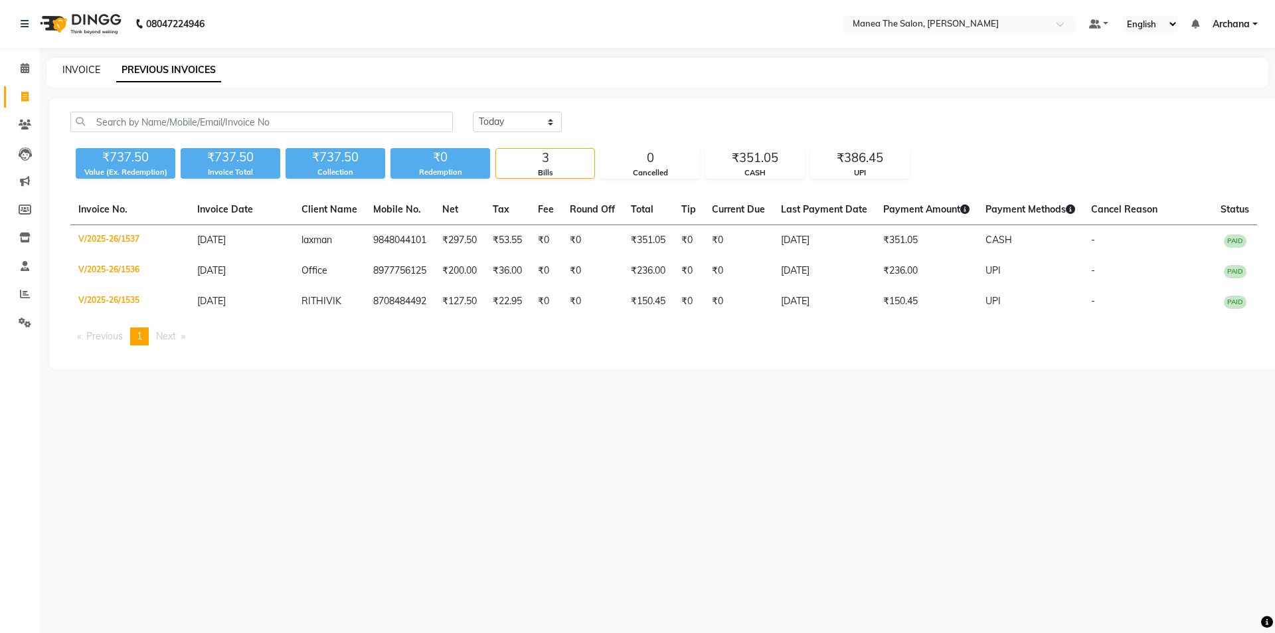
click at [86, 69] on link "INVOICE" at bounding box center [81, 70] width 38 height 12
select select "service"
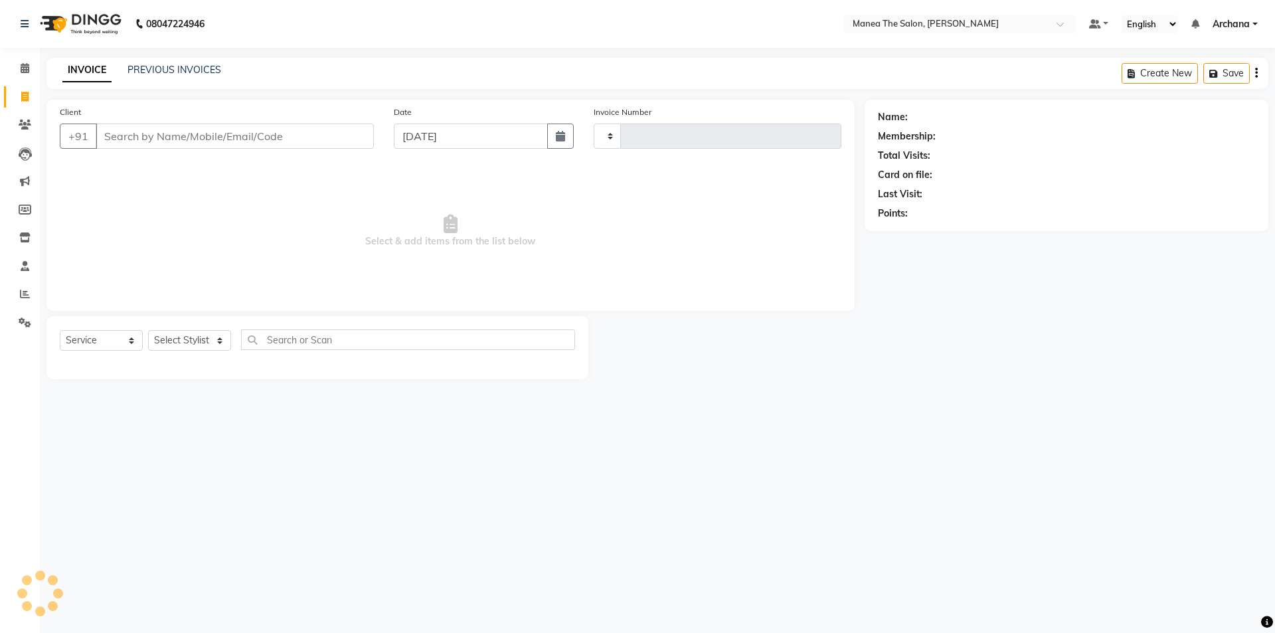
type input "1538"
select select "6846"
type input "9866876538"
select select "1: Object"
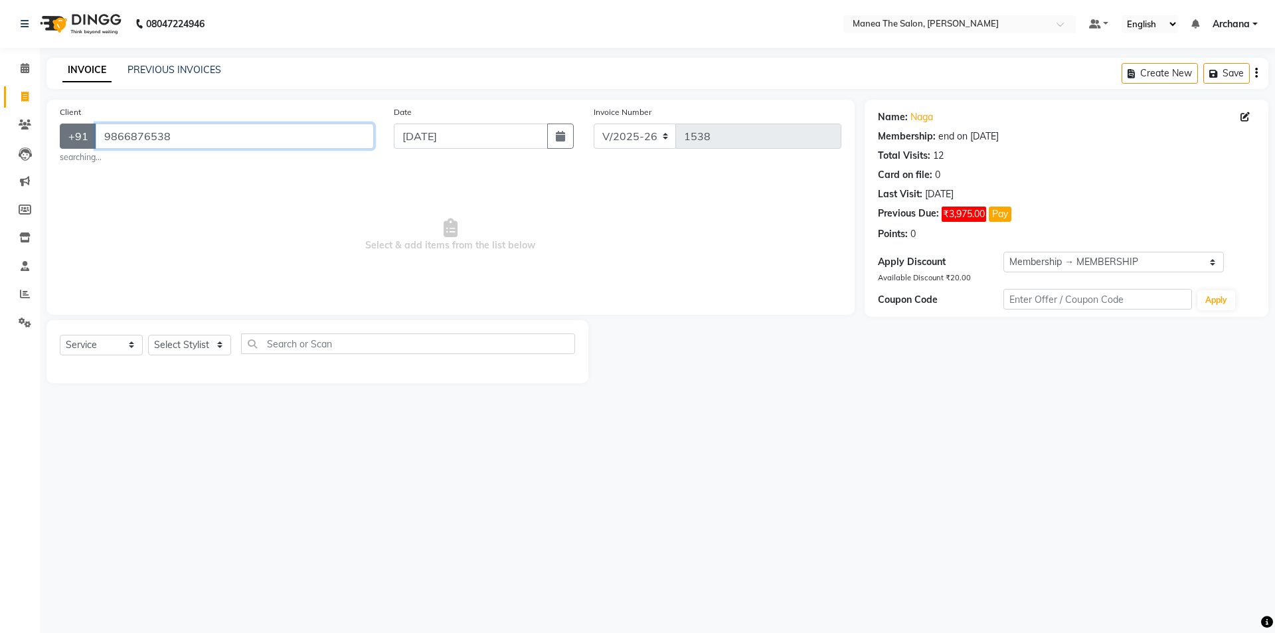
drag, startPoint x: 175, startPoint y: 136, endPoint x: 90, endPoint y: 144, distance: 84.7
click at [83, 144] on div "[PHONE_NUMBER]" at bounding box center [217, 136] width 314 height 25
click at [196, 69] on link "PREVIOUS INVOICES" at bounding box center [175, 70] width 94 height 12
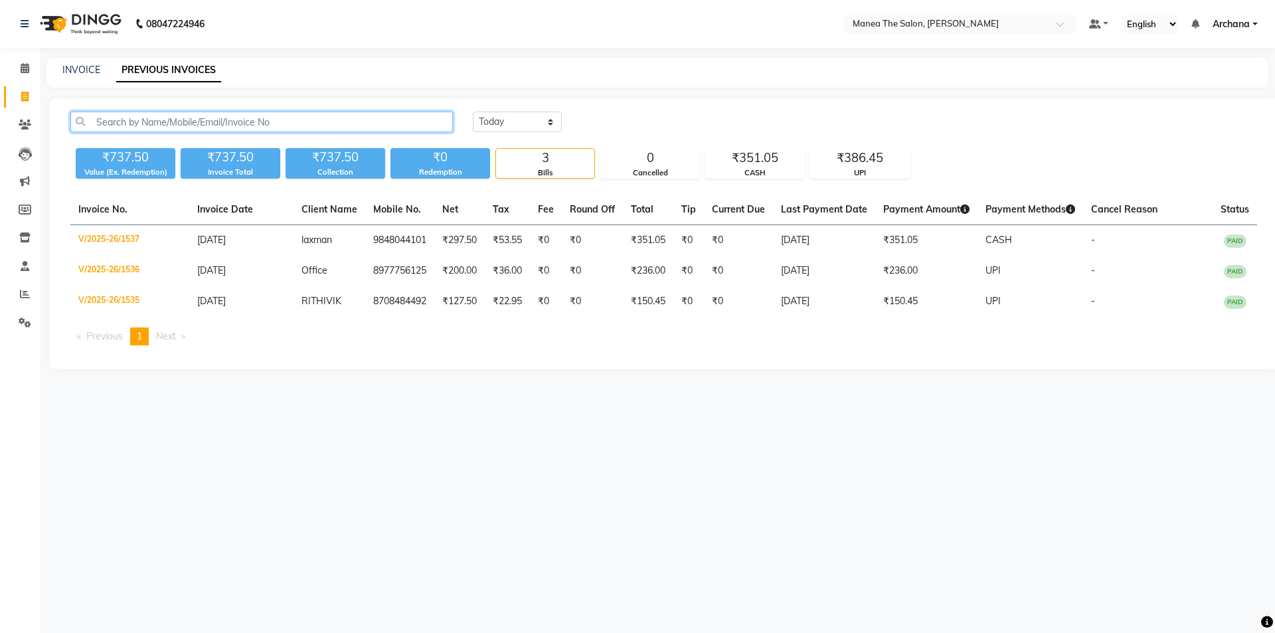
paste input "9866876538"
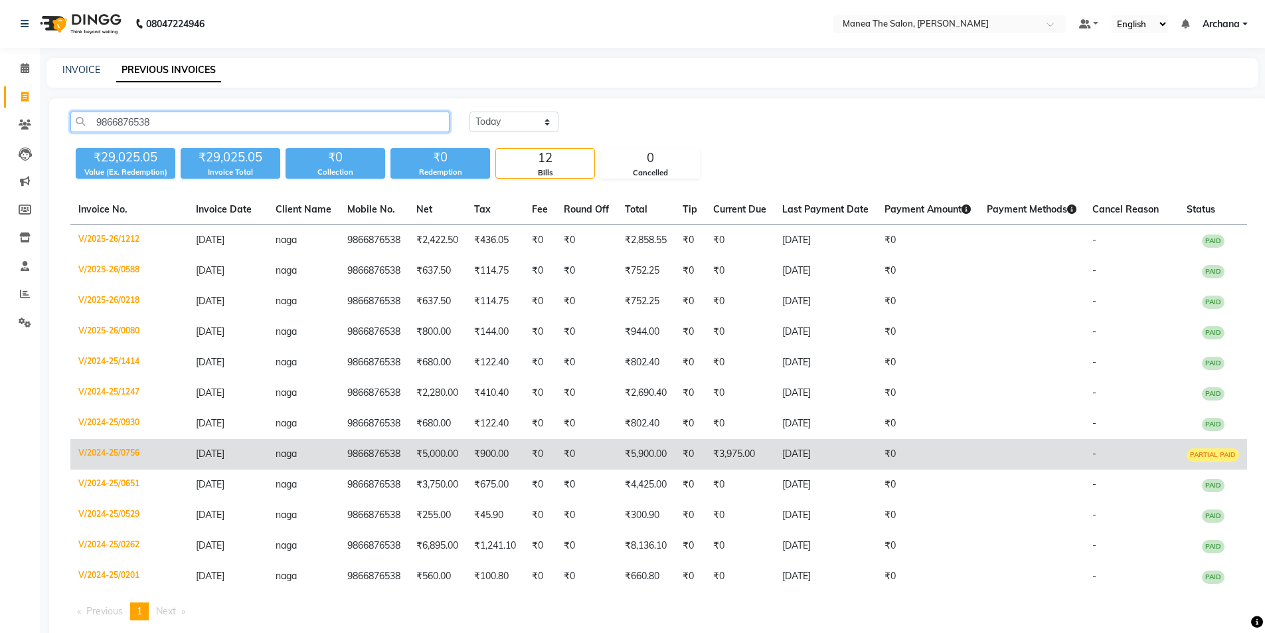
type input "9866876538"
click at [448, 450] on td "₹5,000.00" at bounding box center [438, 454] width 58 height 31
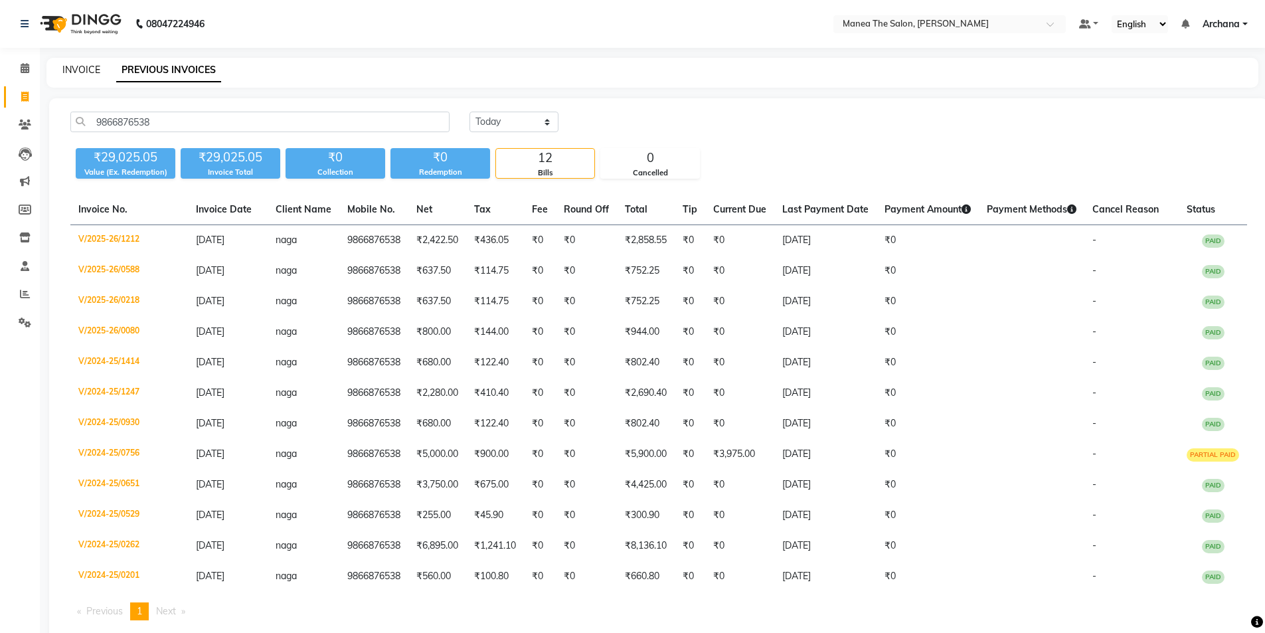
click at [80, 70] on link "INVOICE" at bounding box center [81, 70] width 38 height 12
select select "service"
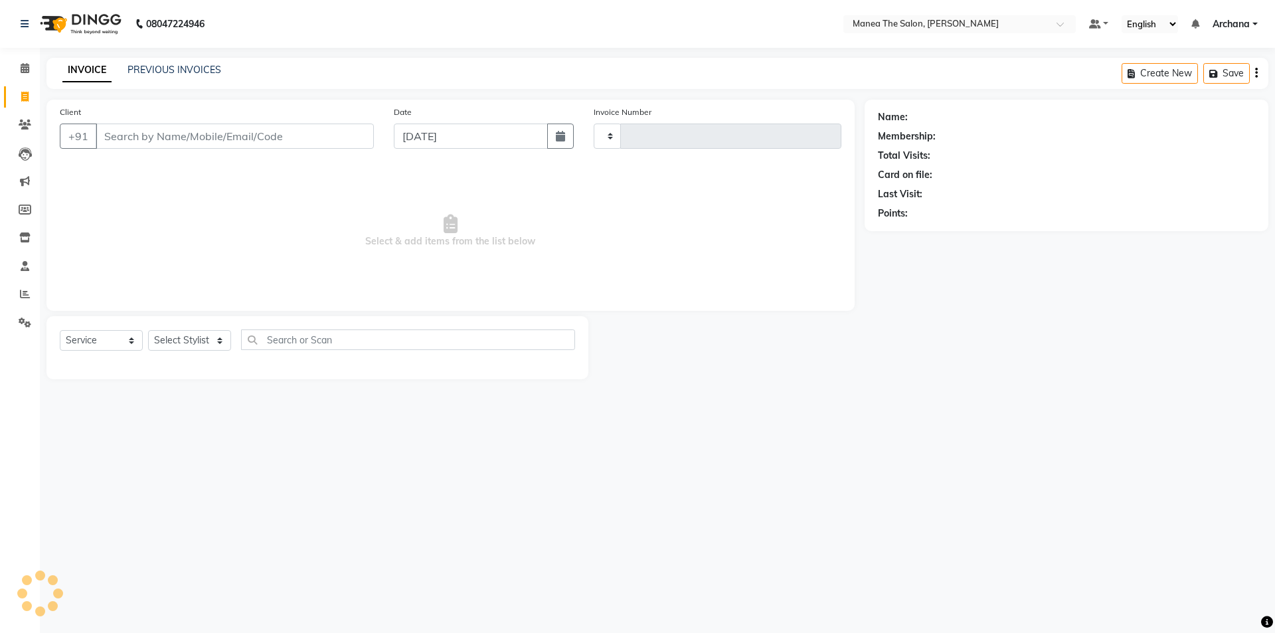
type input "1538"
select select "6846"
type input "9866876538"
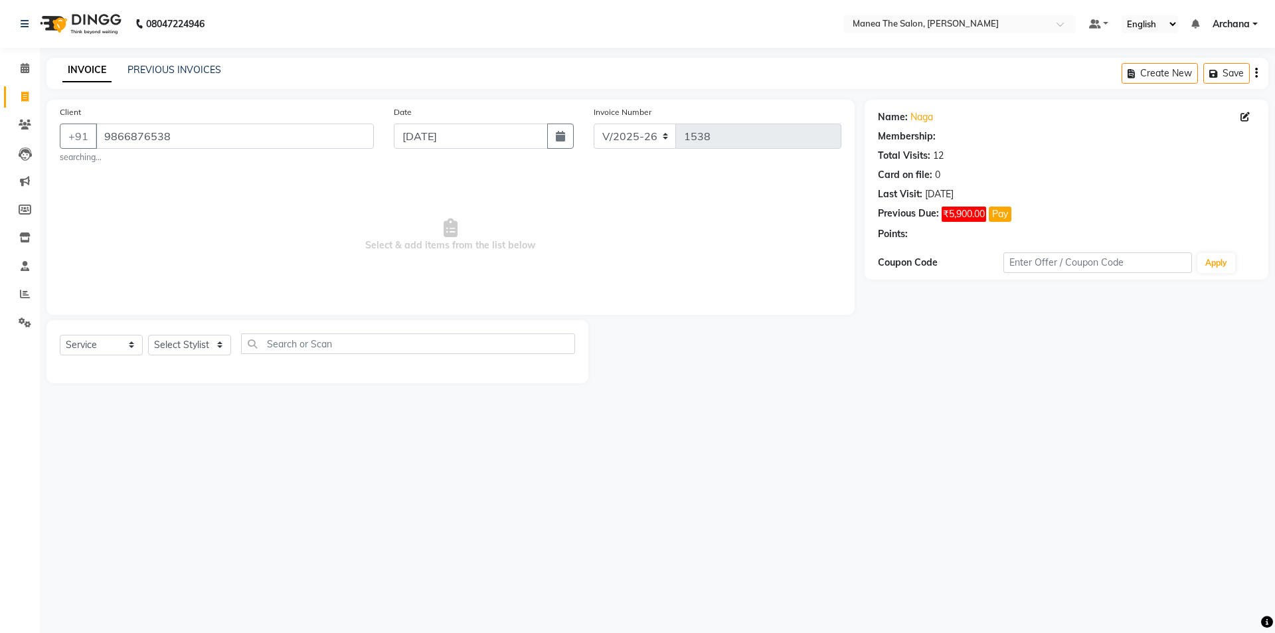
select select "1: Object"
click at [1243, 116] on icon at bounding box center [1245, 116] width 9 height 9
click at [191, 68] on link "PREVIOUS INVOICES" at bounding box center [175, 70] width 94 height 12
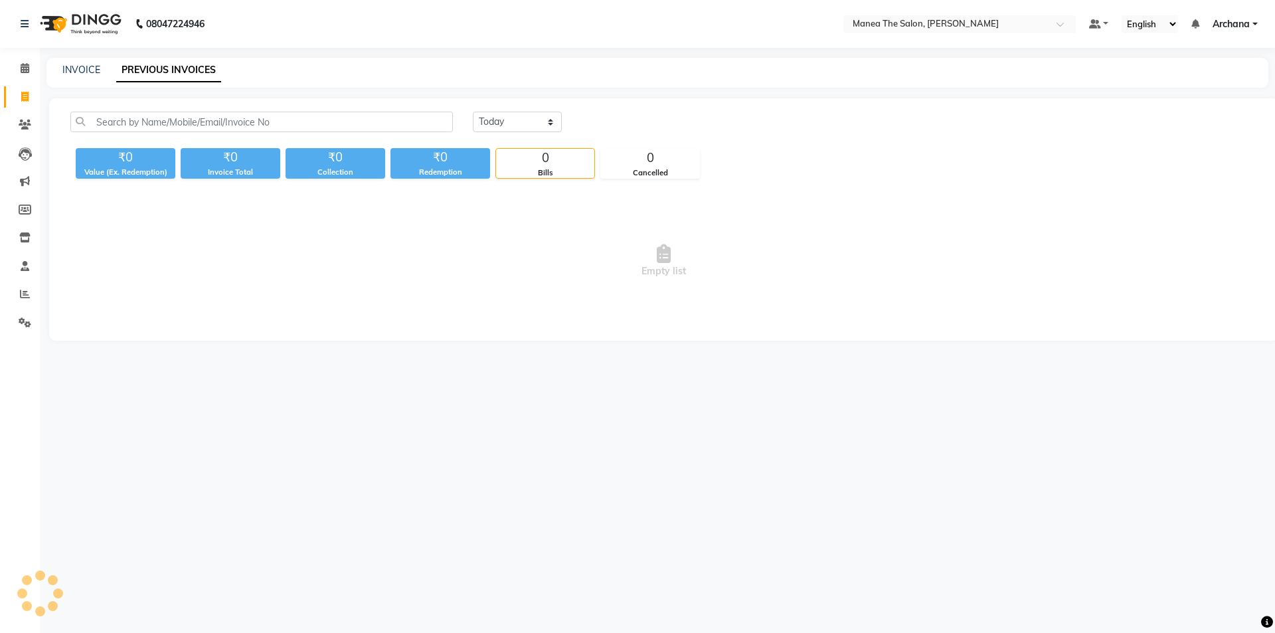
select select "male"
select select "47942"
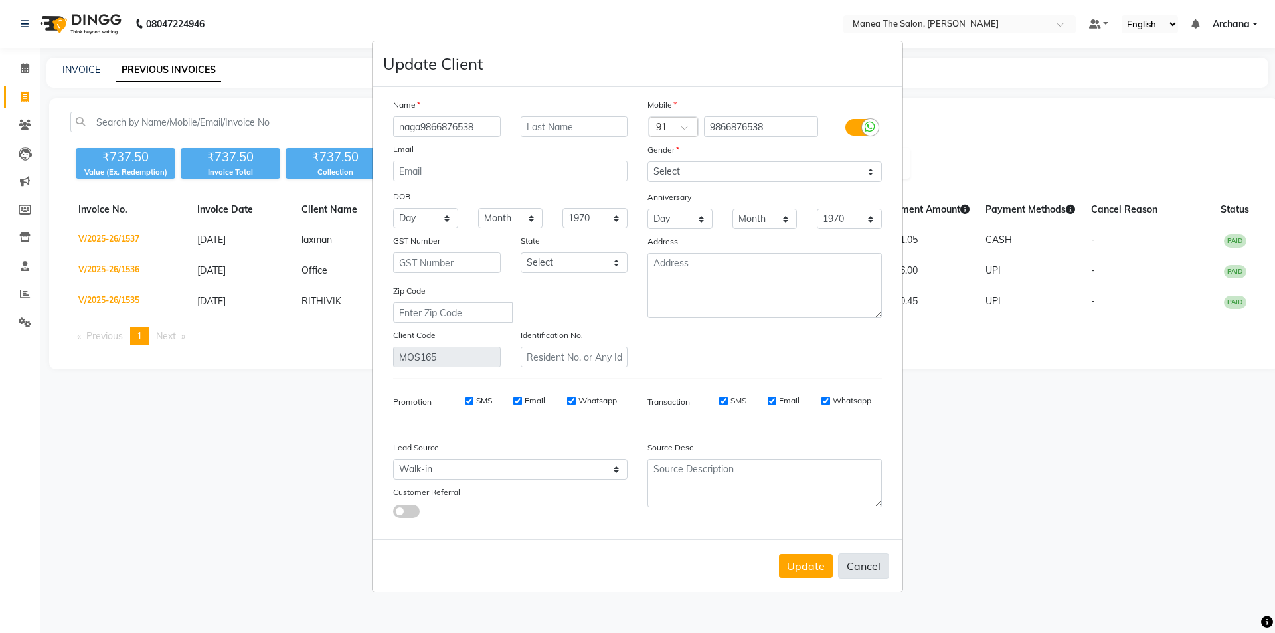
type input "naga9866876538"
click at [866, 569] on button "Cancel" at bounding box center [863, 565] width 51 height 25
select select
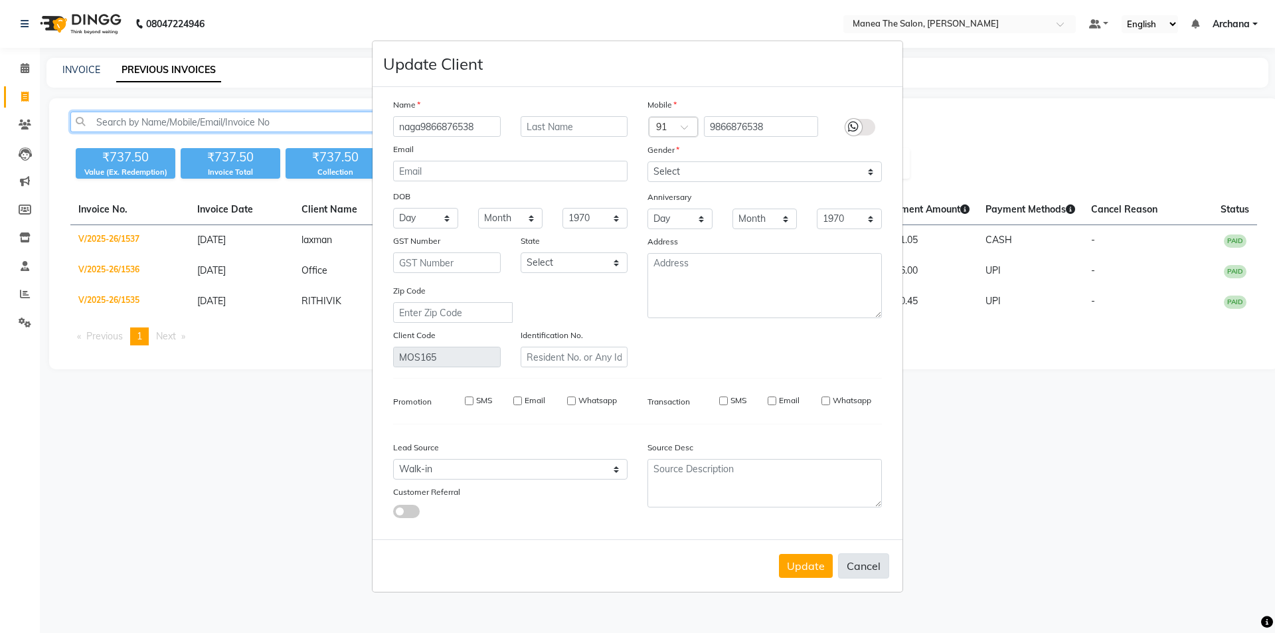
select select
checkbox input "false"
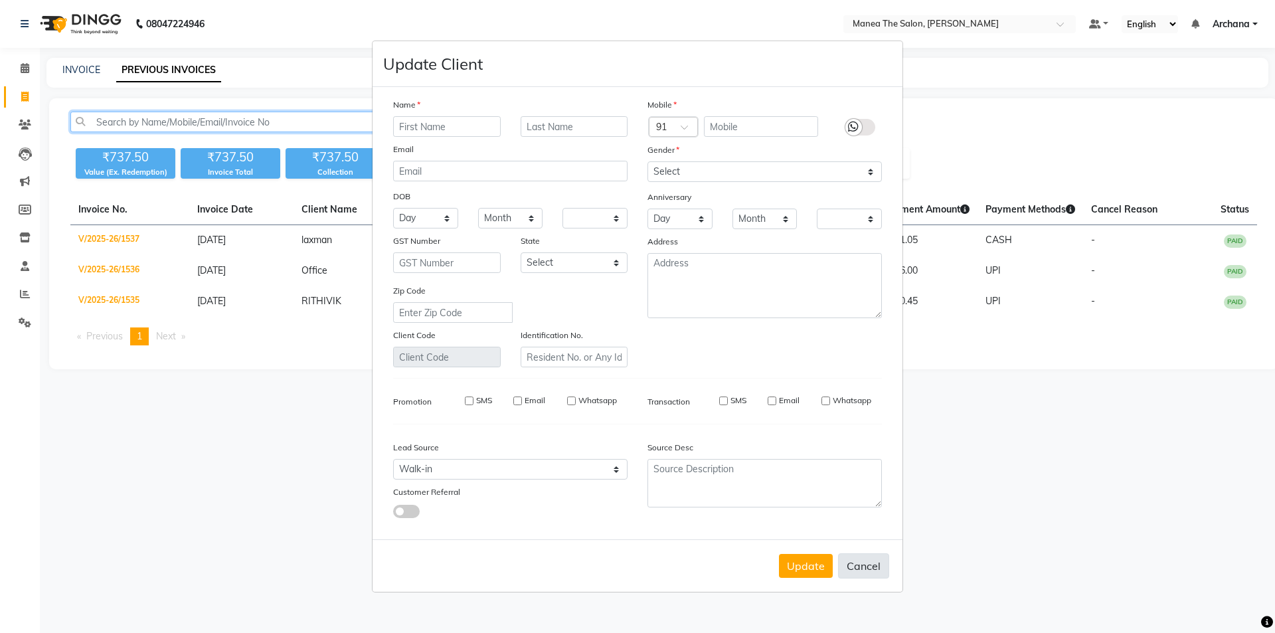
checkbox input "false"
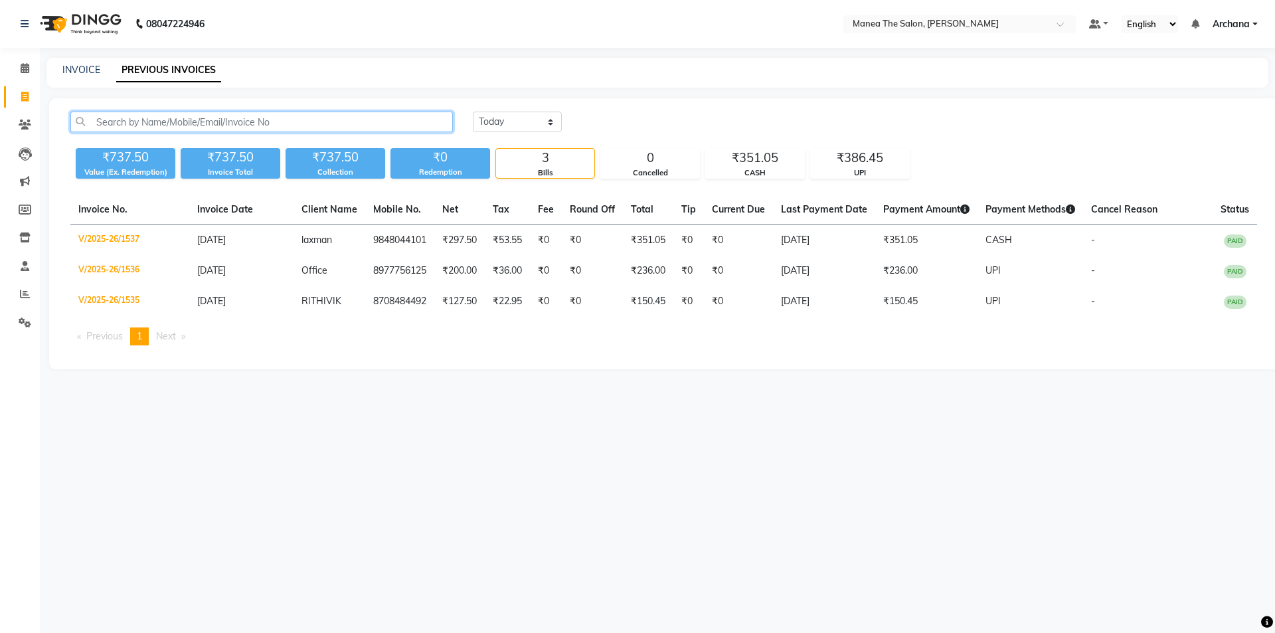
paste input "9866876538"
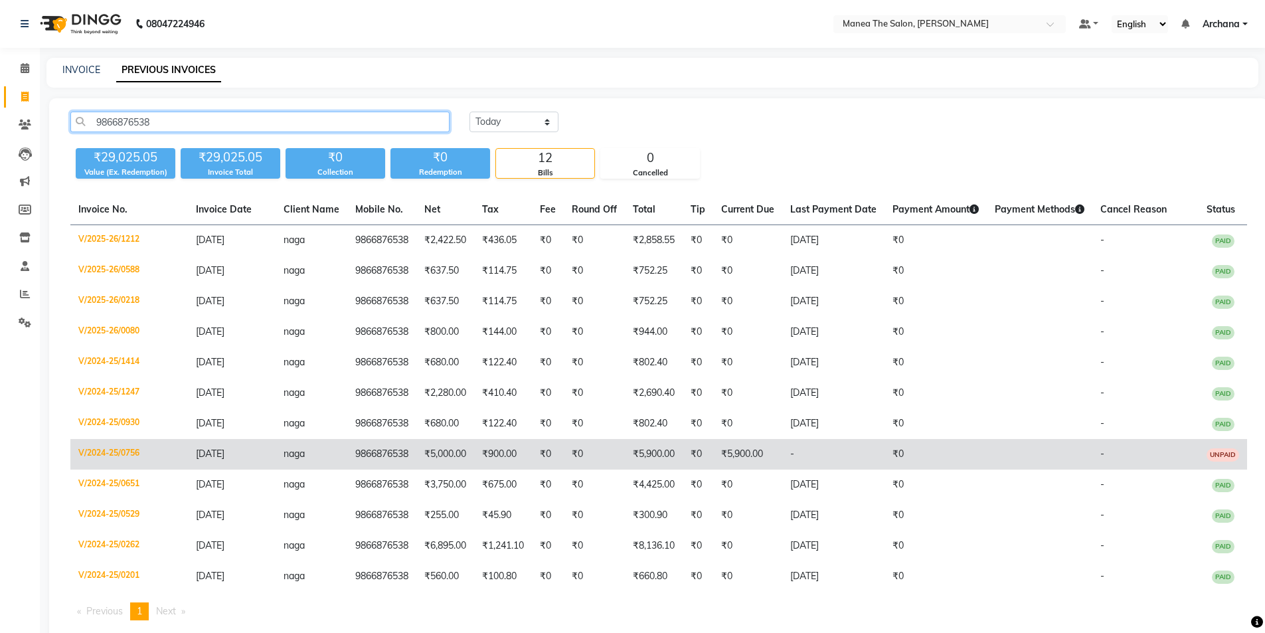
type input "9866876538"
click at [400, 455] on td "9866876538" at bounding box center [381, 454] width 69 height 31
click at [381, 450] on td "9866876538" at bounding box center [381, 454] width 69 height 31
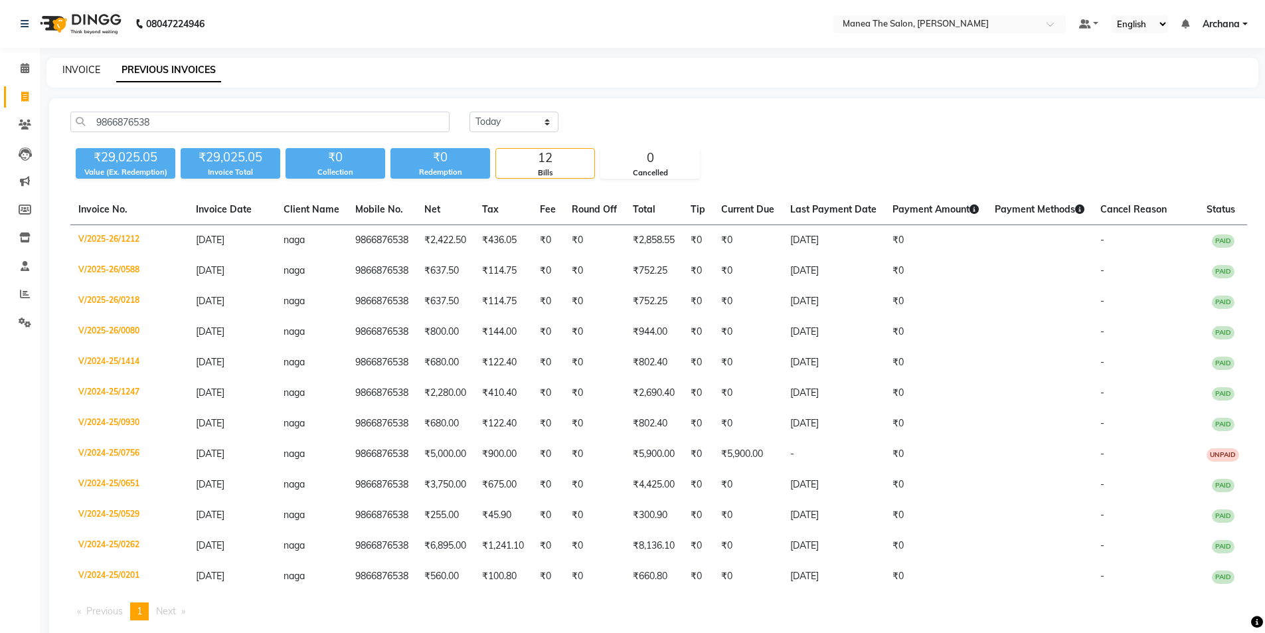
click at [83, 66] on link "INVOICE" at bounding box center [81, 70] width 38 height 12
select select "service"
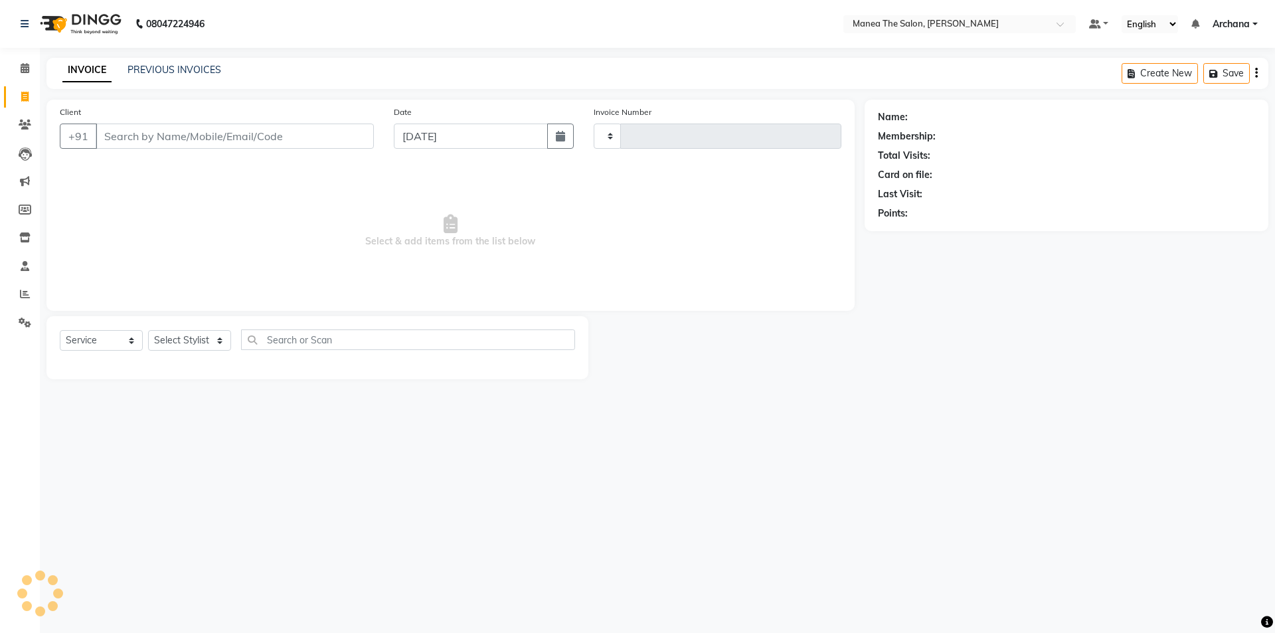
type input "1538"
select select "6846"
type input "9866876538"
select select "1: Object"
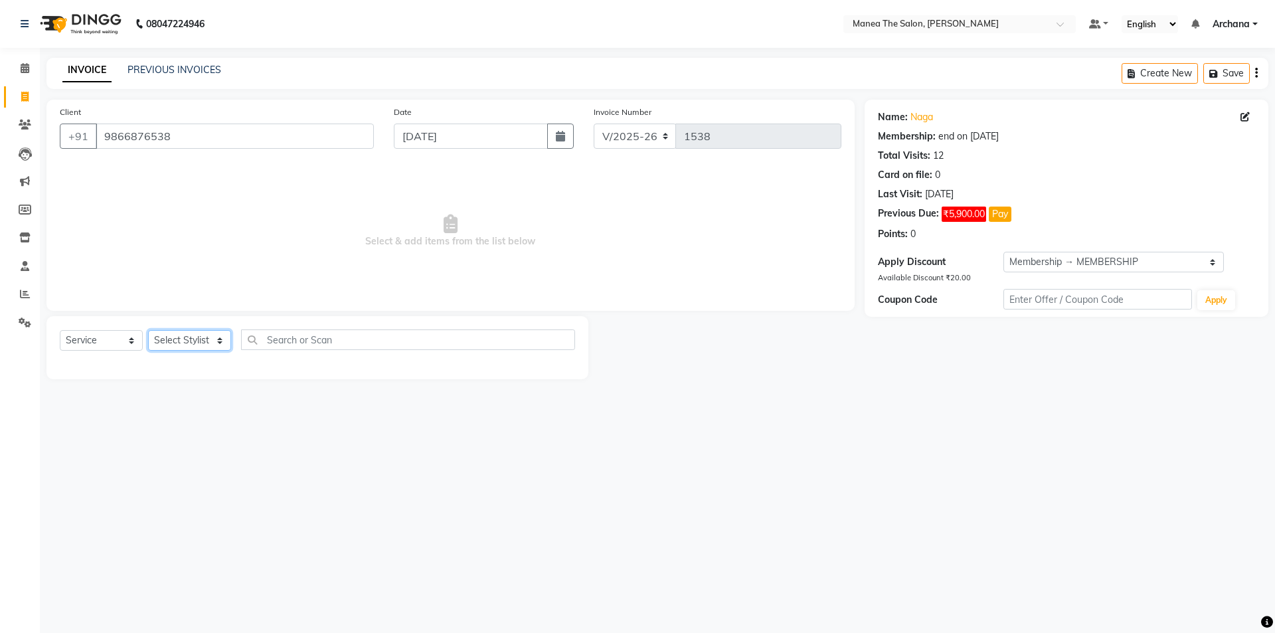
click at [176, 340] on select "Select Stylist ANVESH My Mane'a. NARESH nisha Ramu SAHITHI vaishnavi" at bounding box center [189, 340] width 83 height 21
select select "77516"
click at [148, 330] on select "Select Stylist ANVESH My Mane'a. NARESH nisha Ramu SAHITHI vaishnavi" at bounding box center [189, 340] width 83 height 21
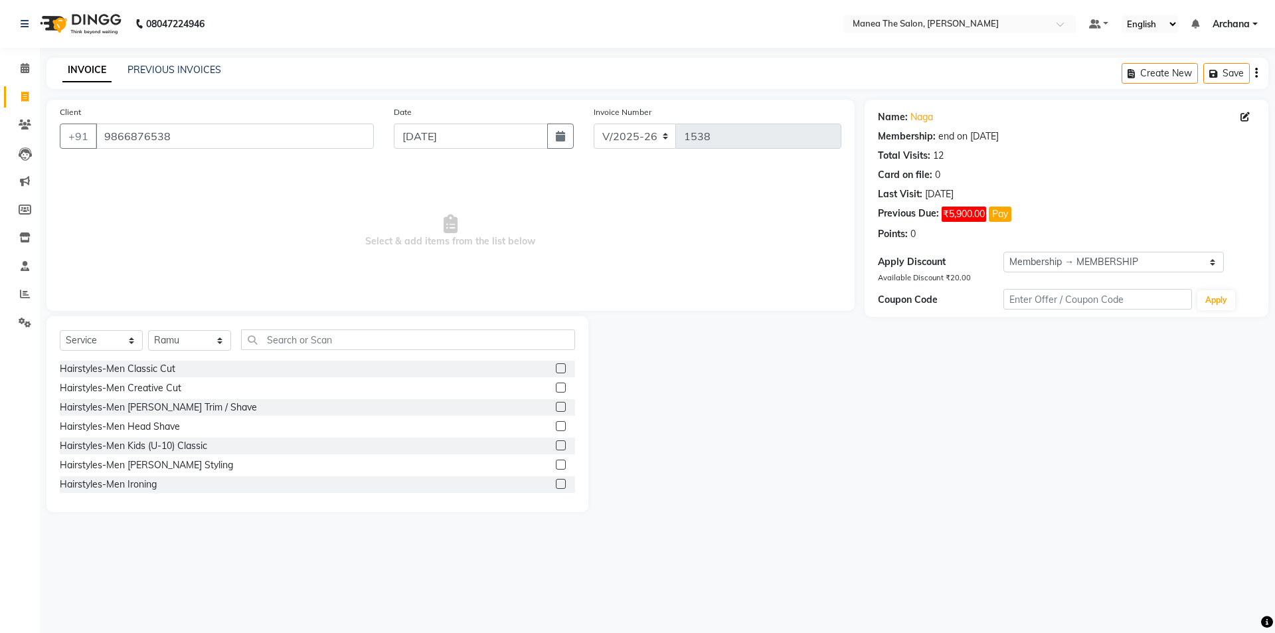
click at [556, 367] on label at bounding box center [561, 368] width 10 height 10
click at [556, 367] on input "checkbox" at bounding box center [560, 369] width 9 height 9
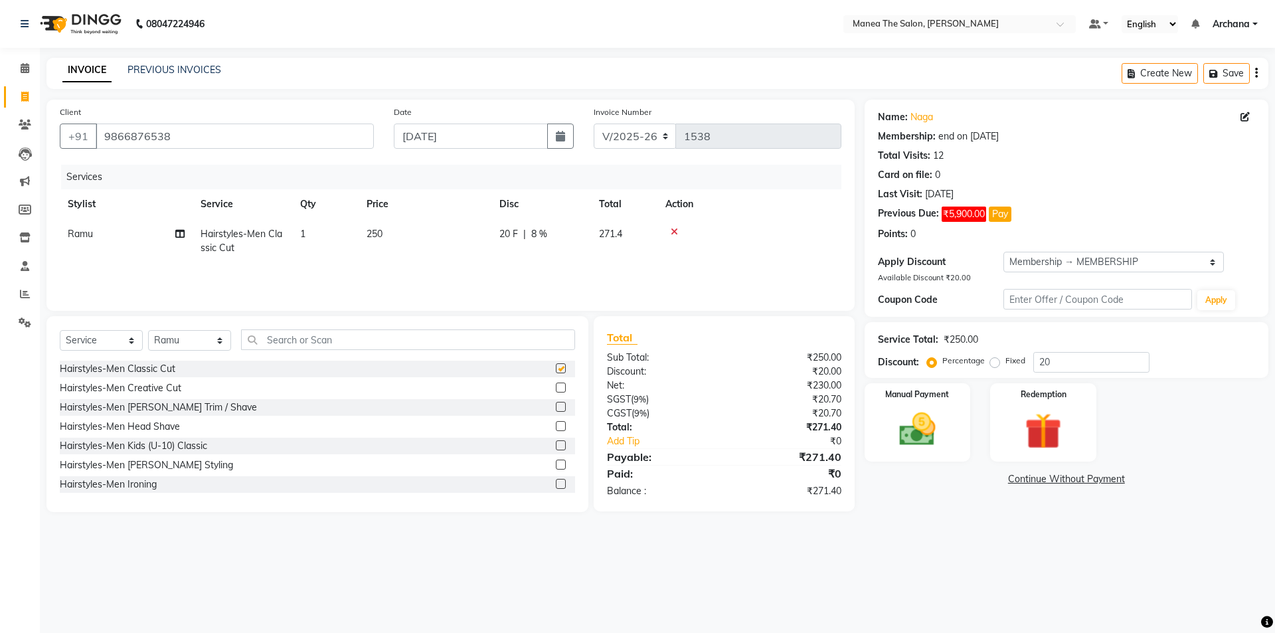
checkbox input "false"
click at [556, 408] on label at bounding box center [561, 407] width 10 height 10
click at [556, 408] on input "checkbox" at bounding box center [560, 407] width 9 height 9
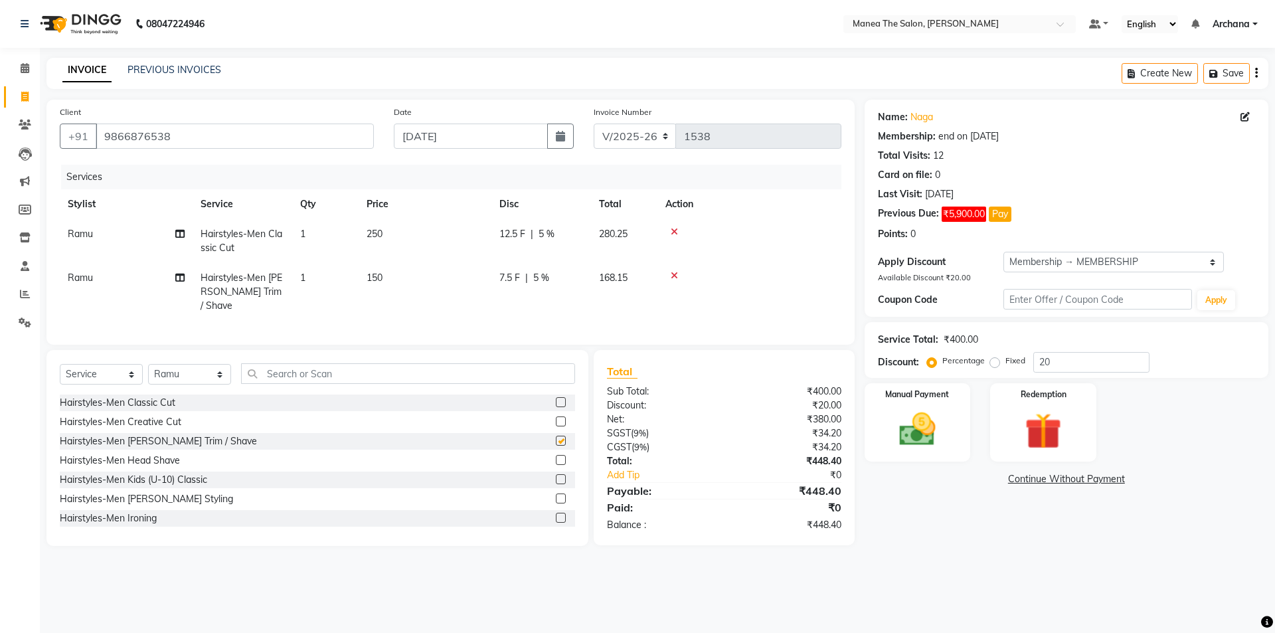
checkbox input "false"
click at [545, 368] on input "text" at bounding box center [408, 373] width 334 height 21
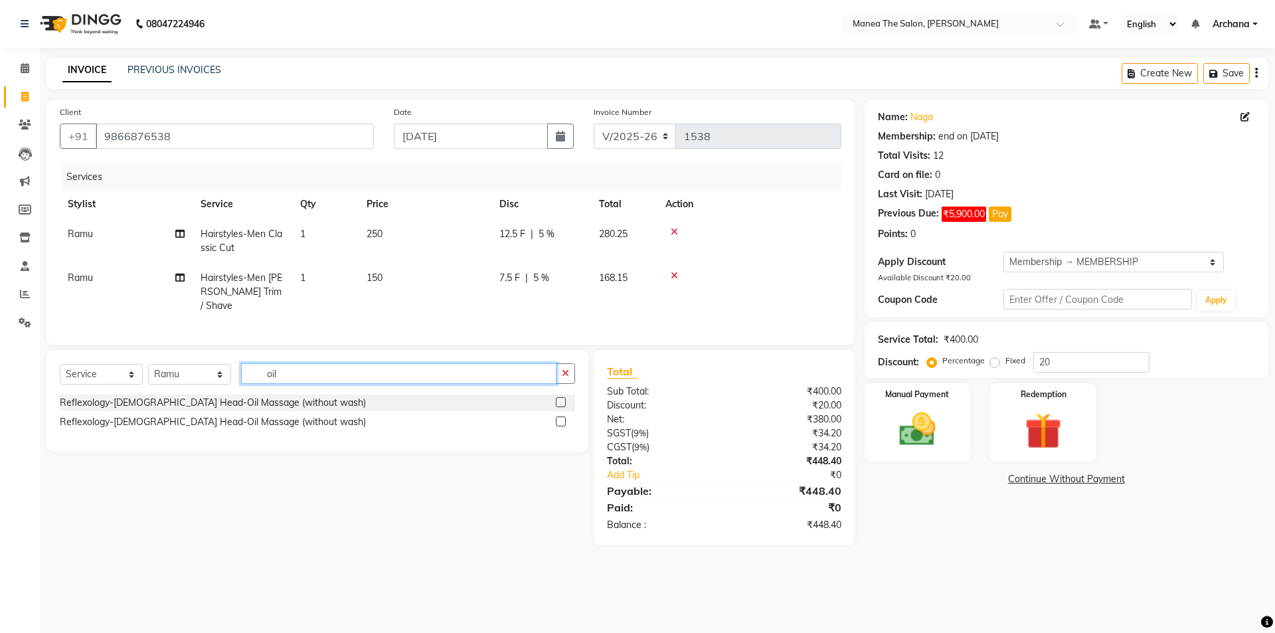
type input "oil"
click at [561, 400] on label at bounding box center [561, 402] width 10 height 10
click at [561, 400] on input "checkbox" at bounding box center [560, 403] width 9 height 9
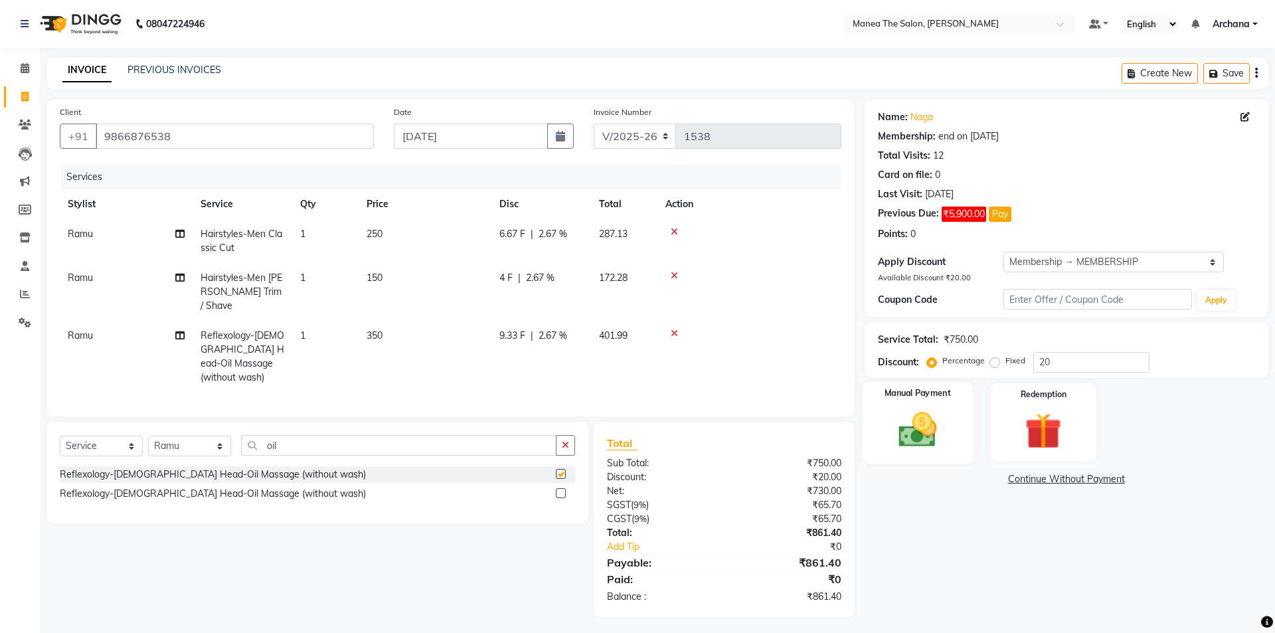
checkbox input "false"
click at [1077, 260] on select "Select Membership → MEMBERSHIP" at bounding box center [1114, 262] width 221 height 21
select select "0:"
click at [1004, 252] on select "Select Membership → MEMBERSHIP" at bounding box center [1114, 262] width 221 height 21
type input "0"
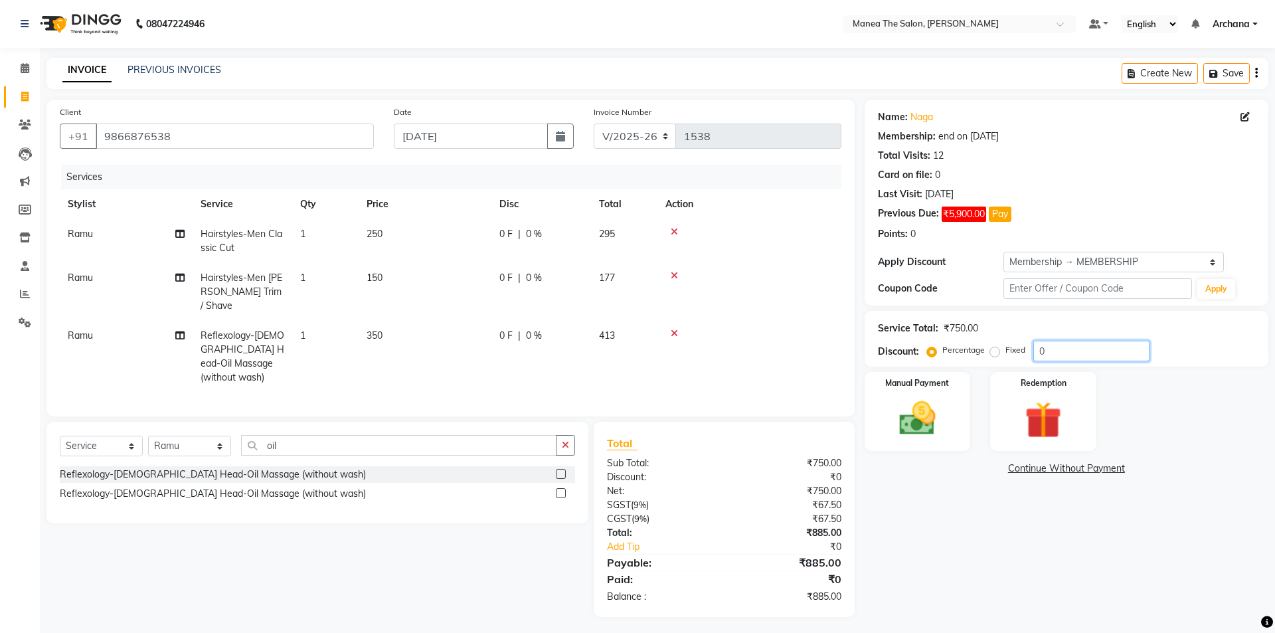
click at [1049, 351] on input "0" at bounding box center [1092, 351] width 116 height 21
type input "15.25"
click at [933, 427] on img at bounding box center [918, 419] width 62 height 44
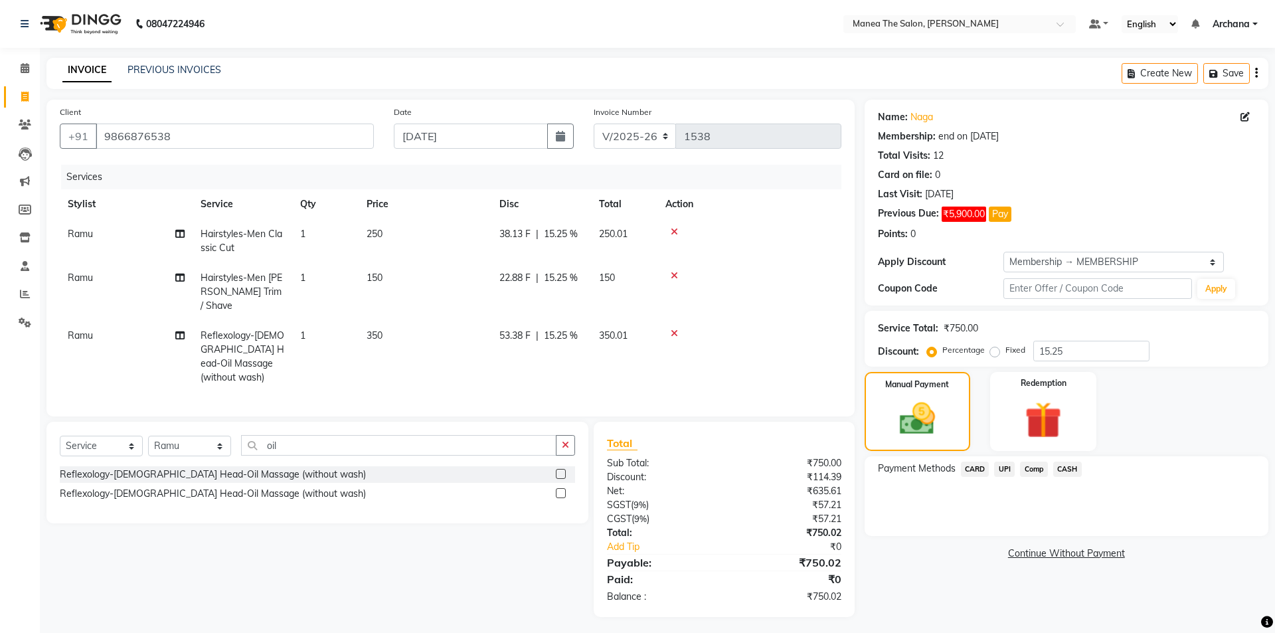
click at [1006, 471] on span "UPI" at bounding box center [1004, 469] width 21 height 15
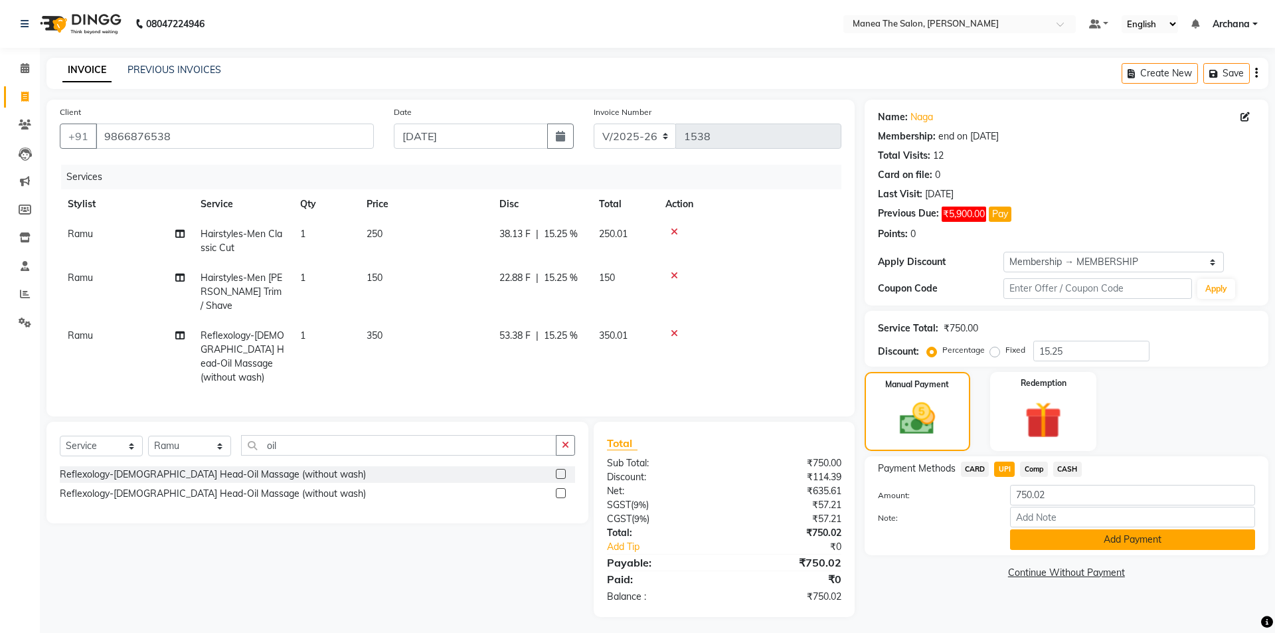
click at [1099, 540] on button "Add Payment" at bounding box center [1132, 539] width 245 height 21
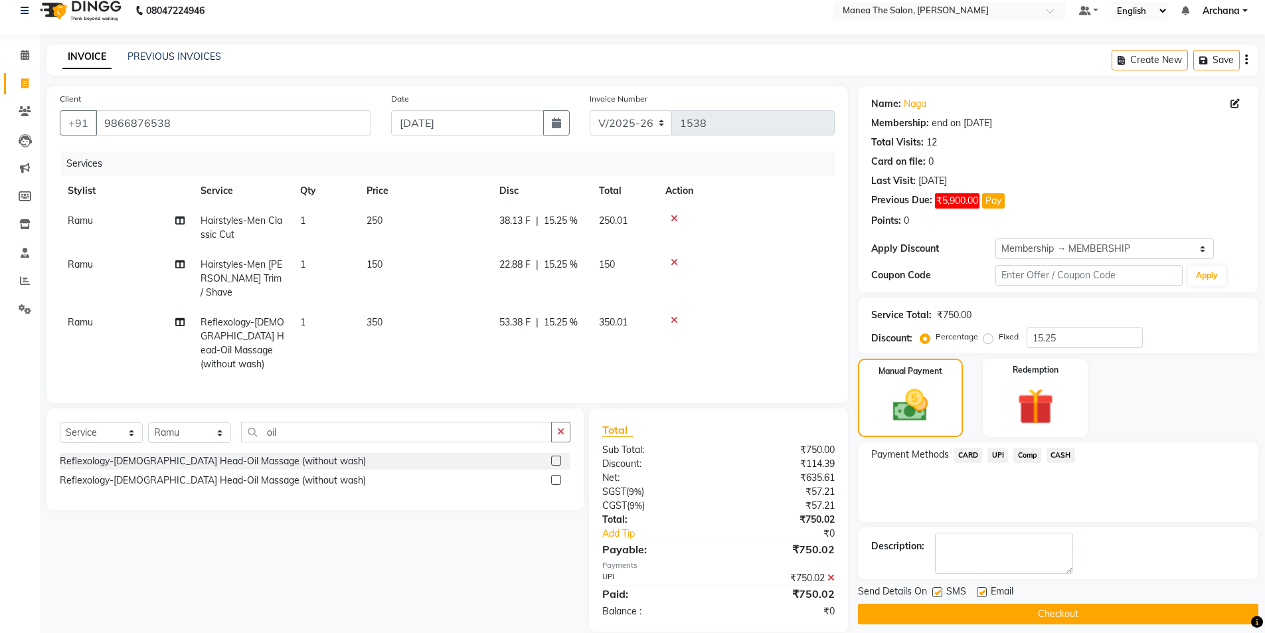
scroll to position [25, 0]
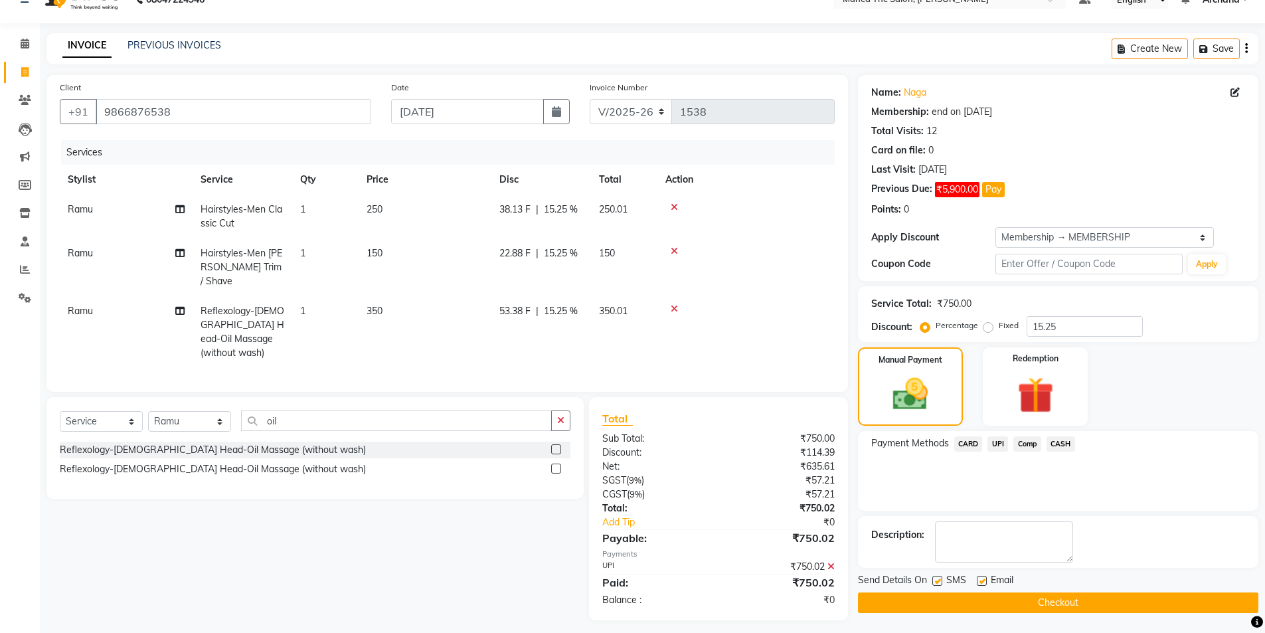
click at [1085, 604] on button "Checkout" at bounding box center [1058, 603] width 401 height 21
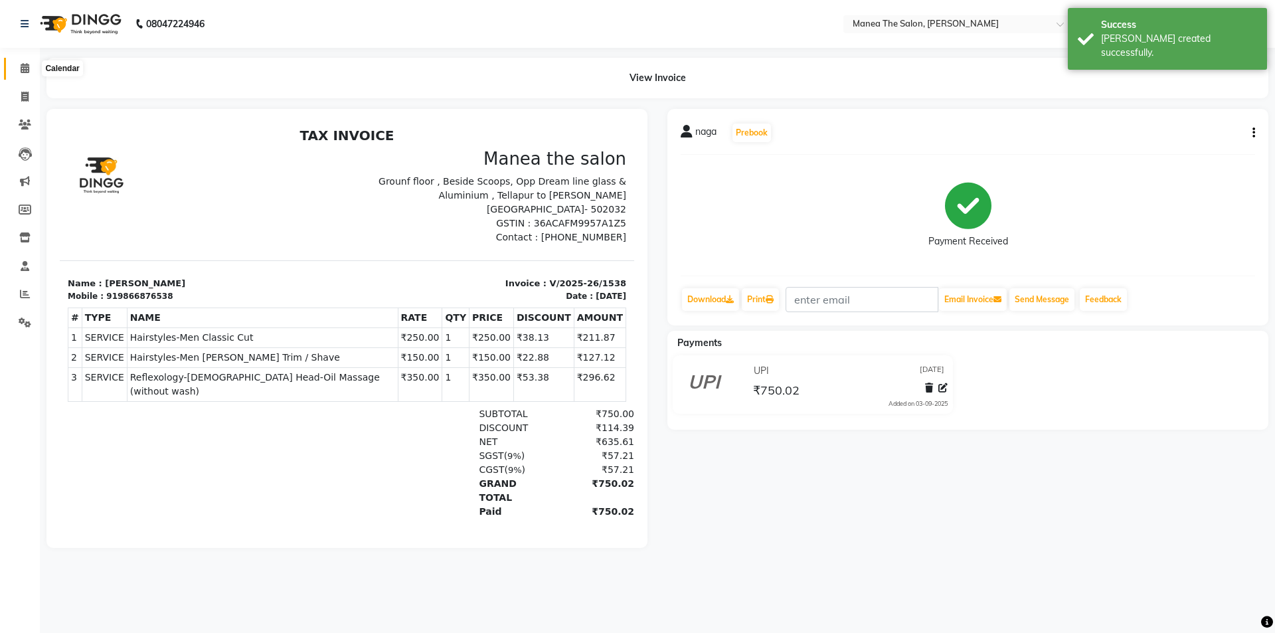
click at [26, 69] on icon at bounding box center [25, 68] width 9 height 10
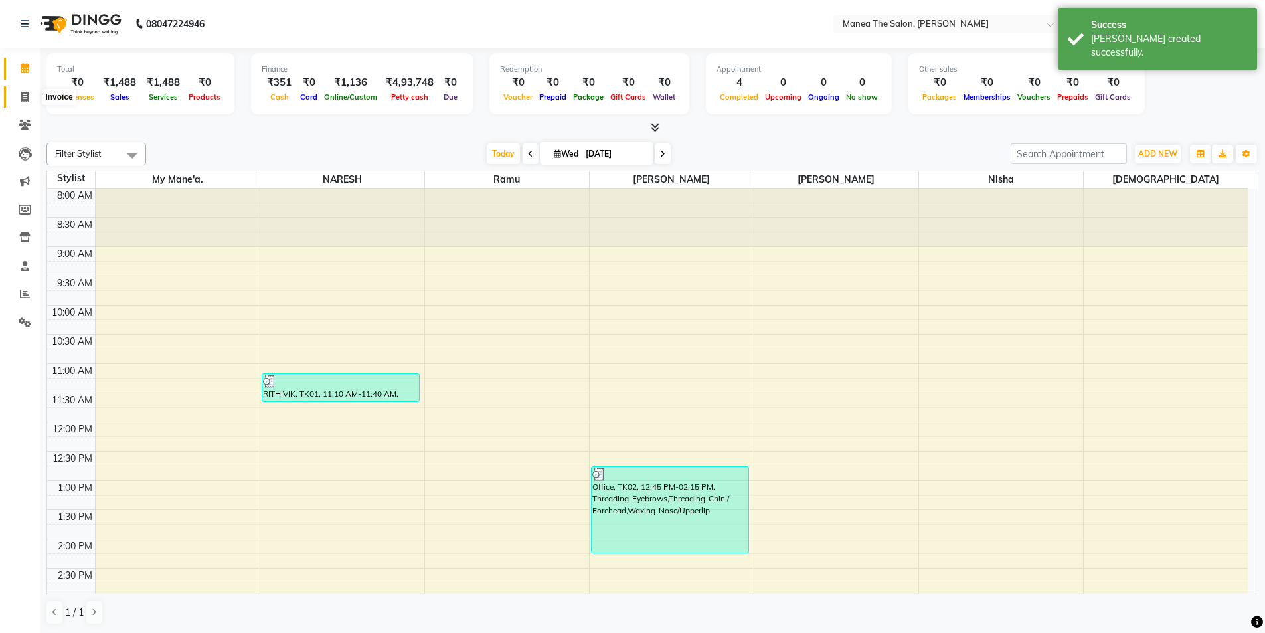
click at [27, 93] on icon at bounding box center [24, 97] width 7 height 10
select select "service"
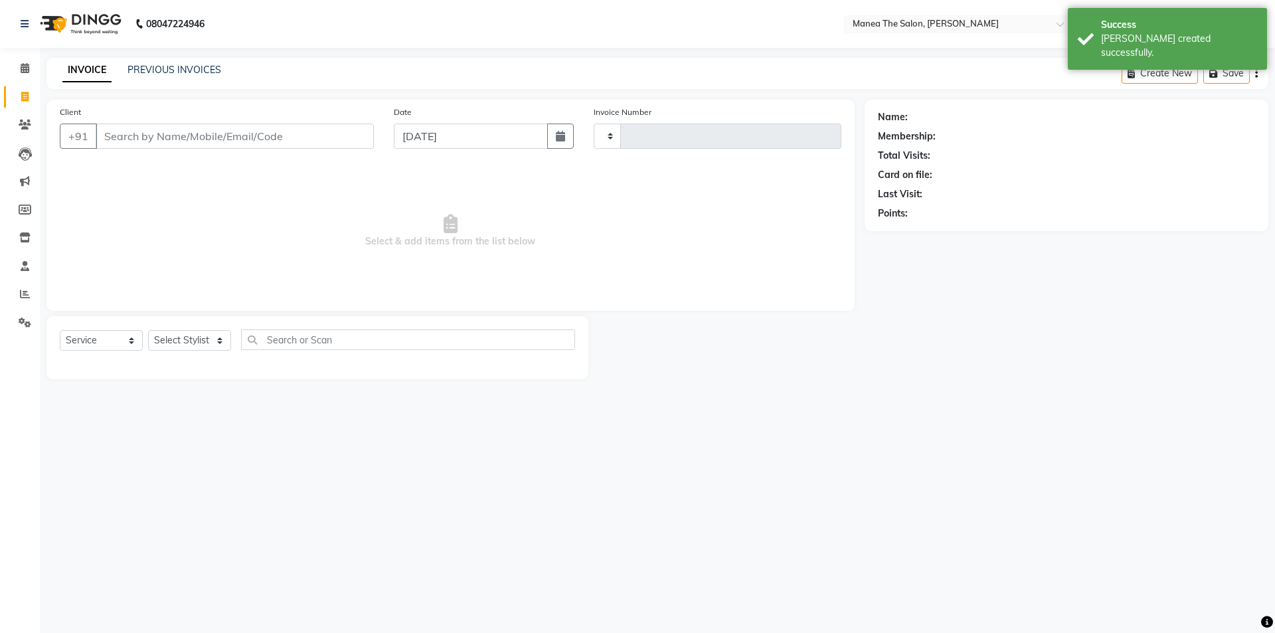
type input "1539"
select select "6846"
click at [206, 64] on link "PREVIOUS INVOICES" at bounding box center [175, 70] width 94 height 12
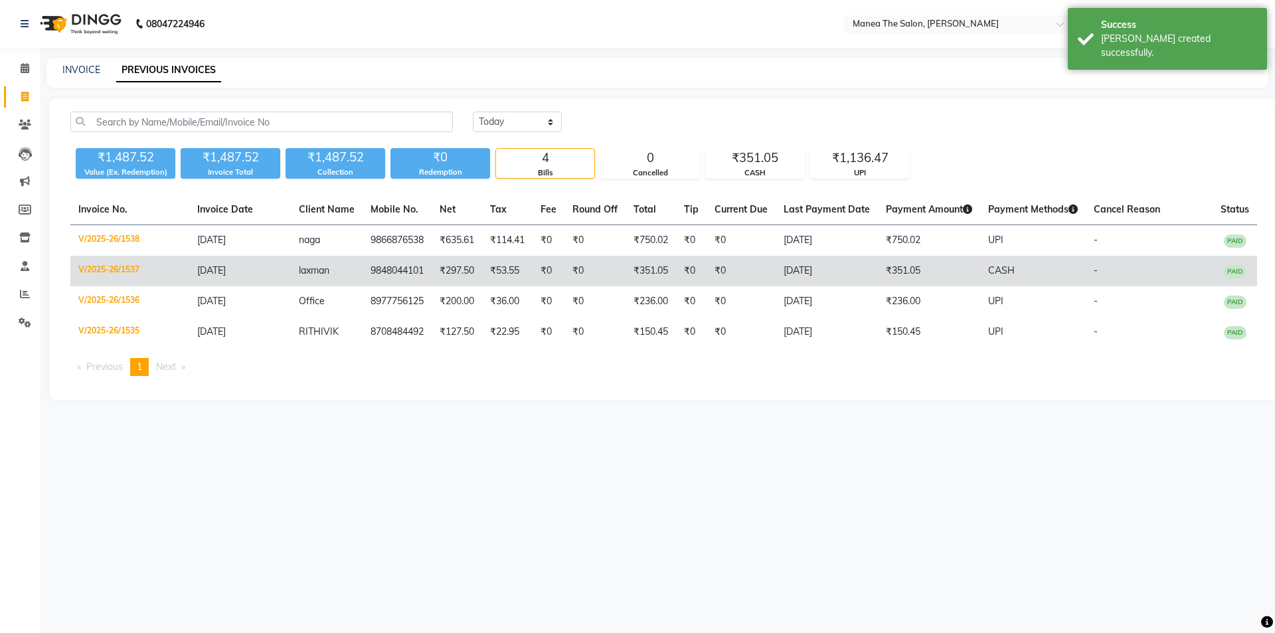
click at [377, 270] on td "9848044101" at bounding box center [397, 271] width 69 height 31
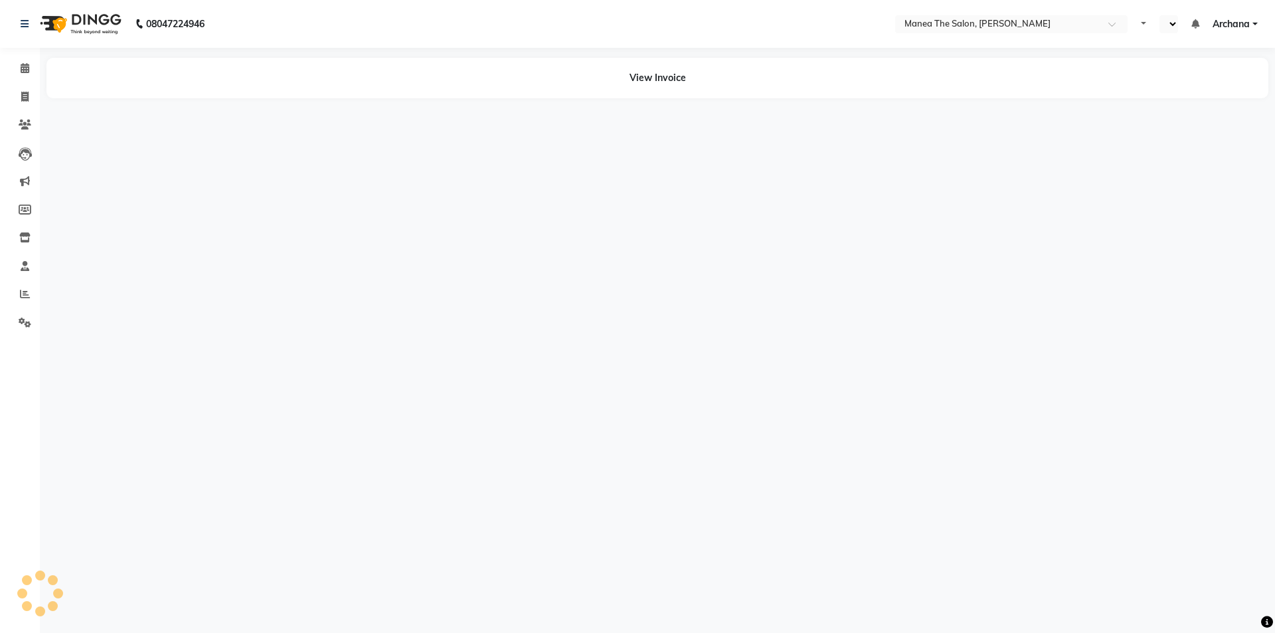
select select "en"
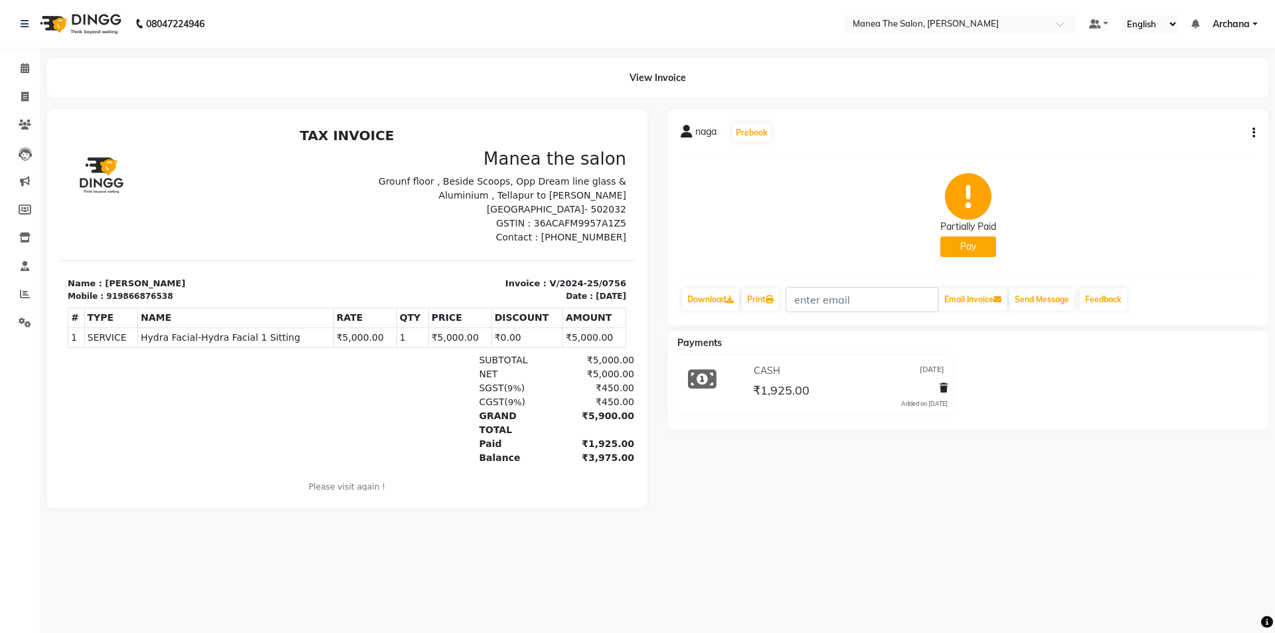
click at [1253, 134] on icon "button" at bounding box center [1254, 133] width 3 height 1
click at [1176, 359] on div "CASH [DATE] ₹1,925.00 Added on [DATE]" at bounding box center [968, 387] width 621 height 64
click at [945, 387] on icon at bounding box center [944, 387] width 8 height 9
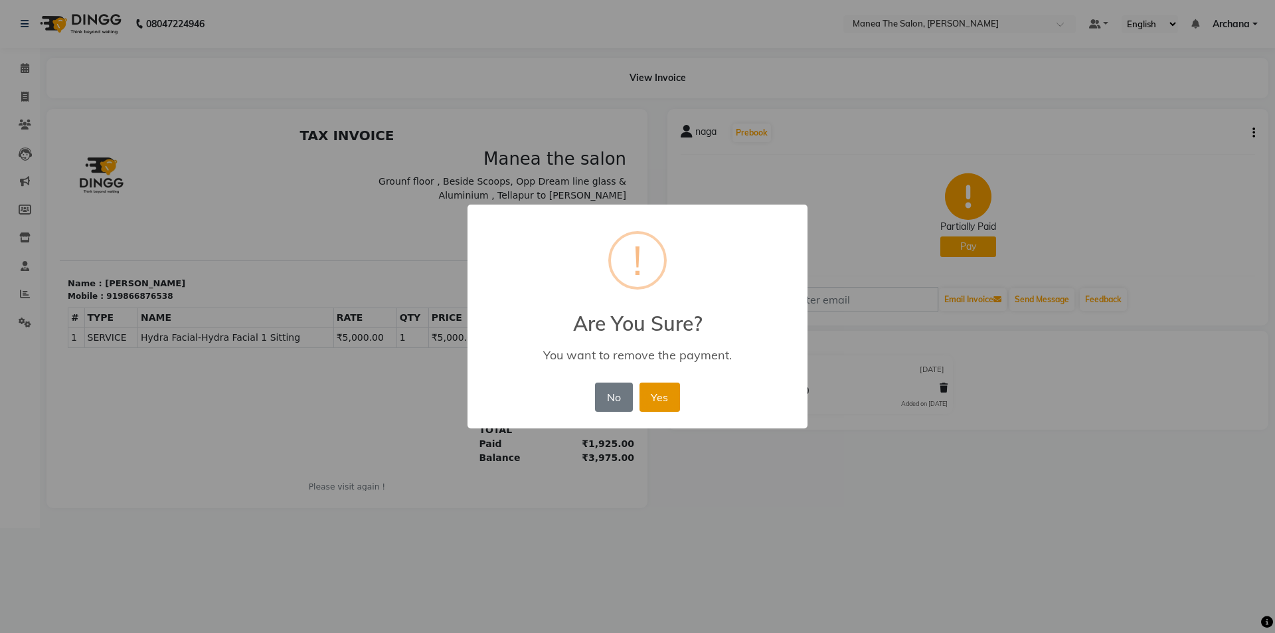
click at [653, 396] on button "Yes" at bounding box center [660, 397] width 41 height 29
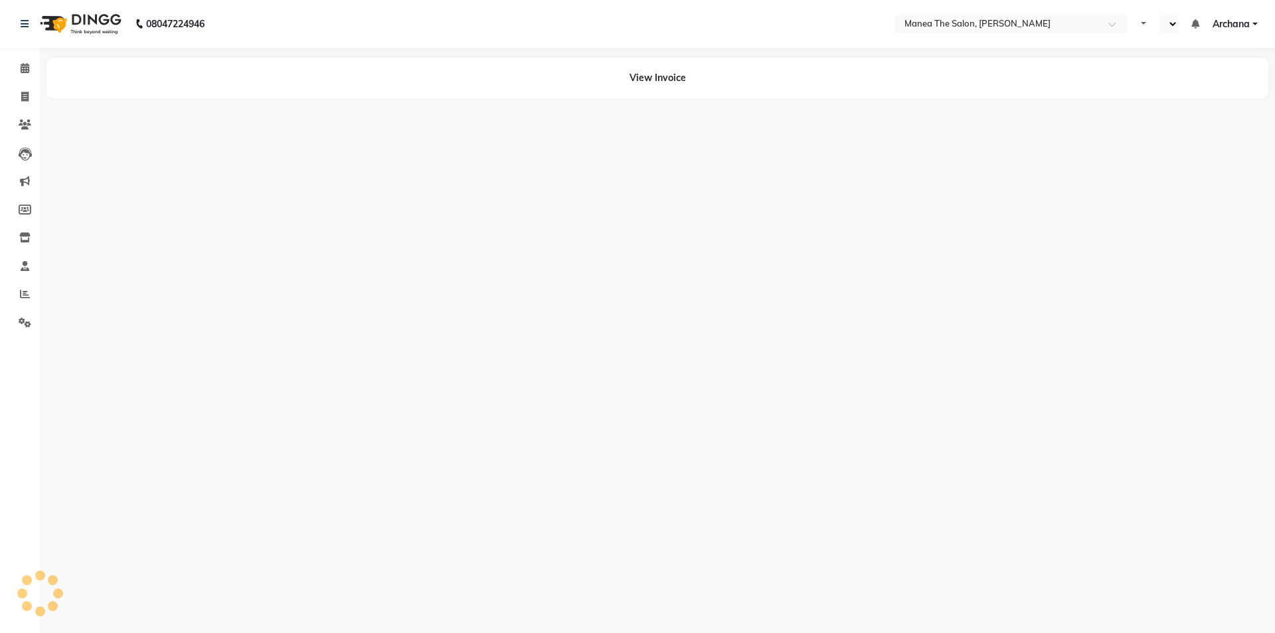
select select "en"
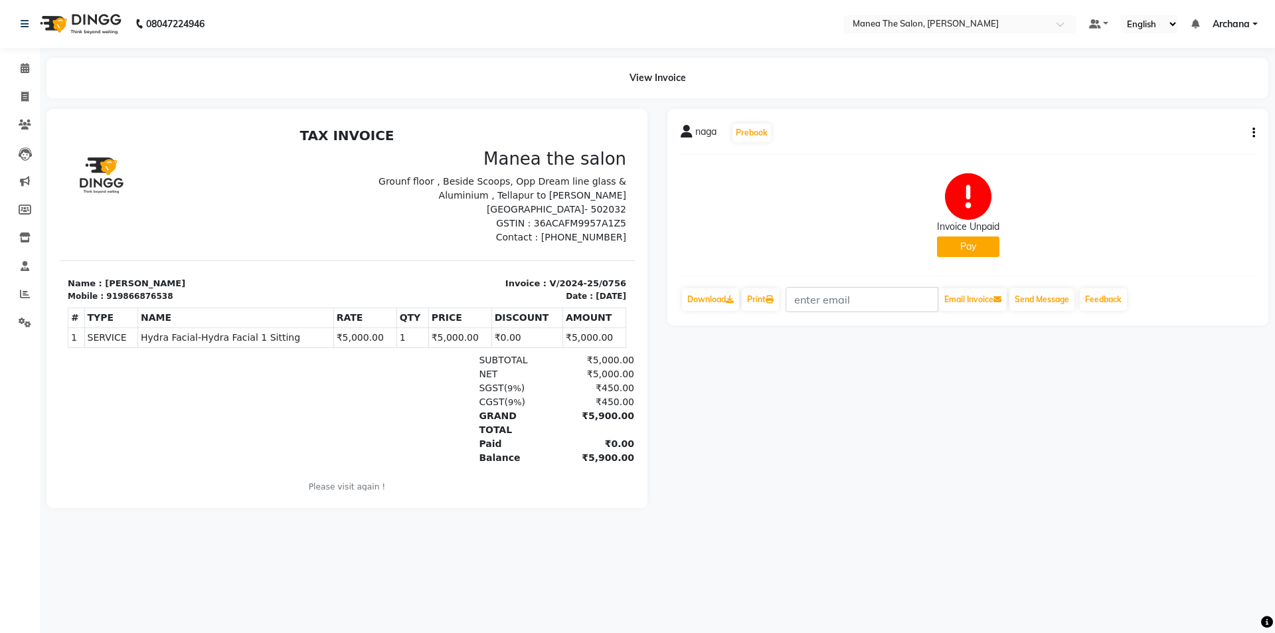
click at [1254, 134] on icon "button" at bounding box center [1254, 133] width 3 height 1
click at [1192, 147] on div "Edit Invoice" at bounding box center [1188, 149] width 91 height 17
select select "service"
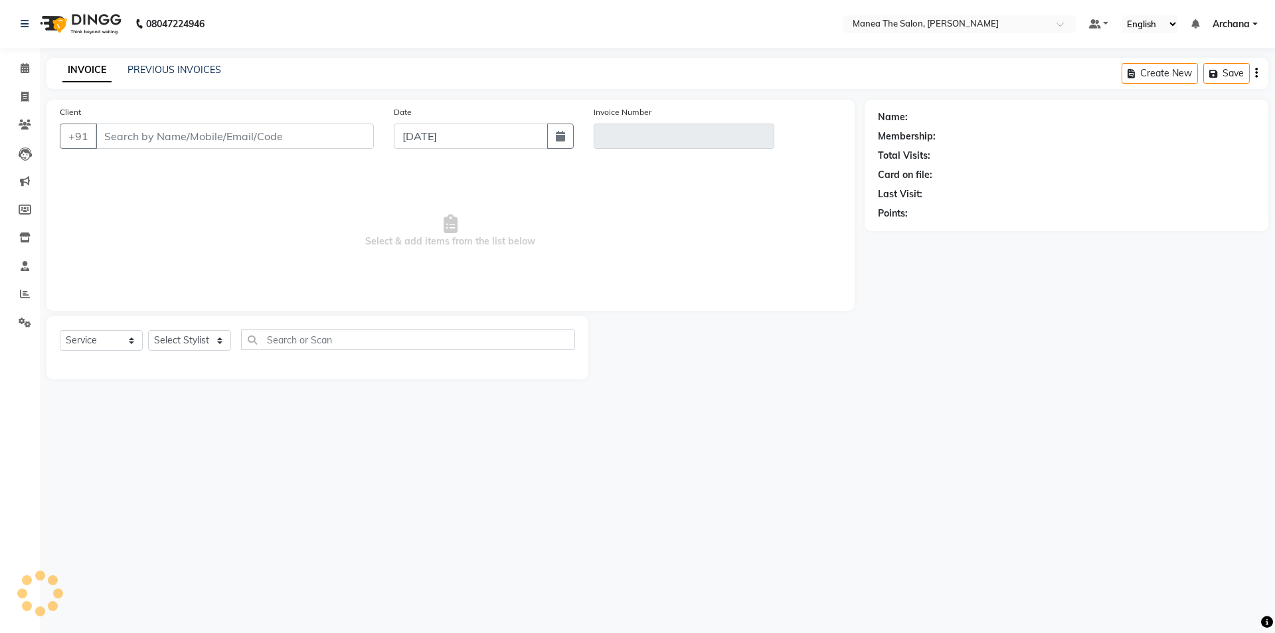
type input "9866876538"
type input "V/2024-25/0756"
select select "1: Object"
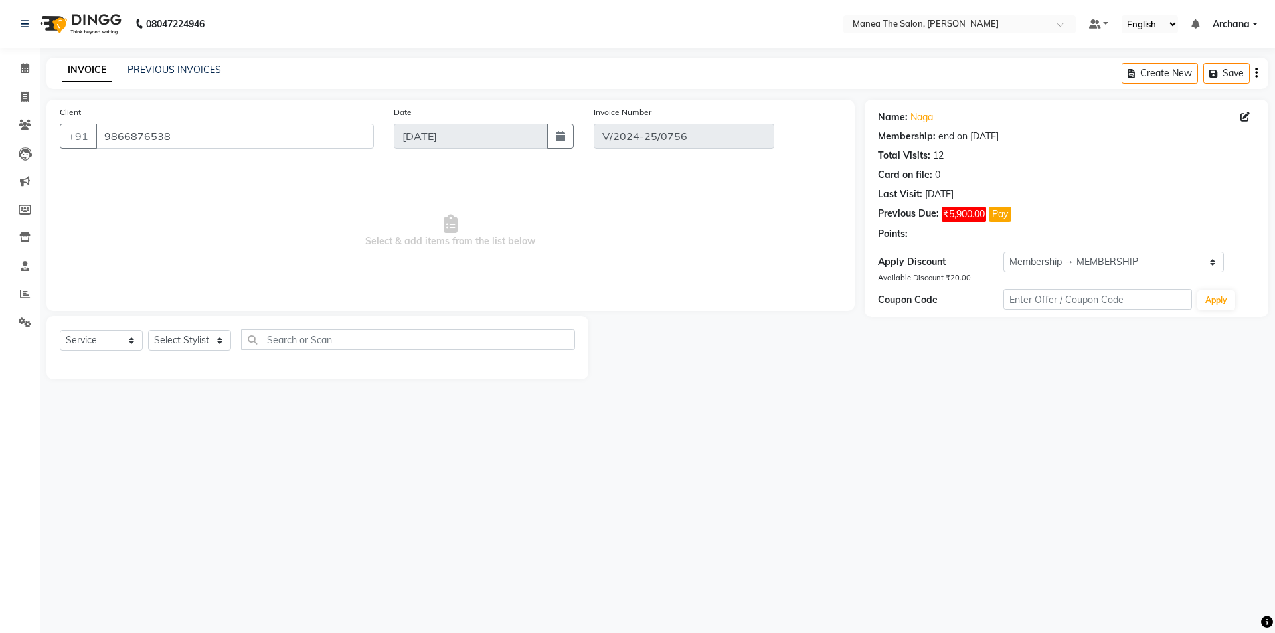
type input "[DATE]"
select select "select"
click at [892, 467] on div "08047224946 Select Location × Manea The Salon, [PERSON_NAME] Default Panel My P…" at bounding box center [637, 316] width 1275 height 633
click at [893, 394] on main "INVOICE PREVIOUS INVOICES Create New Save Client [PHONE_NUMBER] Date [DATE] Inv…" at bounding box center [658, 228] width 1236 height 341
click at [1255, 73] on icon "button" at bounding box center [1256, 73] width 3 height 1
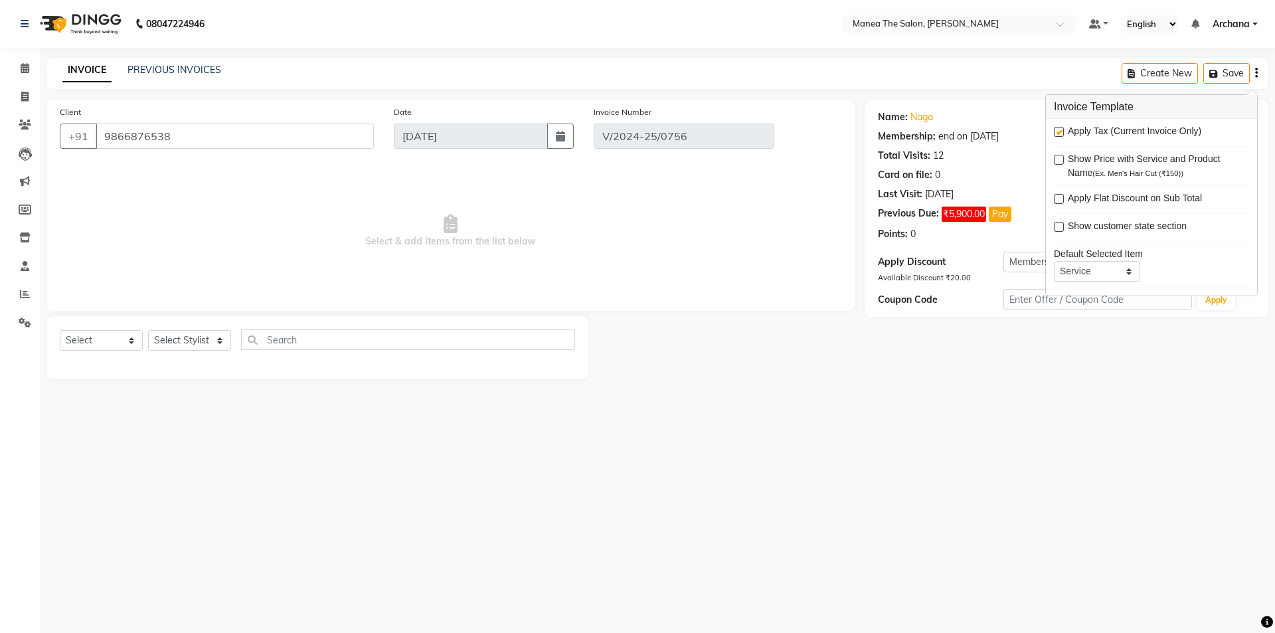
click at [1064, 425] on div "08047224946 Select Location × Manea The Salon, [PERSON_NAME] Default Panel My P…" at bounding box center [637, 316] width 1275 height 633
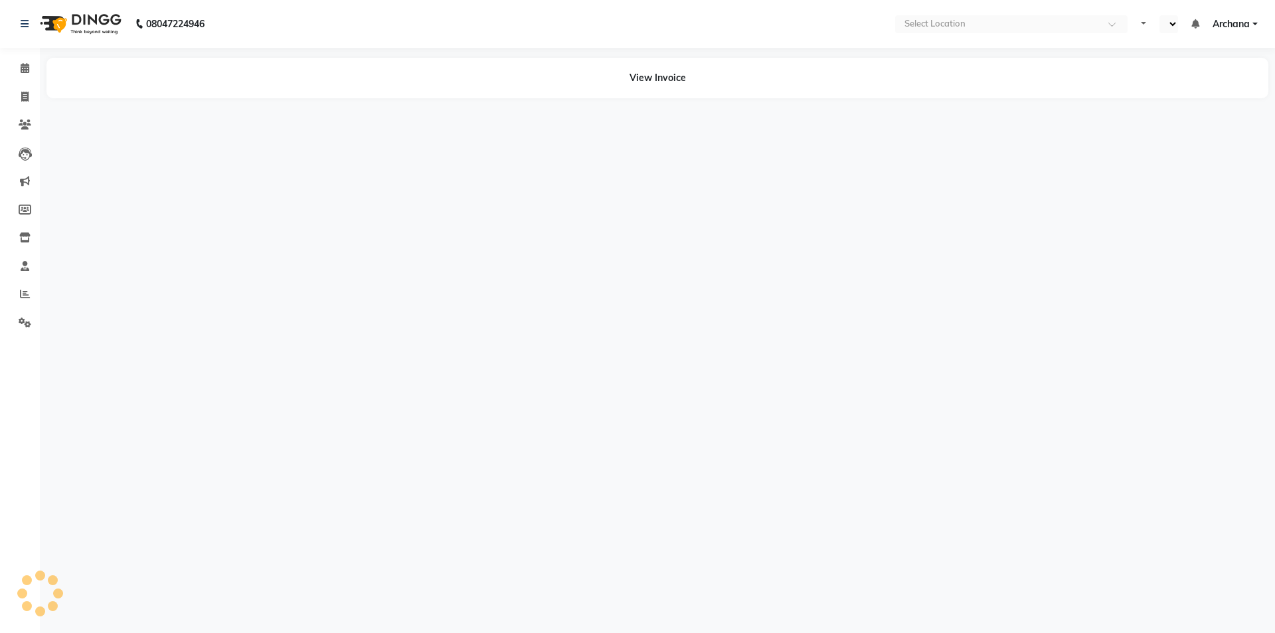
select select "en"
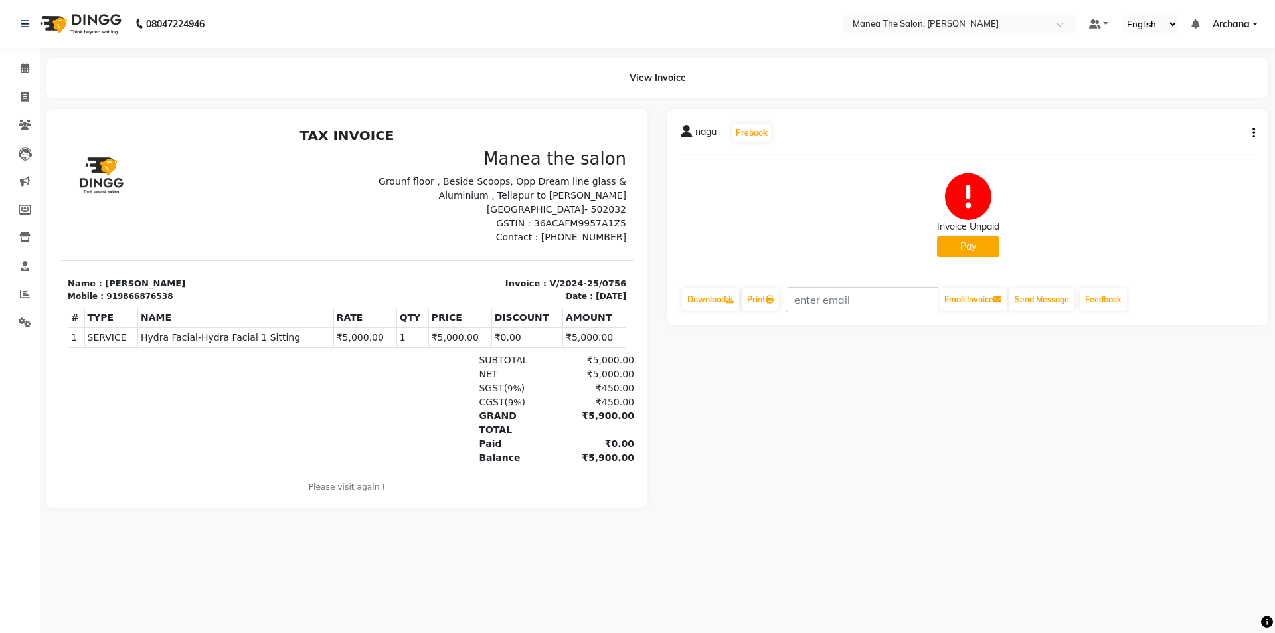
click at [1256, 131] on div "naga Prebook Invoice Unpaid Pay Download Print Email Invoice Send Message Feedb…" at bounding box center [968, 217] width 601 height 217
click at [1254, 133] on icon "button" at bounding box center [1254, 133] width 3 height 1
click at [1200, 149] on div "Edit Invoice" at bounding box center [1188, 149] width 91 height 17
select select "service"
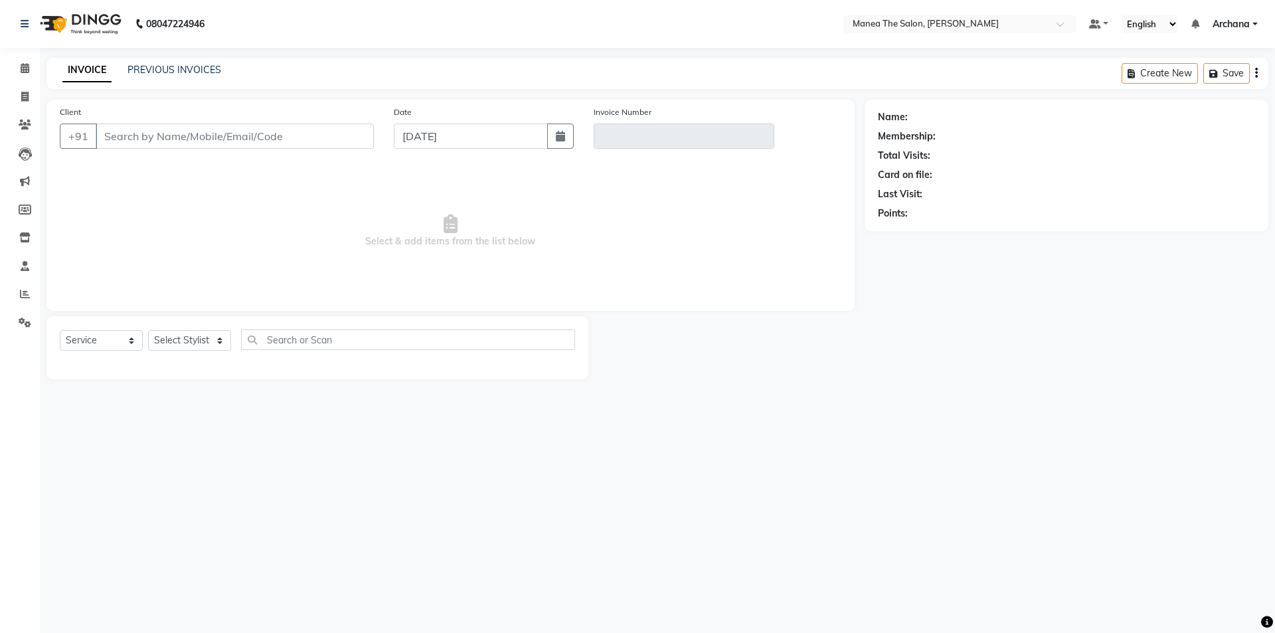
type input "9866876538"
type input "V/2024-25/0756"
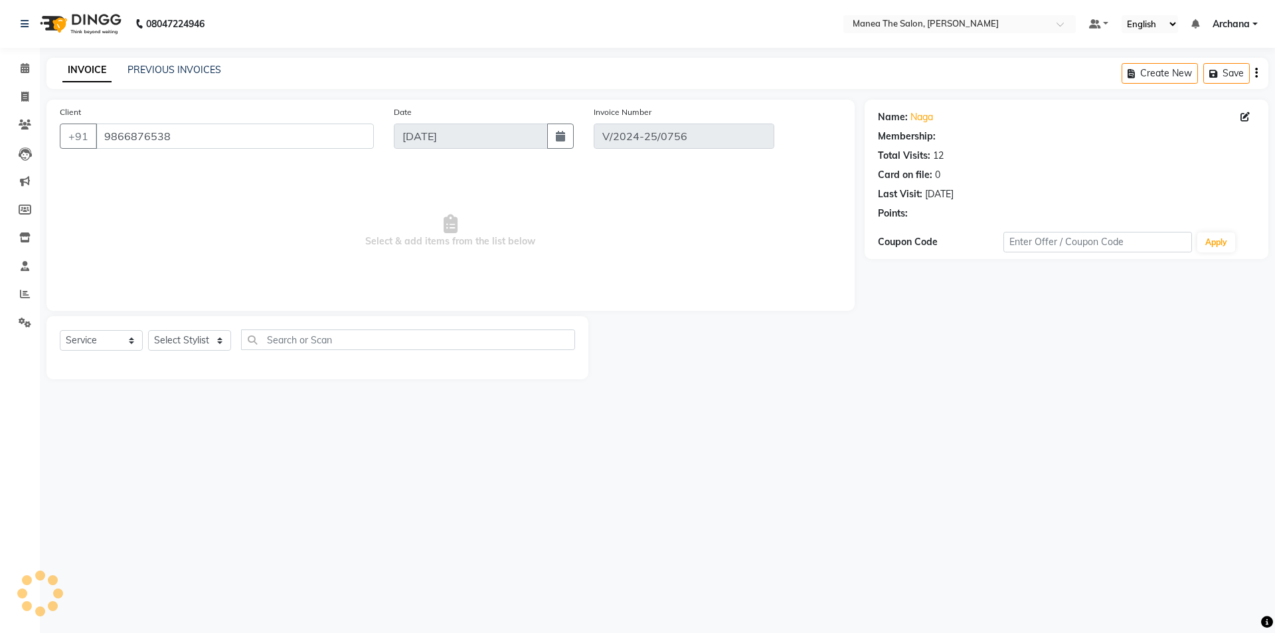
select select "1: Object"
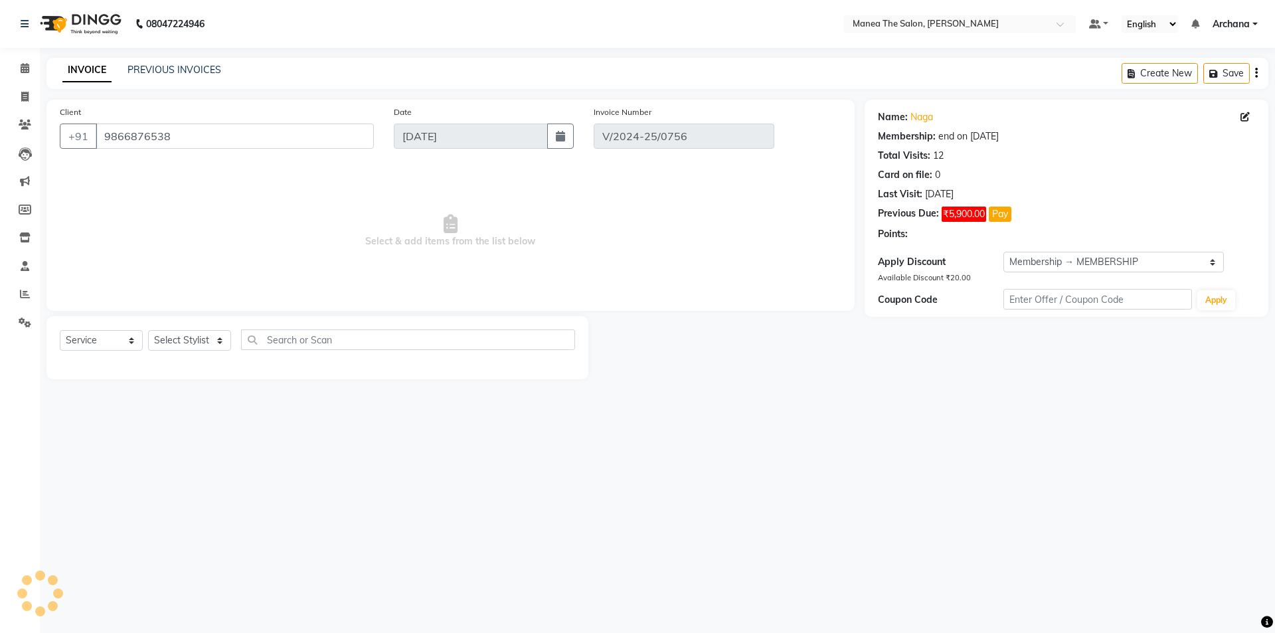
type input "14-11-2024"
select select "select"
click at [1211, 266] on select "Select Membership → MEMBERSHIP" at bounding box center [1114, 262] width 221 height 21
select select "0:"
click at [1004, 252] on select "Select Membership → MEMBERSHIP" at bounding box center [1114, 262] width 221 height 21
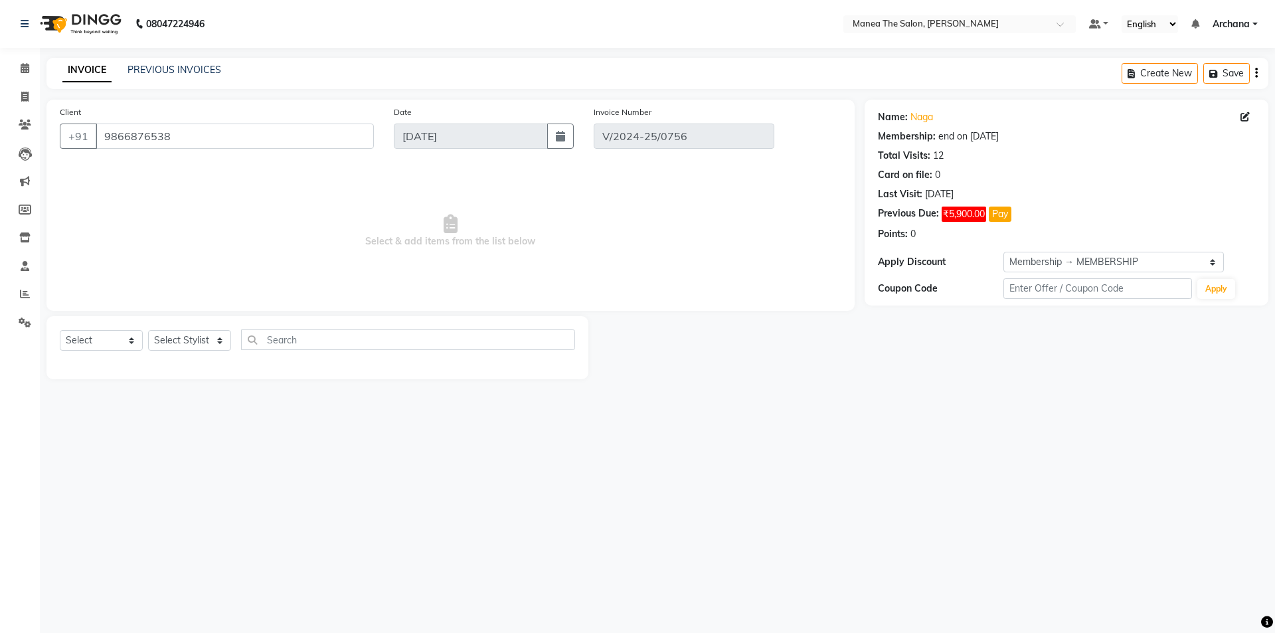
click at [1255, 73] on icon "button" at bounding box center [1256, 73] width 3 height 1
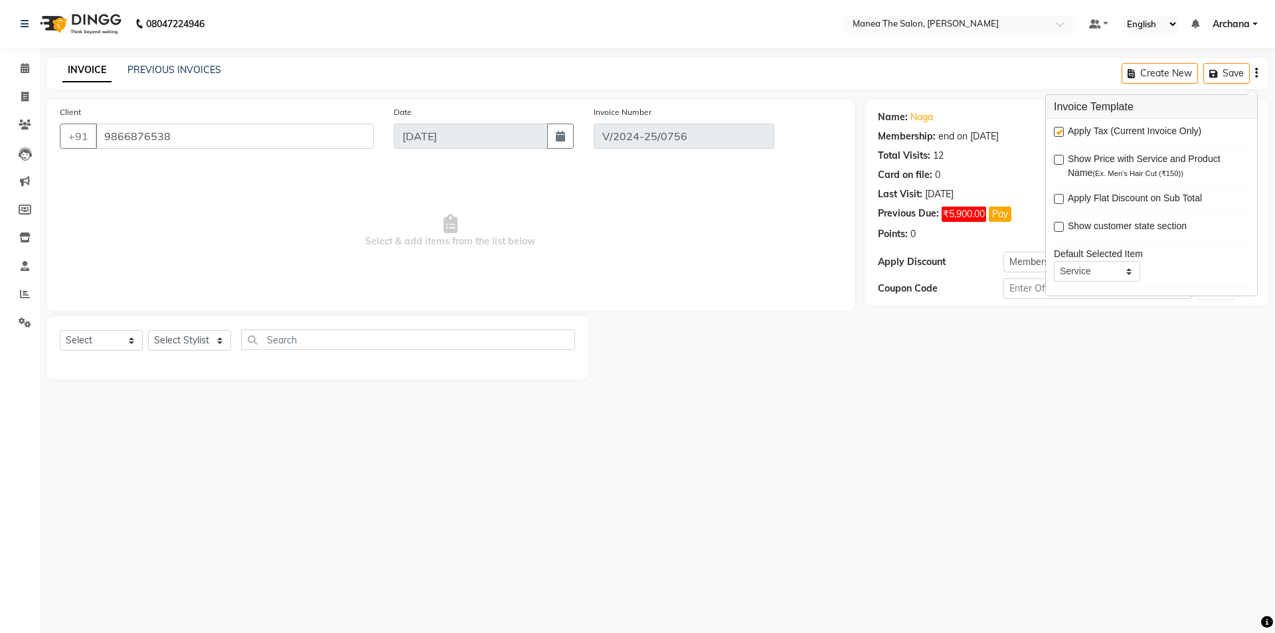
scroll to position [65, 0]
click at [1059, 375] on div "Name: Naga Membership: end on 01-12-2026 Total Visits: 12 Card on file: 0 Last …" at bounding box center [1072, 240] width 414 height 280
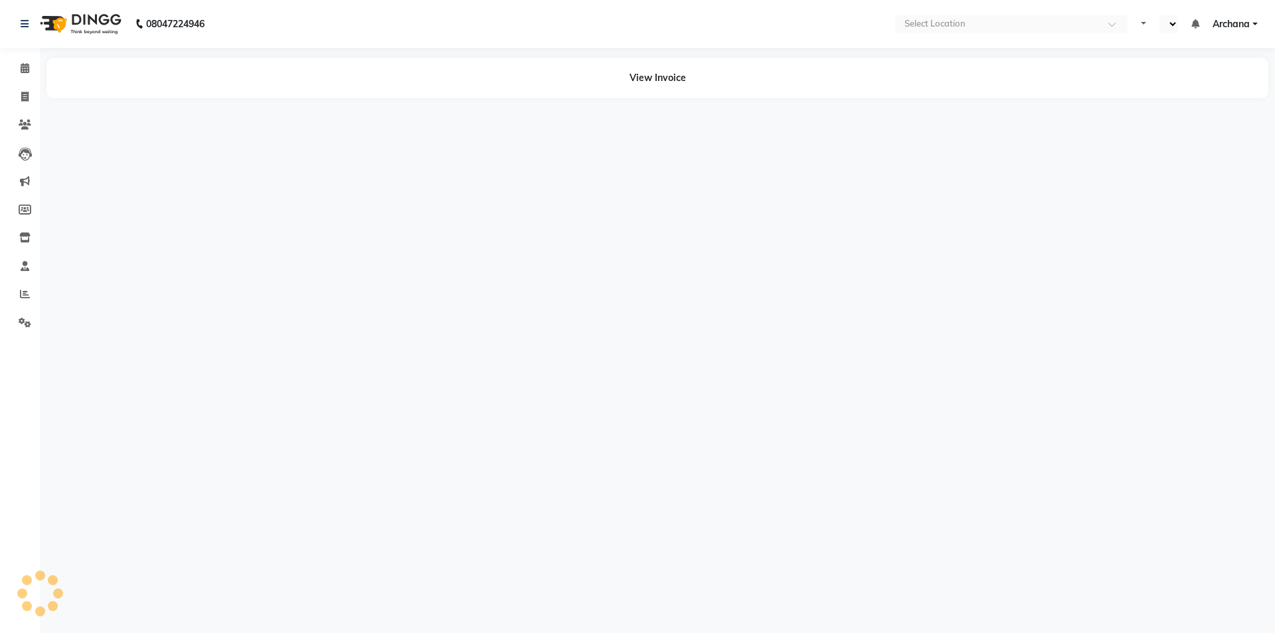
select select "en"
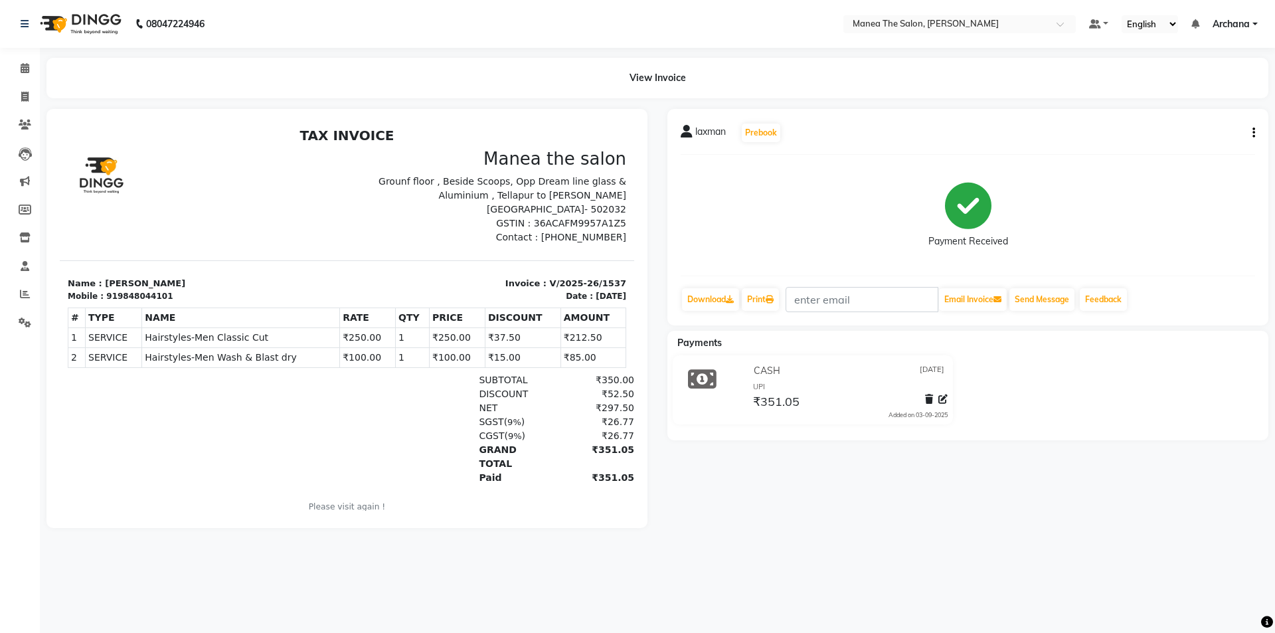
click at [1253, 133] on icon "button" at bounding box center [1254, 133] width 3 height 1
click at [1212, 148] on div "Edit Invoice" at bounding box center [1188, 149] width 91 height 17
select select "service"
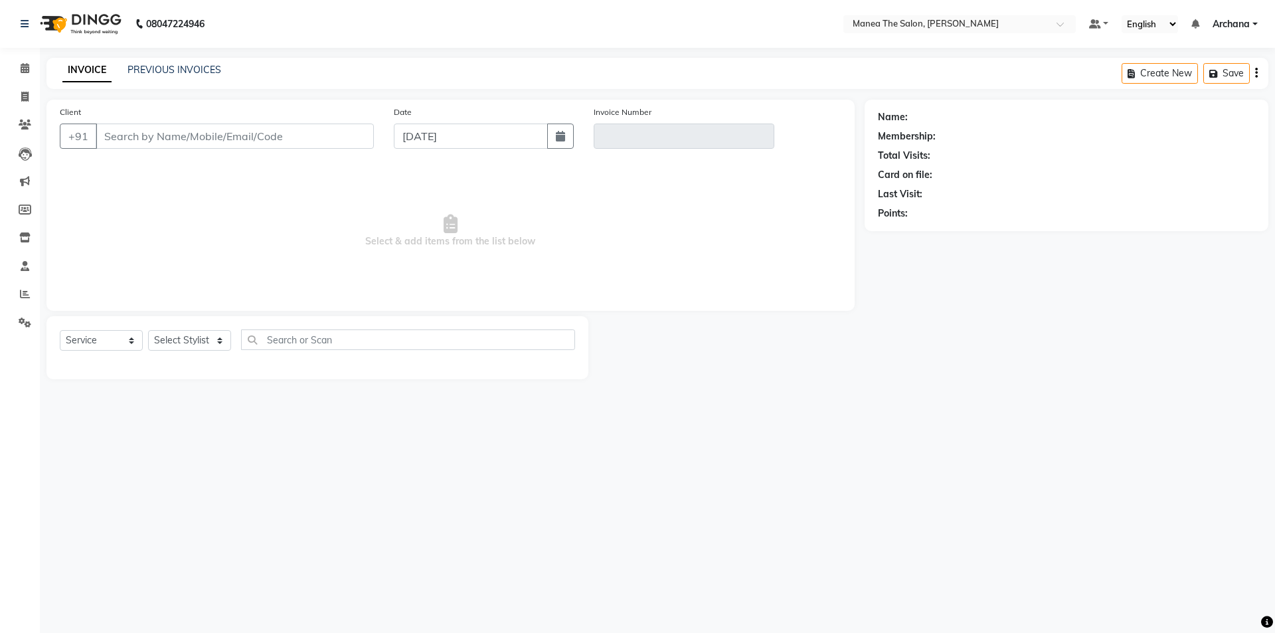
type input "9848044101"
type input "V/2025-26/1537"
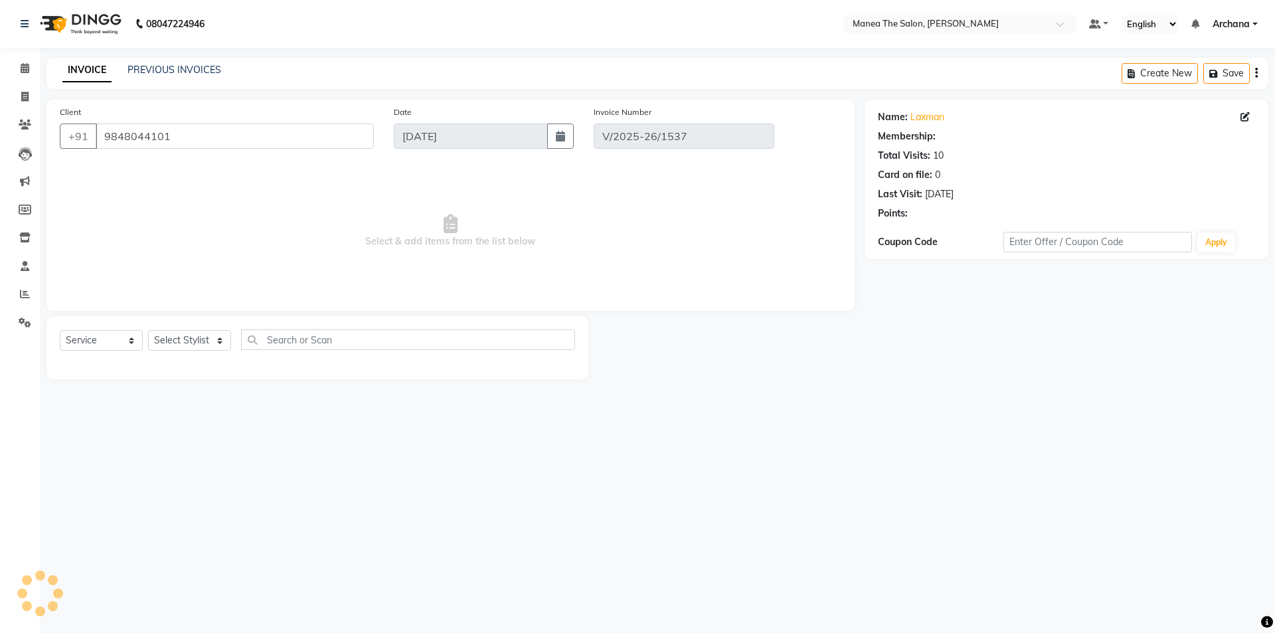
select select "1: Object"
select select "select"
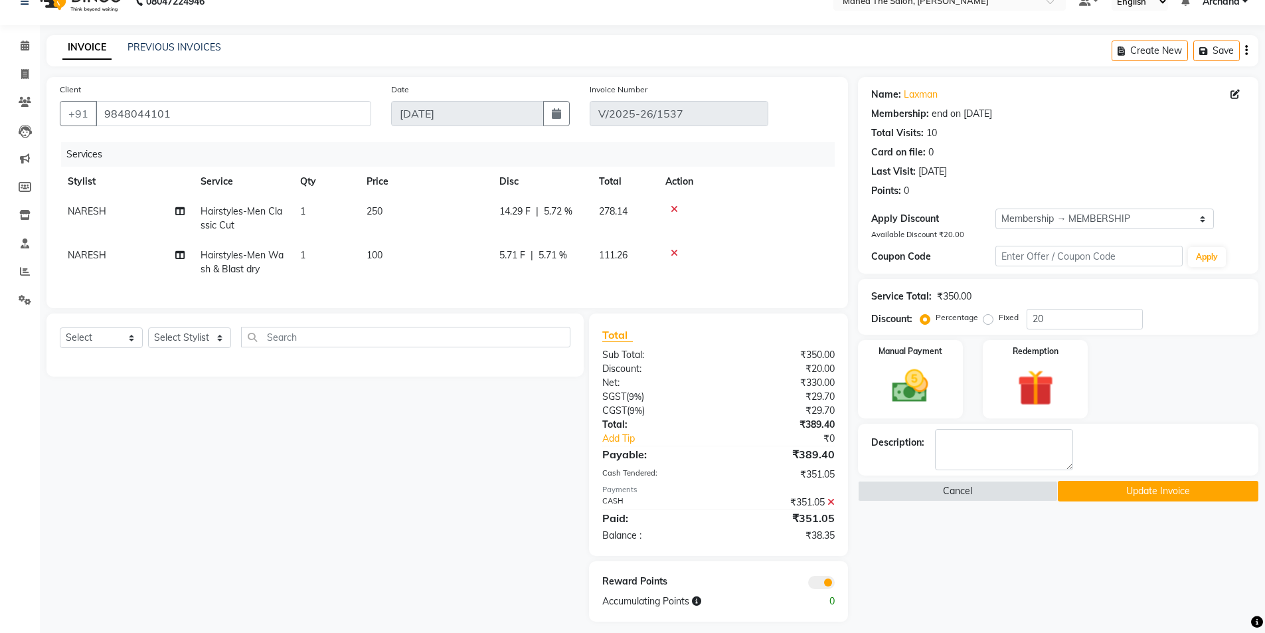
scroll to position [41, 0]
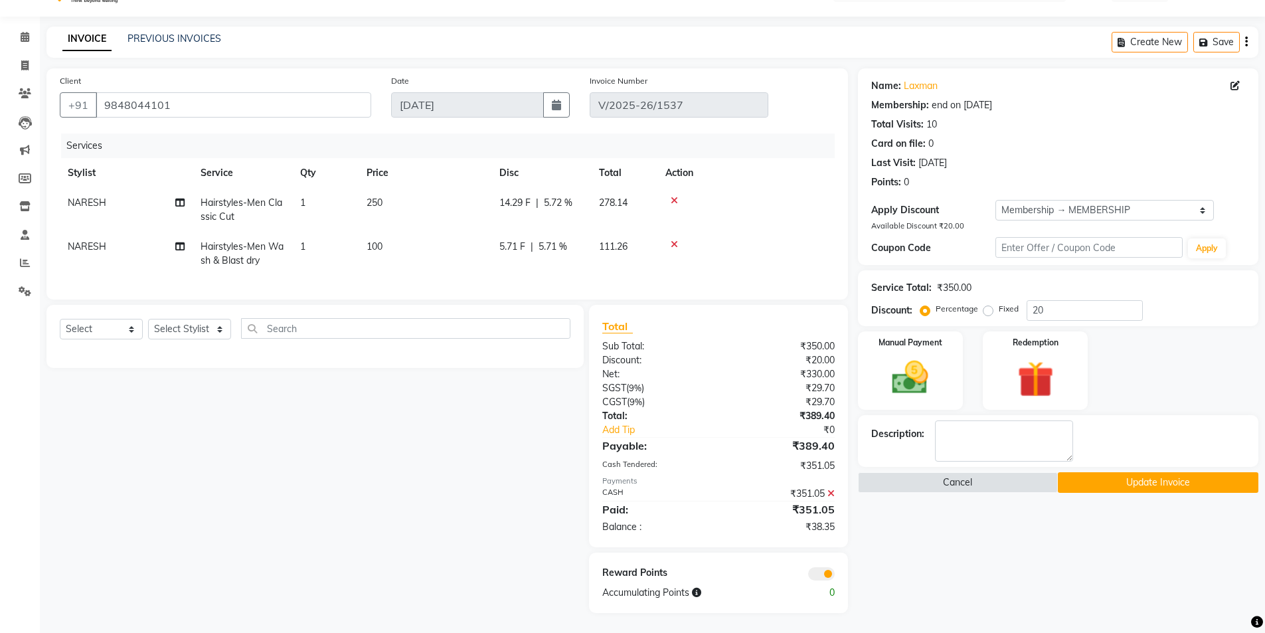
click at [832, 492] on icon at bounding box center [831, 493] width 7 height 9
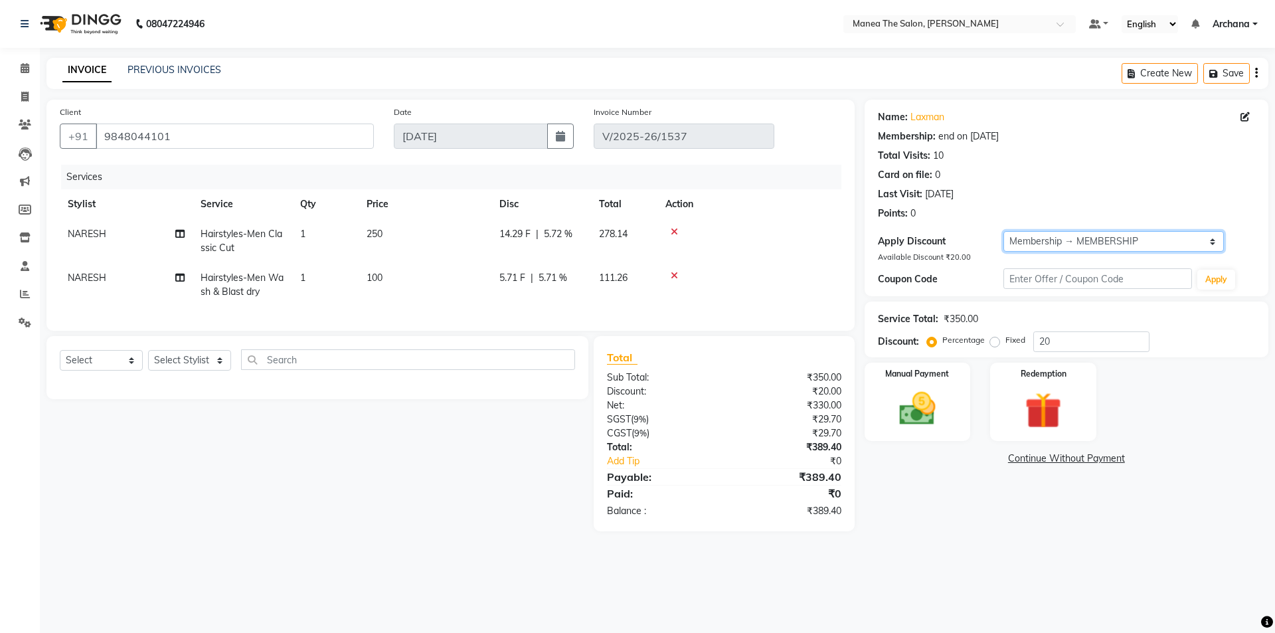
click at [1082, 240] on select "Select Membership → MEMBERSHIP" at bounding box center [1114, 241] width 221 height 21
select select "0:"
click at [1004, 231] on select "Select Membership → MEMBERSHIP" at bounding box center [1114, 241] width 221 height 21
type input "0"
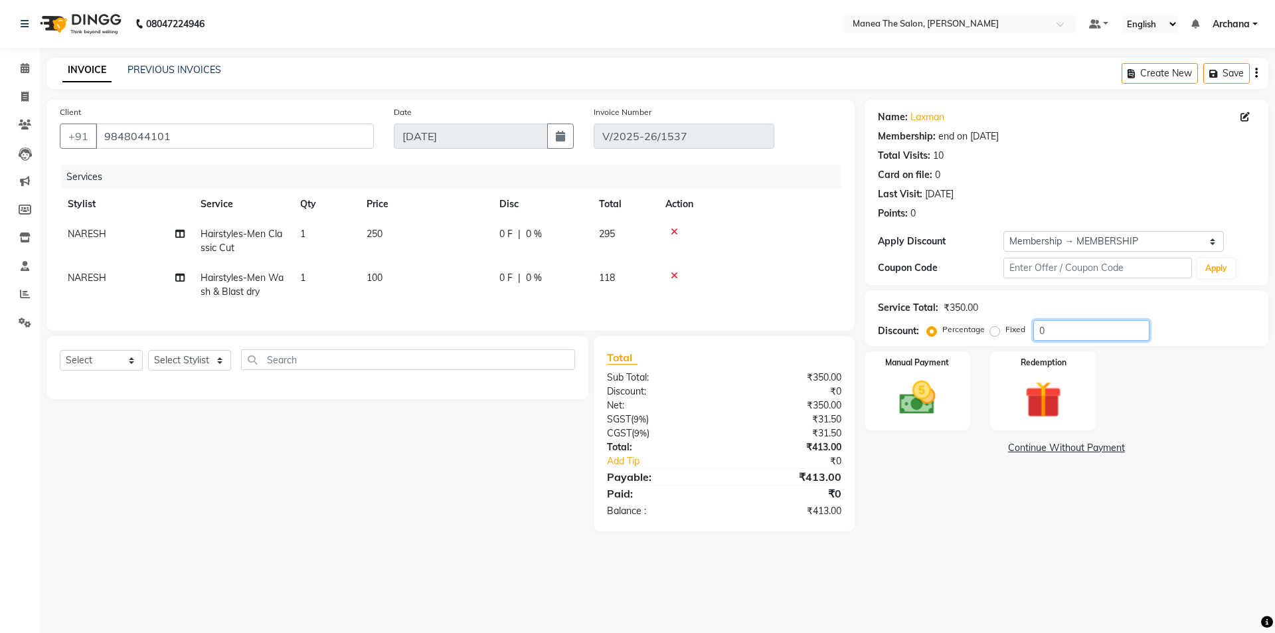
click at [1049, 334] on input "0" at bounding box center [1092, 330] width 116 height 21
type input "15.25"
click at [930, 410] on img at bounding box center [918, 398] width 62 height 44
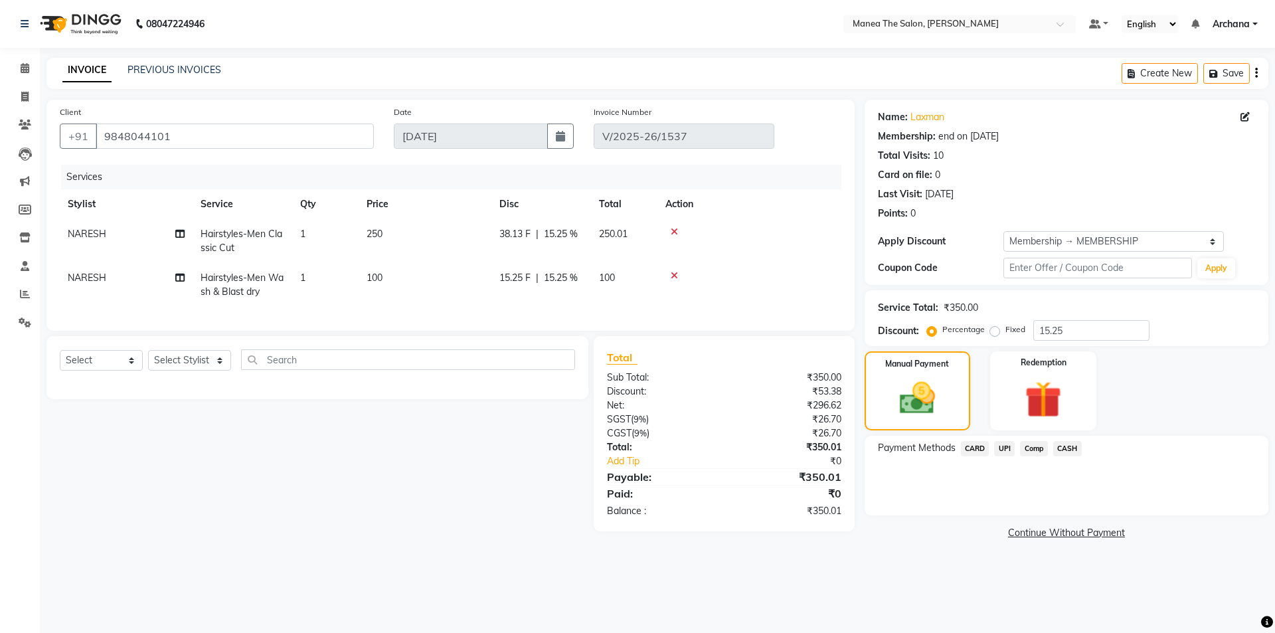
click at [1067, 448] on span "CASH" at bounding box center [1068, 448] width 29 height 15
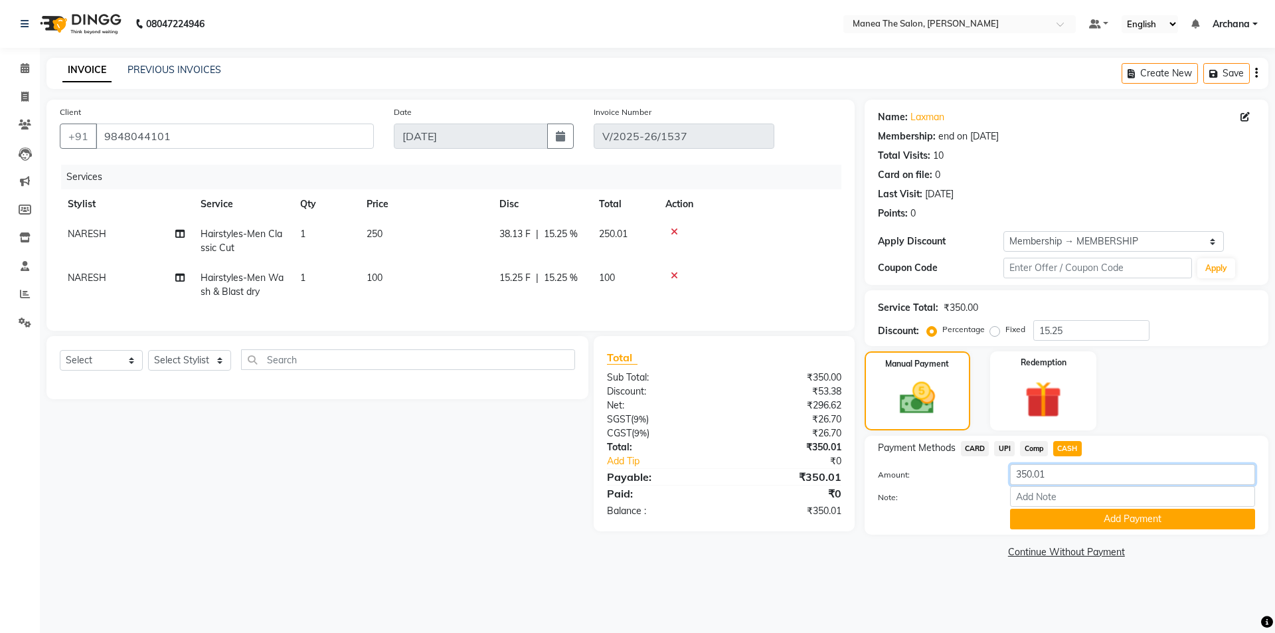
click at [1060, 468] on input "350.01" at bounding box center [1132, 474] width 245 height 21
type input "3"
type input "50"
click at [1103, 523] on button "Add Payment" at bounding box center [1132, 519] width 245 height 21
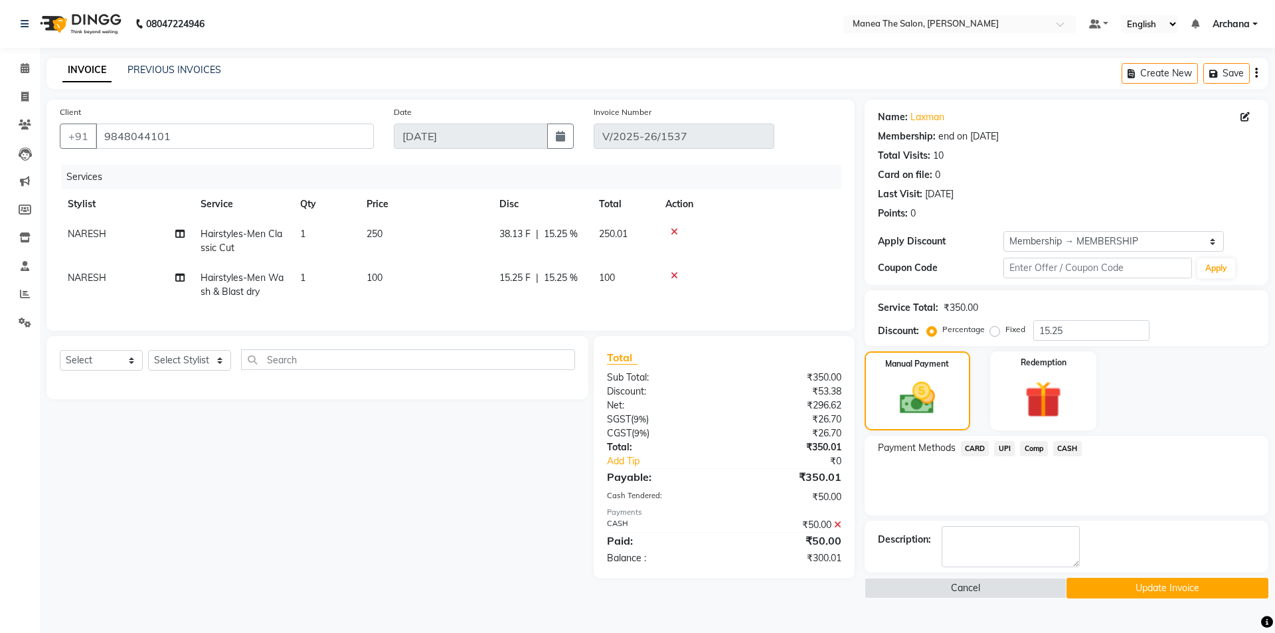
click at [1004, 448] on span "UPI" at bounding box center [1004, 448] width 21 height 15
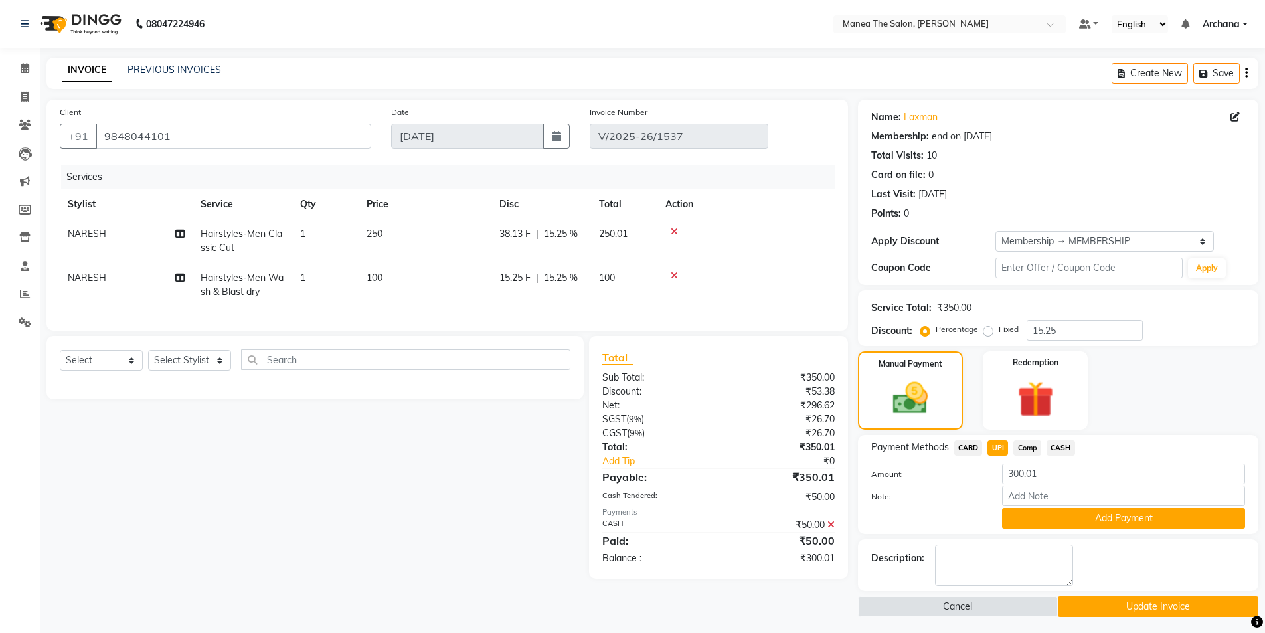
click at [830, 529] on icon at bounding box center [831, 524] width 7 height 9
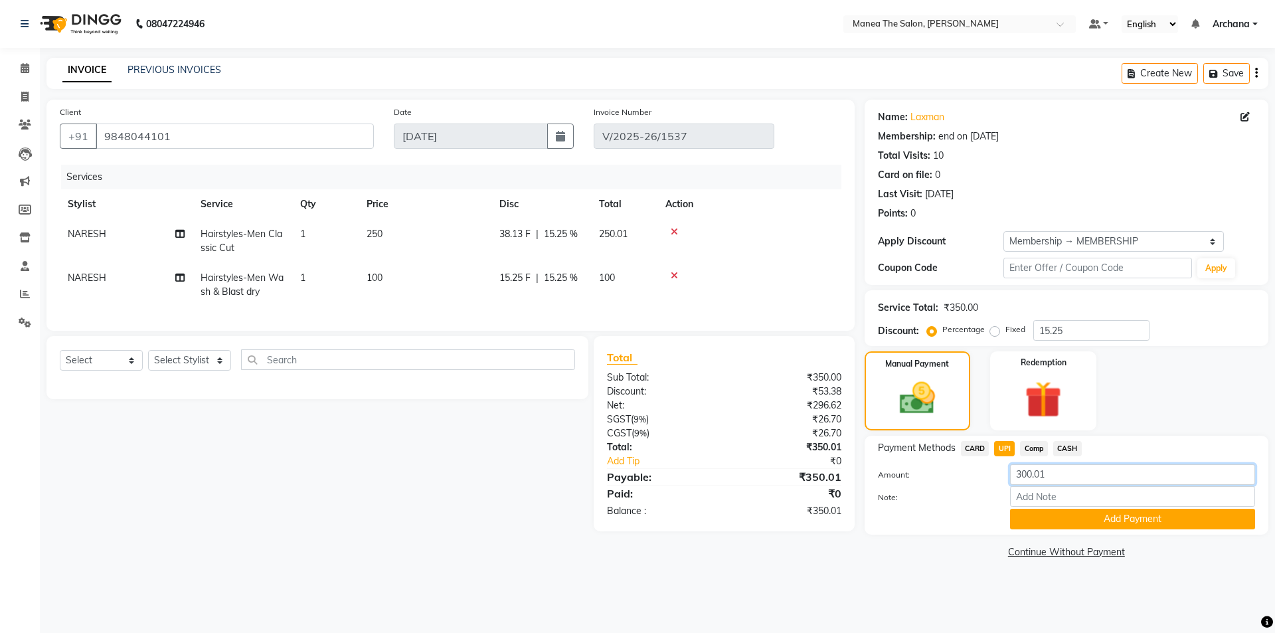
click at [1054, 470] on input "300.01" at bounding box center [1132, 474] width 245 height 21
type input "3"
type input "50"
click at [1077, 523] on button "Add Payment" at bounding box center [1132, 519] width 245 height 21
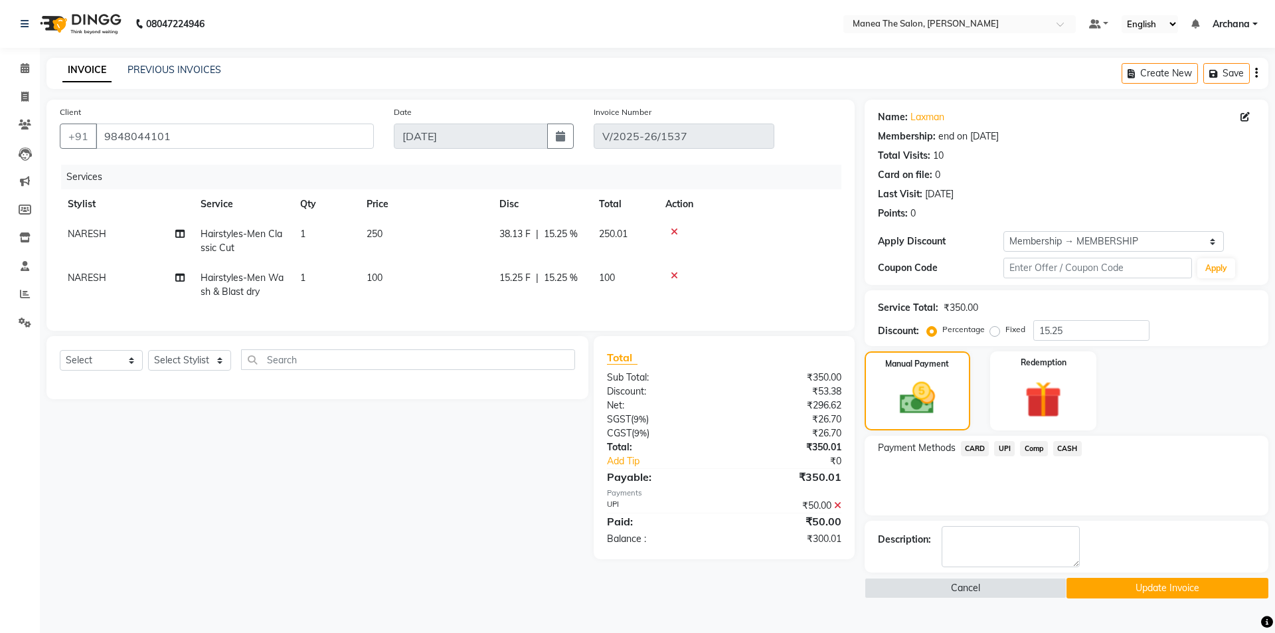
click at [1069, 450] on span "CASH" at bounding box center [1068, 448] width 29 height 15
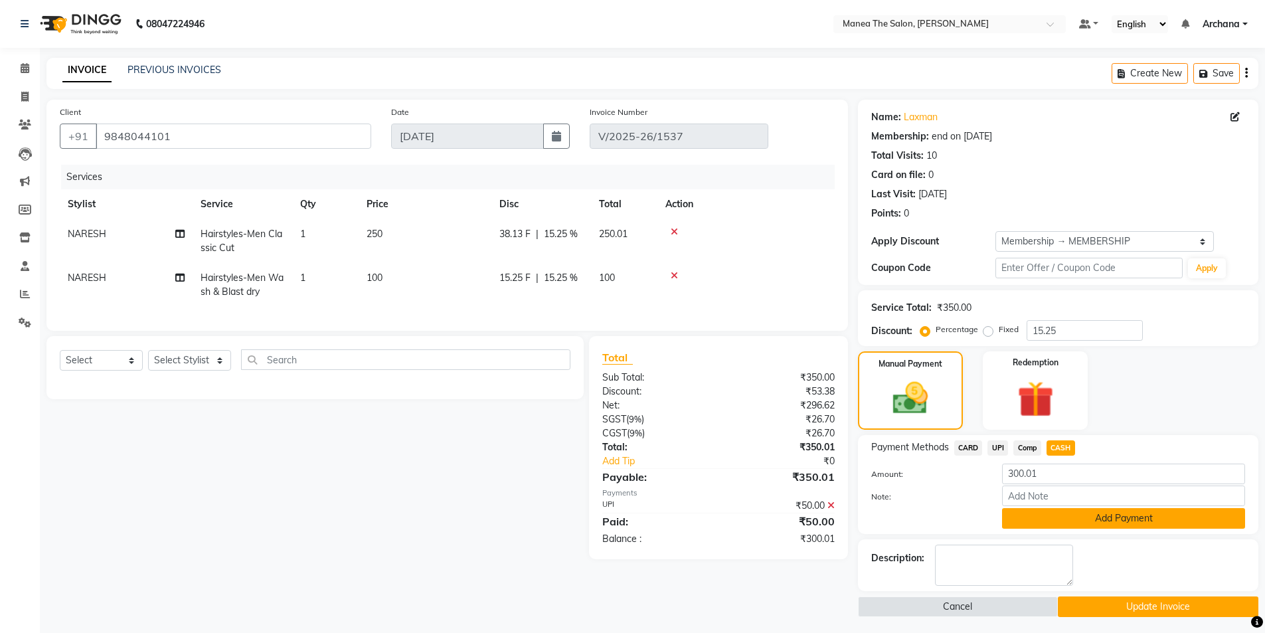
click at [1087, 521] on button "Add Payment" at bounding box center [1123, 518] width 243 height 21
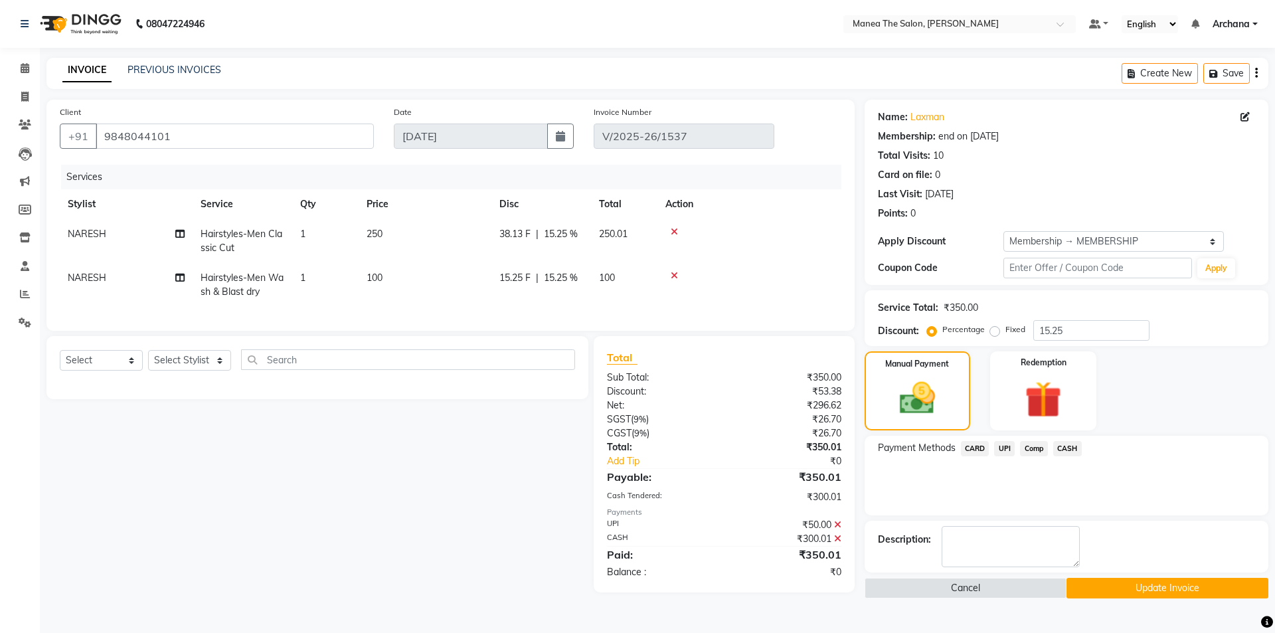
click at [1123, 589] on button "Update Invoice" at bounding box center [1168, 588] width 202 height 21
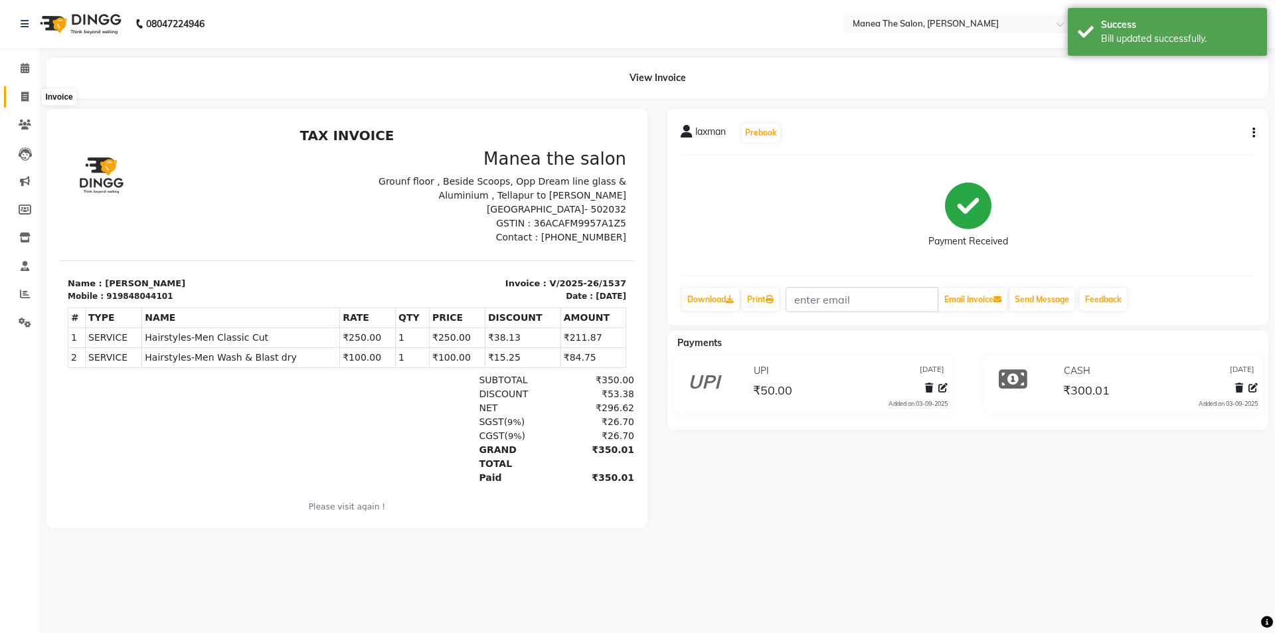
click at [23, 97] on icon at bounding box center [24, 97] width 7 height 10
select select "service"
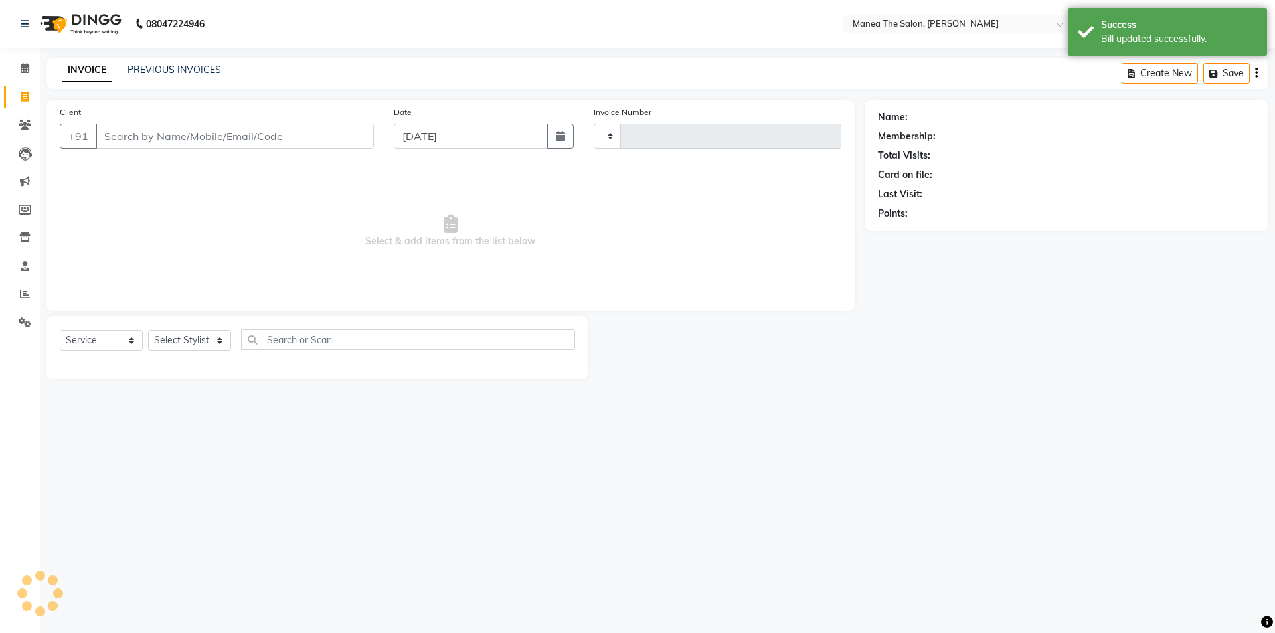
type input "1539"
select select "6846"
click at [187, 72] on link "PREVIOUS INVOICES" at bounding box center [175, 70] width 94 height 12
